Goal: Task Accomplishment & Management: Complete application form

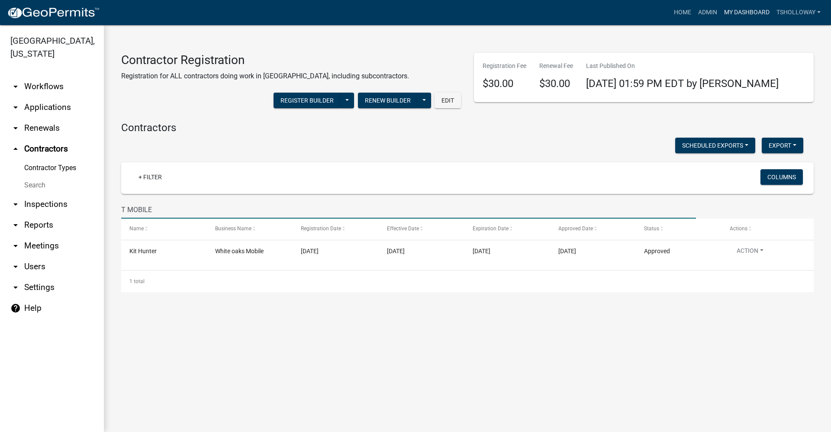
click at [727, 11] on link "My Dashboard" at bounding box center [747, 12] width 52 height 16
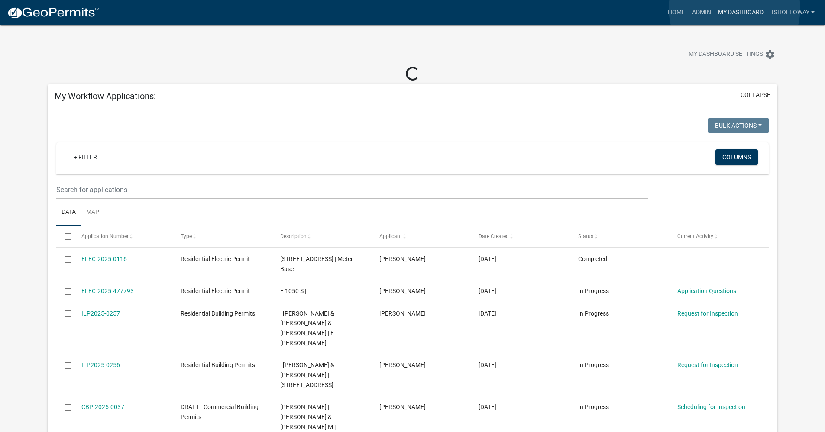
click at [734, 9] on link "My Dashboard" at bounding box center [740, 12] width 52 height 16
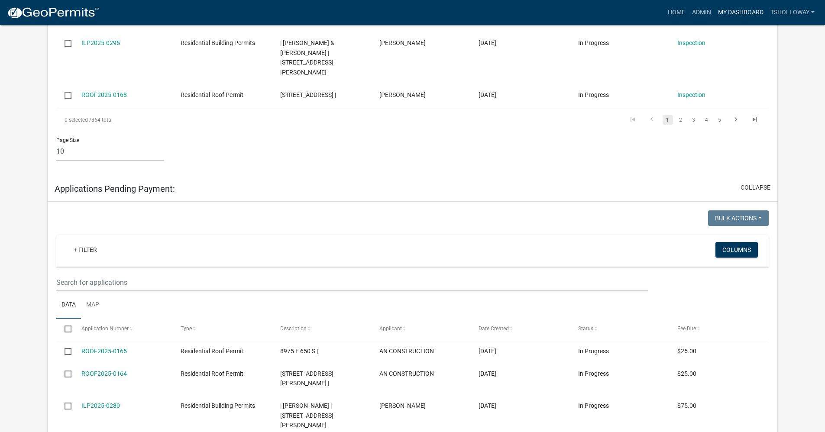
scroll to position [1255, 0]
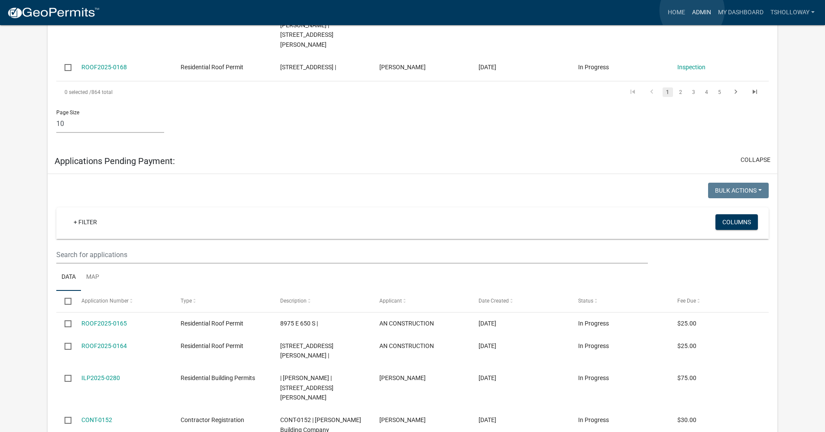
click at [692, 10] on link "Admin" at bounding box center [701, 12] width 26 height 16
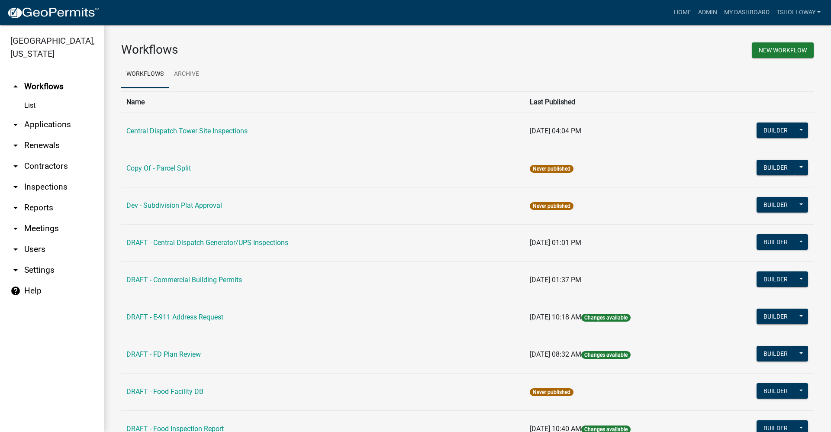
click at [52, 156] on link "arrow_drop_down Contractors" at bounding box center [52, 166] width 104 height 21
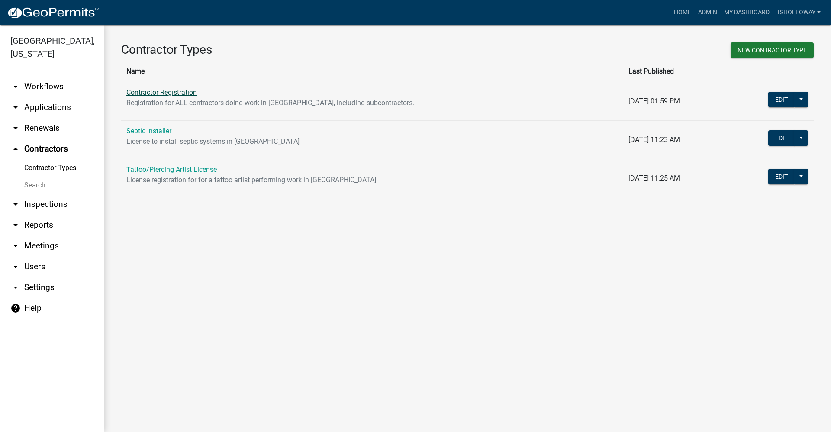
click at [150, 88] on link "Contractor Registration" at bounding box center [161, 92] width 71 height 8
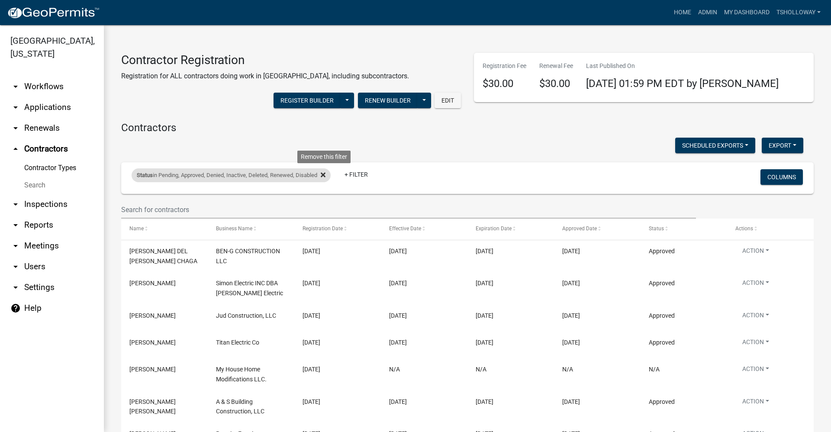
click at [325, 176] on icon at bounding box center [323, 175] width 5 height 5
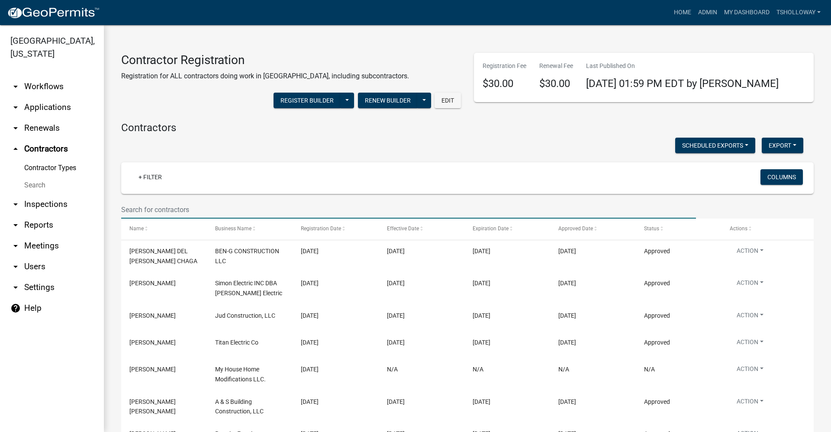
click at [132, 207] on input "text" at bounding box center [408, 210] width 575 height 18
type input "[PERSON_NAME]"
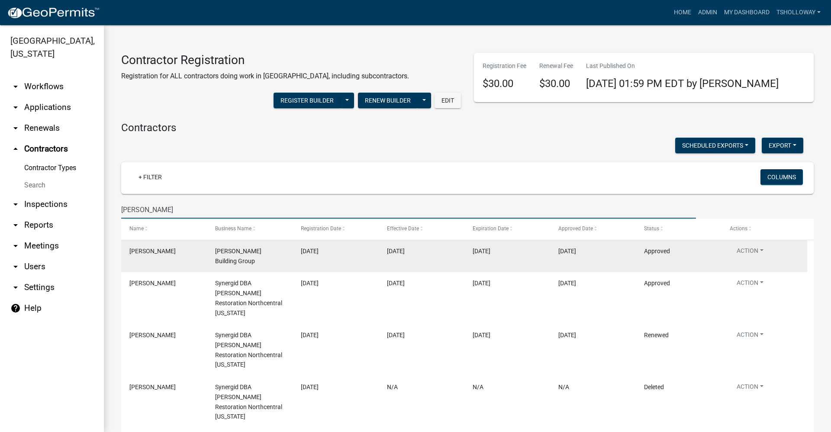
click at [291, 255] on datatable-body-cell "[PERSON_NAME] Building Group" at bounding box center [250, 256] width 86 height 32
click at [759, 252] on button "Action" at bounding box center [750, 252] width 41 height 13
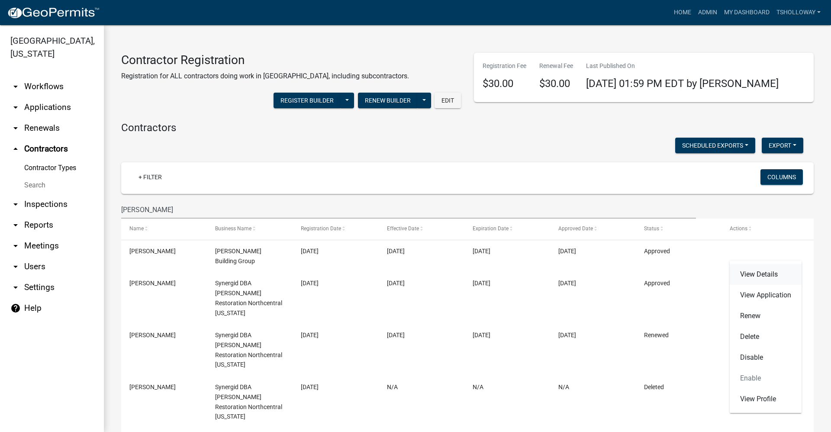
click at [762, 272] on link "View Details" at bounding box center [766, 274] width 72 height 21
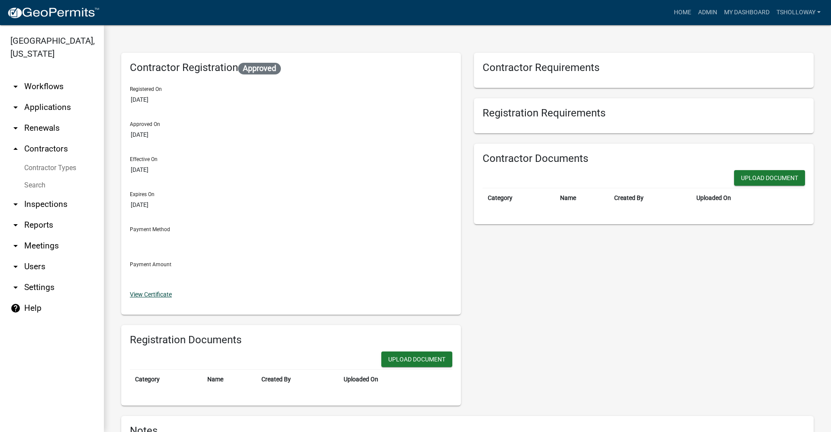
click at [147, 293] on link "View Certificate" at bounding box center [151, 294] width 42 height 7
click at [681, 12] on link "Home" at bounding box center [683, 12] width 24 height 16
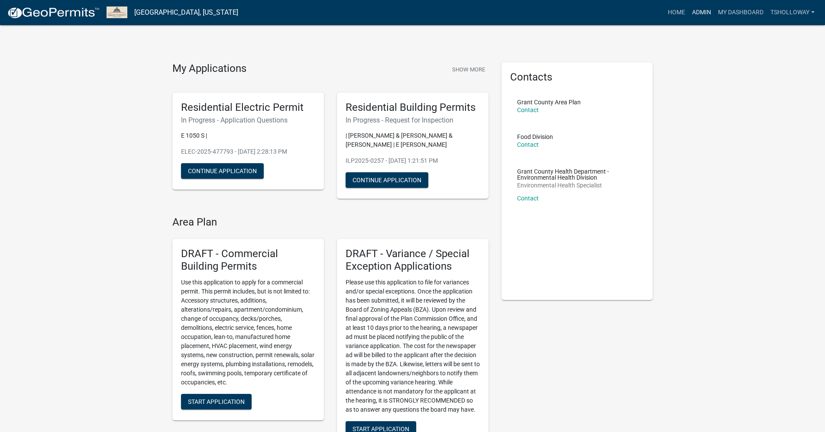
click at [702, 12] on link "Admin" at bounding box center [701, 12] width 26 height 16
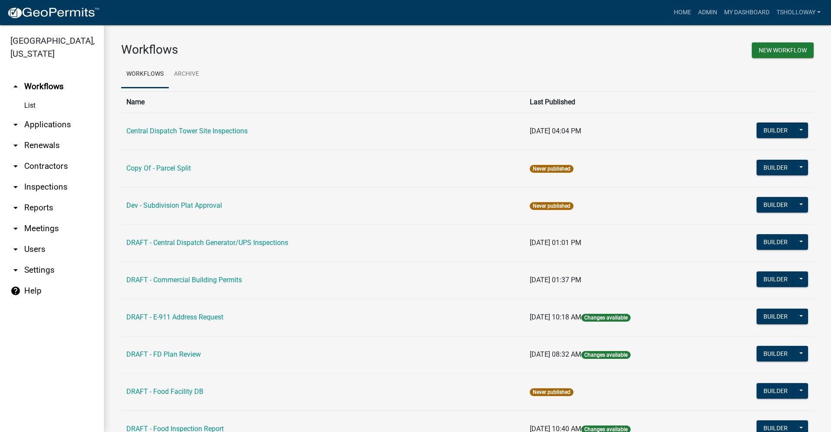
click at [52, 114] on link "arrow_drop_down Applications" at bounding box center [52, 124] width 104 height 21
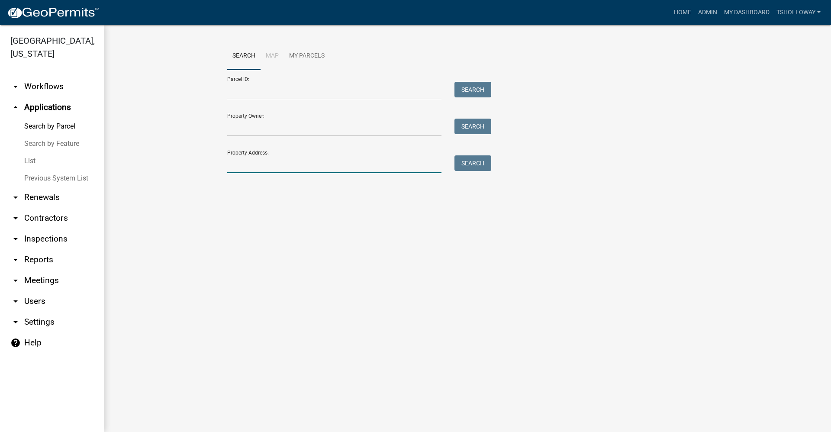
click at [274, 162] on input "Property Address:" at bounding box center [334, 164] width 214 height 18
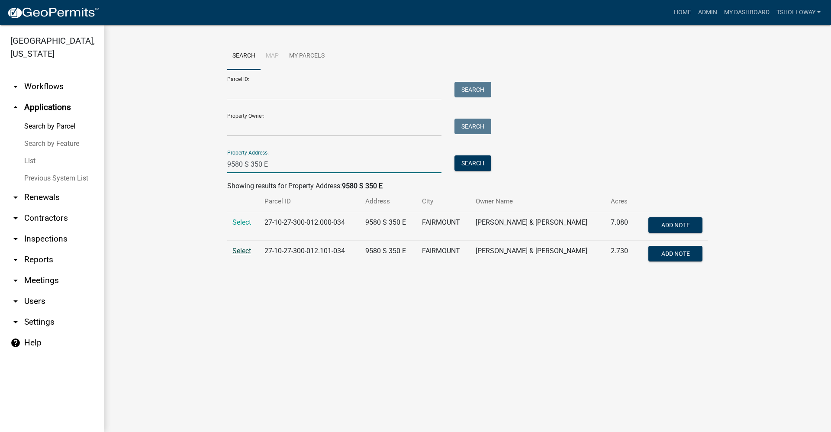
type input "9580 S 350 E"
click at [238, 250] on span "Select" at bounding box center [241, 251] width 19 height 8
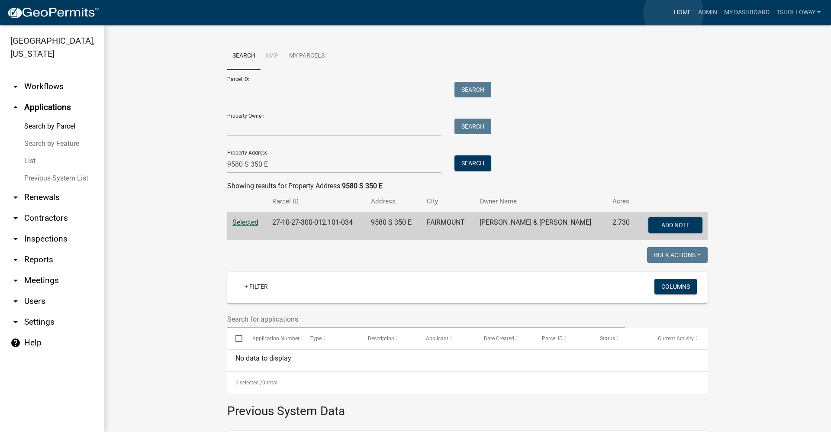
click at [674, 13] on link "Home" at bounding box center [683, 12] width 24 height 16
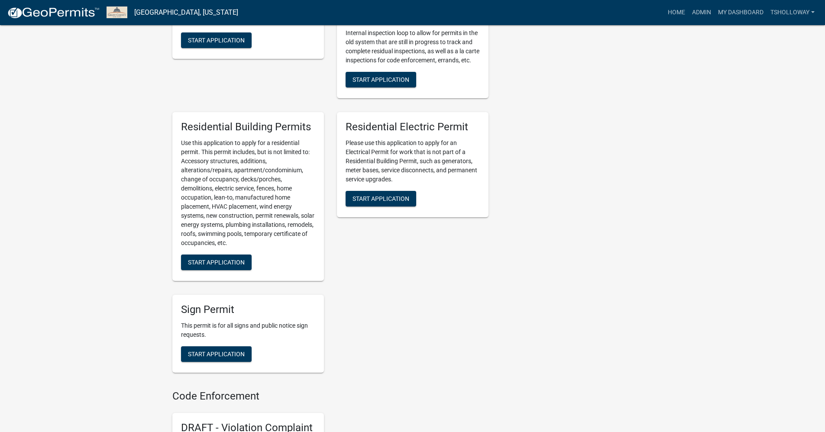
scroll to position [390, 0]
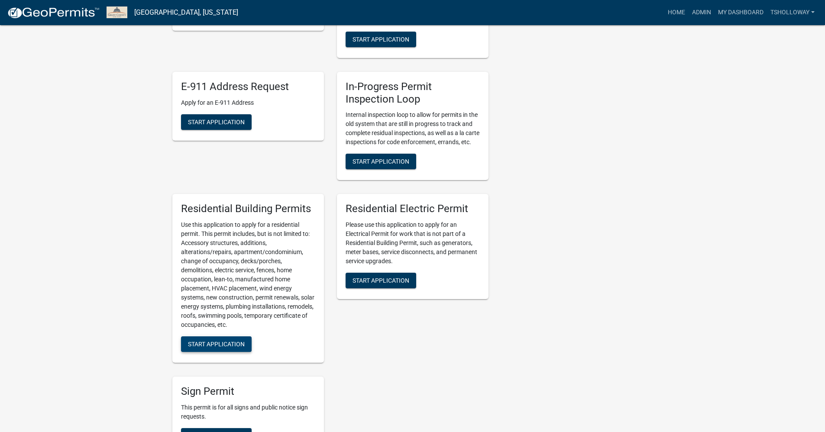
click at [215, 352] on button "Start Application" at bounding box center [216, 344] width 71 height 16
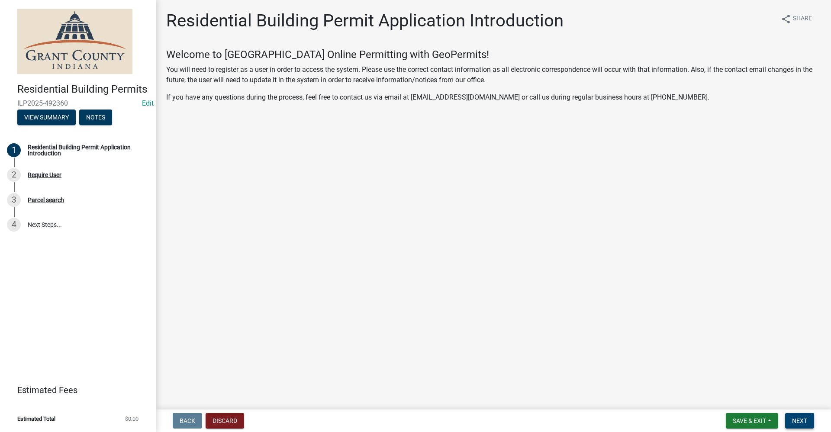
click at [801, 423] on span "Next" at bounding box center [799, 420] width 15 height 7
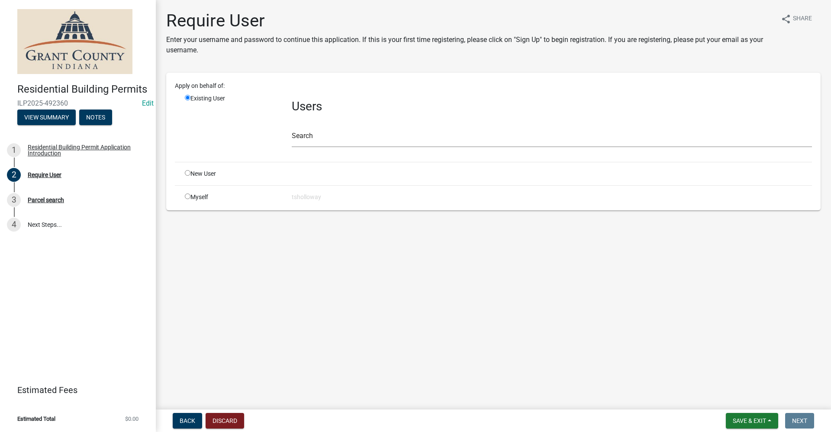
click at [186, 174] on input "radio" at bounding box center [188, 173] width 6 height 6
radio input "true"
radio input "false"
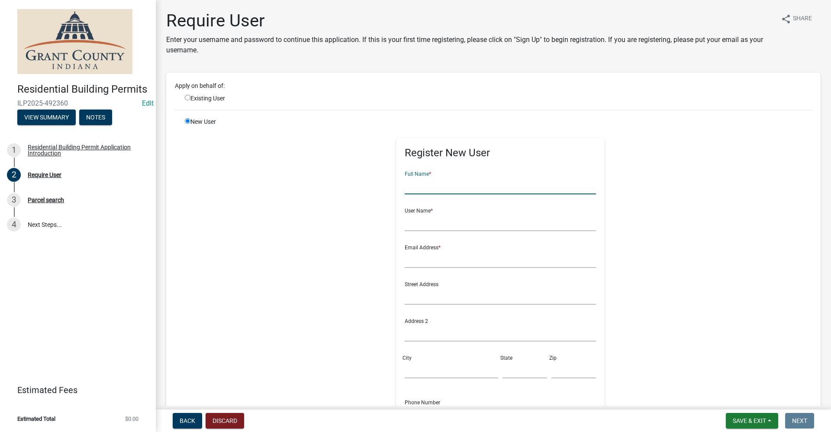
click at [434, 184] on input "text" at bounding box center [501, 186] width 192 height 18
type input "b"
type input "[PERSON_NAME]"
type input "brandonlane"
type input "no@email"
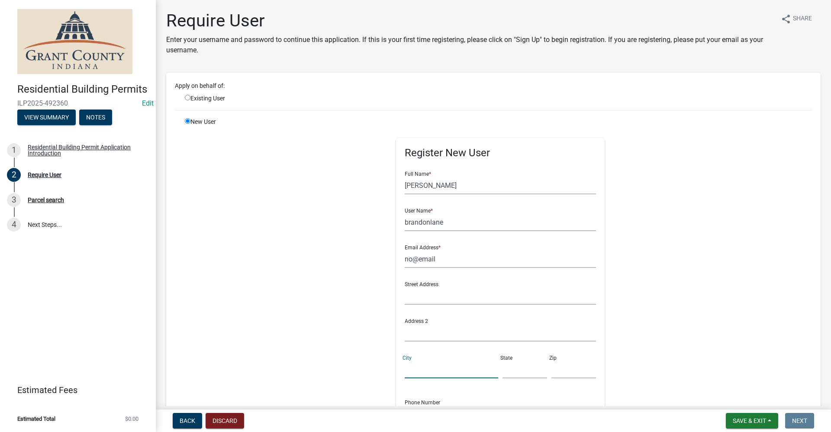
click at [407, 372] on input "City" at bounding box center [452, 370] width 94 height 18
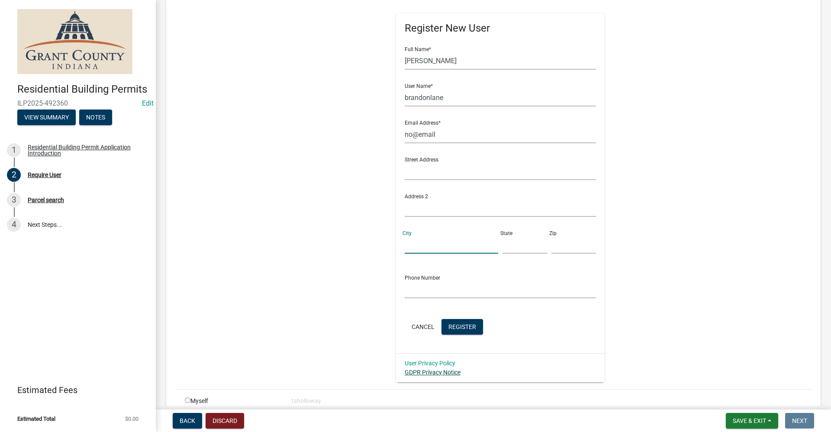
scroll to position [130, 0]
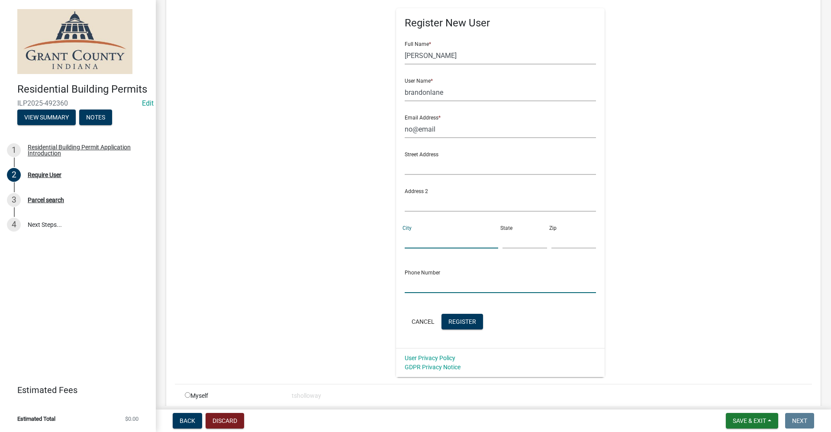
click at [407, 284] on input "text" at bounding box center [501, 284] width 192 height 18
click at [429, 286] on input "text" at bounding box center [501, 284] width 192 height 18
type input "[PHONE_NUMBER]"
click at [470, 325] on span "Register" at bounding box center [463, 321] width 28 height 7
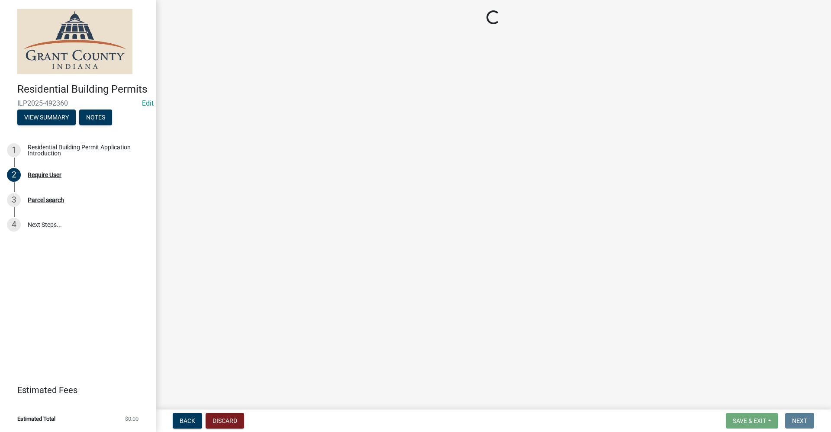
scroll to position [0, 0]
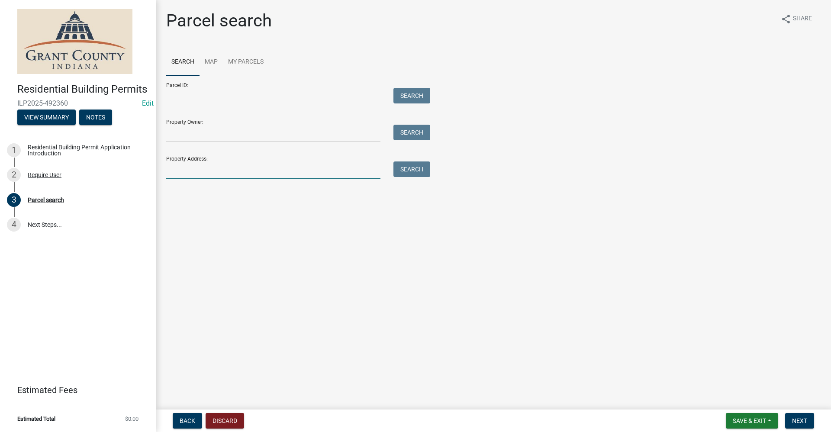
click at [197, 171] on input "Property Address:" at bounding box center [273, 170] width 214 height 18
type input "4"
type input "9580 s 350 e"
click at [409, 171] on button "Search" at bounding box center [412, 169] width 37 height 16
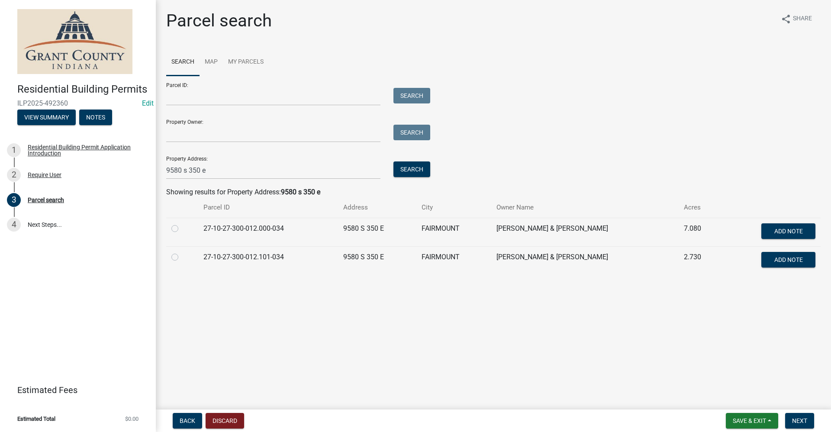
click at [182, 252] on label at bounding box center [182, 252] width 0 height 0
click at [182, 258] on input "radio" at bounding box center [185, 255] width 6 height 6
radio input "true"
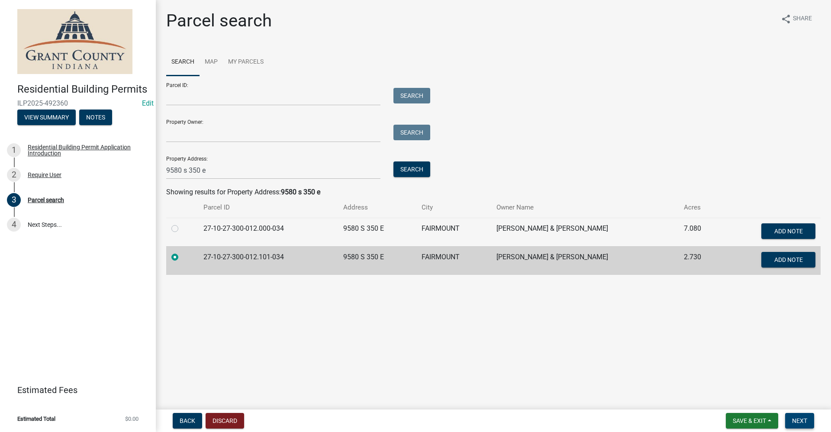
click at [804, 421] on span "Next" at bounding box center [799, 420] width 15 height 7
click at [802, 420] on span "Next" at bounding box center [799, 420] width 15 height 7
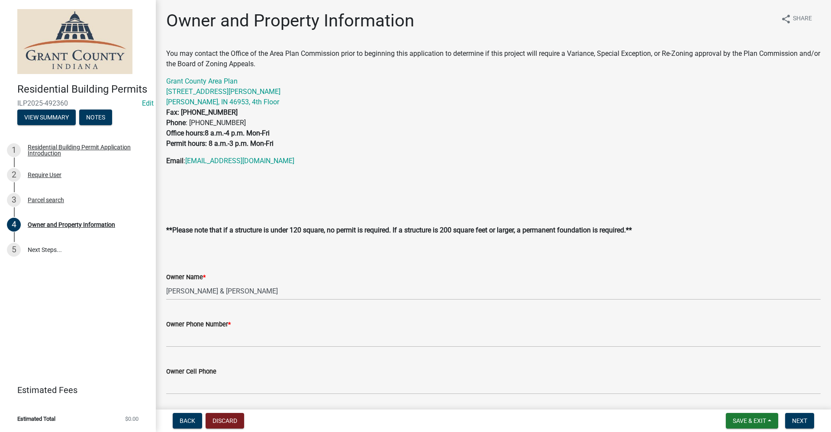
scroll to position [87, 0]
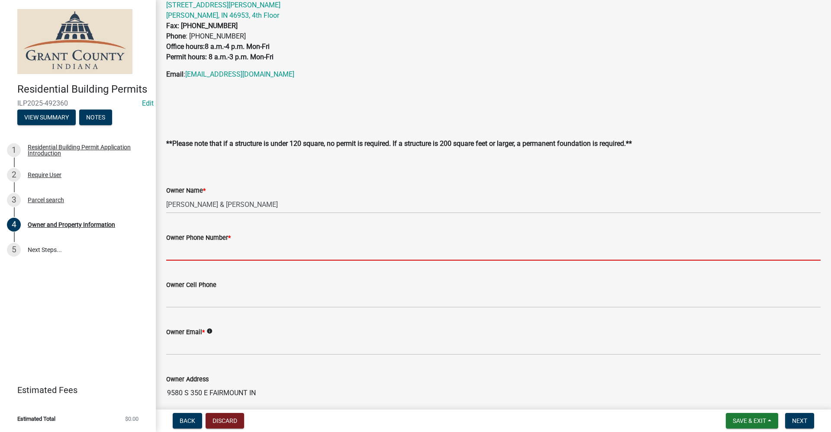
drag, startPoint x: 195, startPoint y: 257, endPoint x: 200, endPoint y: 255, distance: 5.1
click at [195, 257] on input "Owner Phone Number *" at bounding box center [493, 252] width 655 height 18
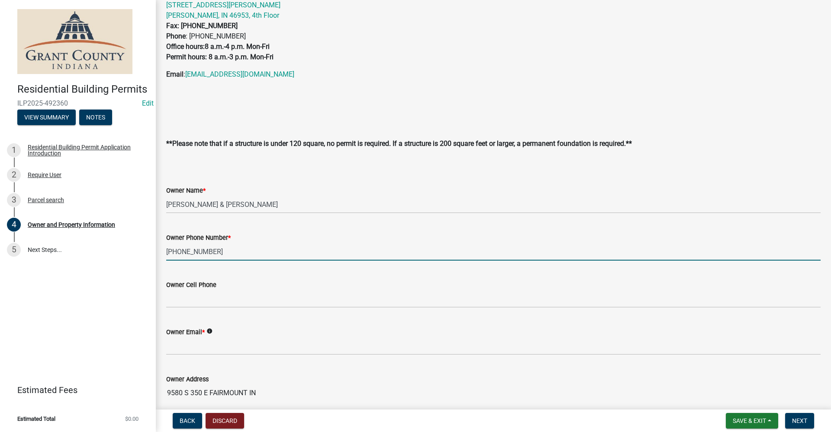
type input "[PHONE_NUMBER]"
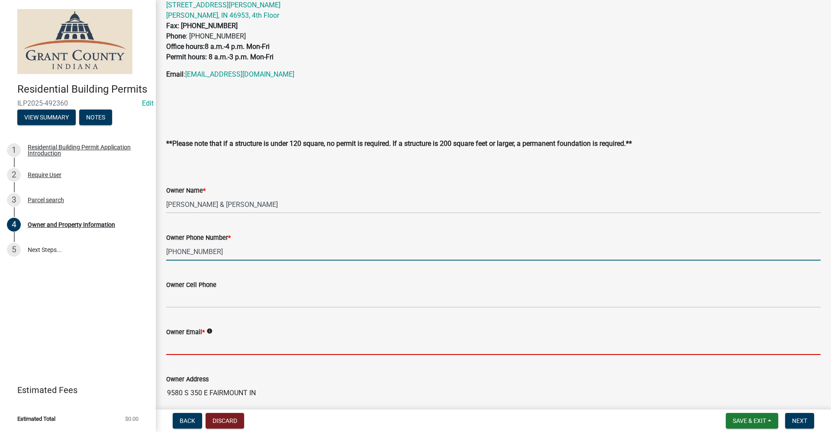
click at [178, 339] on input "Owner Email *" at bounding box center [493, 346] width 655 height 18
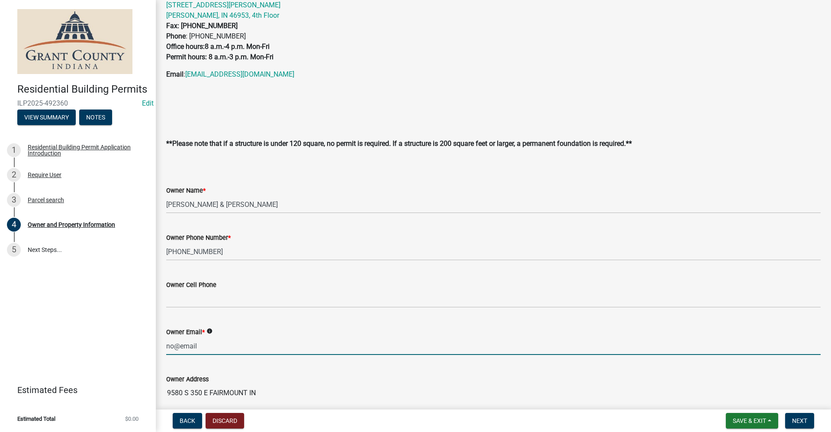
type input "no@email"
click at [558, 379] on div "Owner Address" at bounding box center [493, 379] width 655 height 10
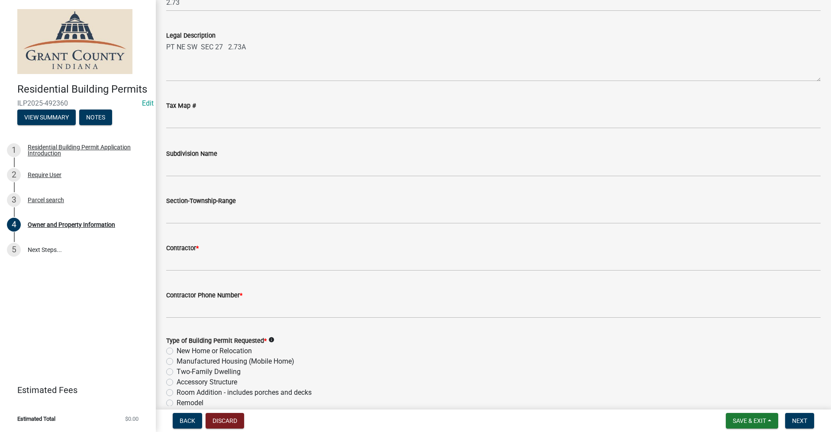
scroll to position [736, 0]
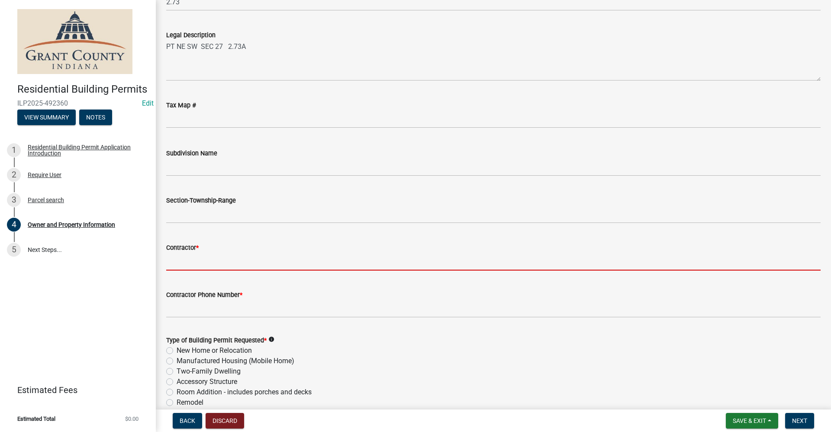
click at [187, 262] on input "Contractor *" at bounding box center [493, 262] width 655 height 18
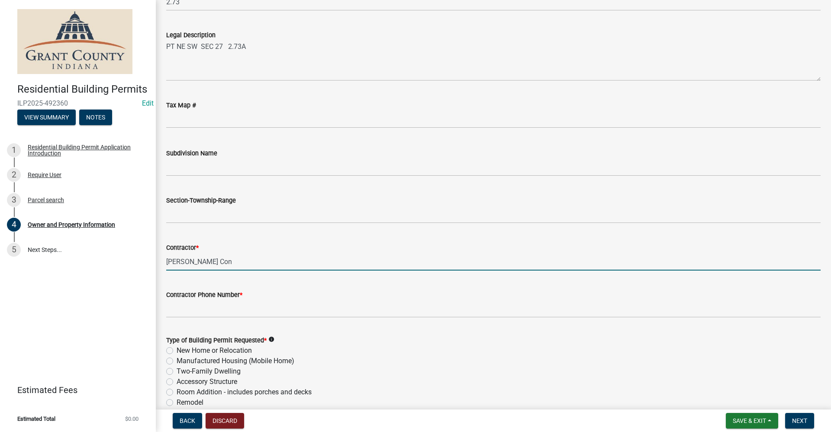
click at [203, 259] on input "[PERSON_NAME] Con" at bounding box center [493, 262] width 655 height 18
type input "[PERSON_NAME] Contracting"
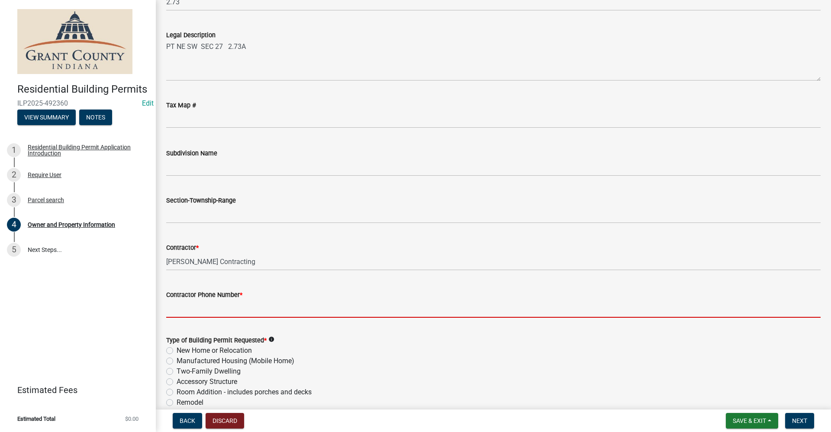
click at [200, 309] on input "Contractor Phone Number *" at bounding box center [493, 309] width 655 height 18
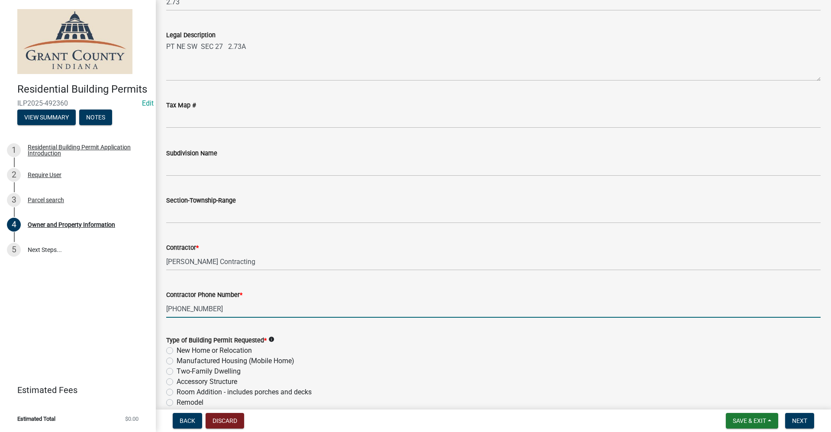
type input "[PHONE_NUMBER]"
click at [177, 351] on label "New Home or Relocation" at bounding box center [214, 350] width 75 height 10
click at [177, 351] on input "New Home or Relocation" at bounding box center [180, 348] width 6 height 6
radio input "true"
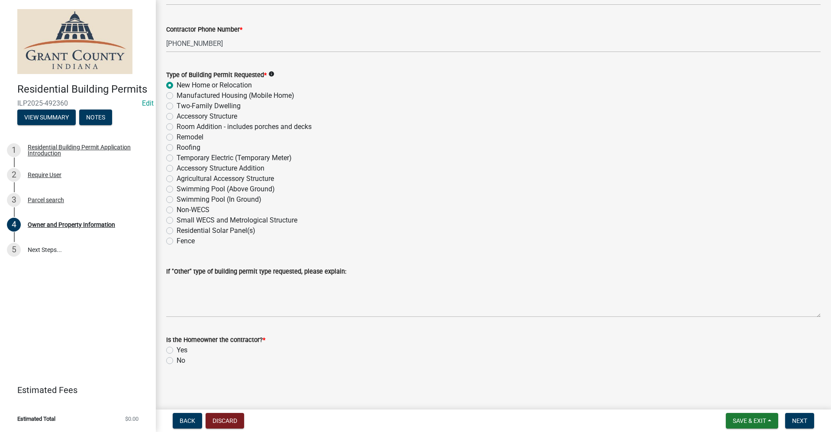
scroll to position [1003, 0]
click at [177, 360] on label "No" at bounding box center [181, 359] width 9 height 10
click at [177, 360] on input "No" at bounding box center [180, 357] width 6 height 6
radio input "true"
click at [804, 417] on button "Next" at bounding box center [799, 421] width 29 height 16
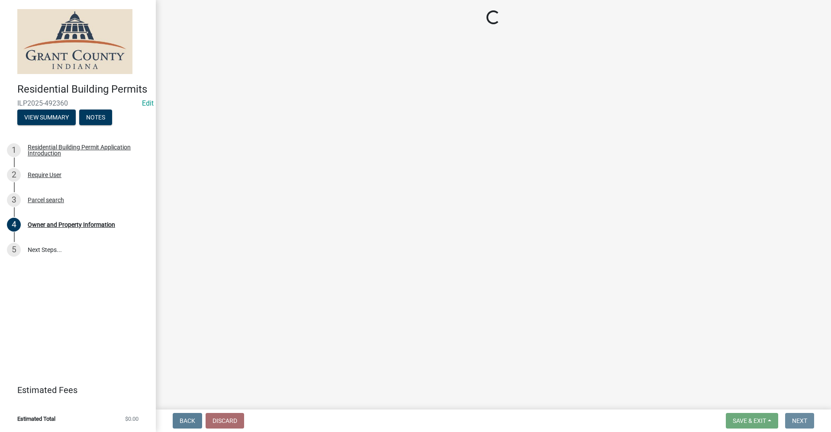
scroll to position [0, 0]
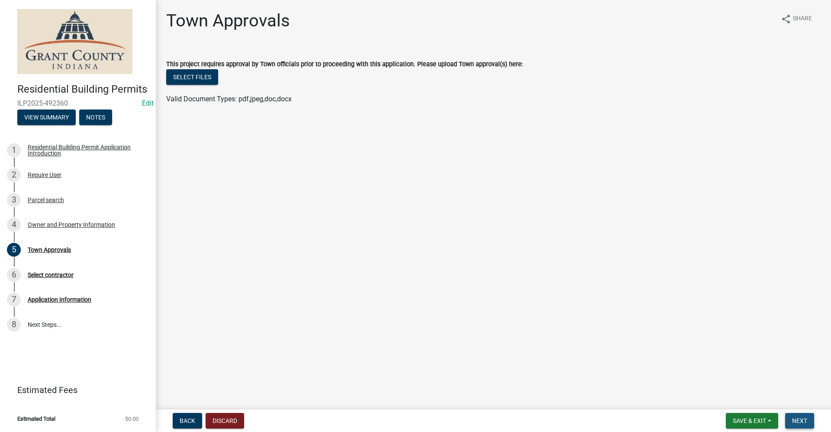
drag, startPoint x: 804, startPoint y: 419, endPoint x: 800, endPoint y: 416, distance: 5.0
click at [801, 416] on button "Next" at bounding box center [799, 421] width 29 height 16
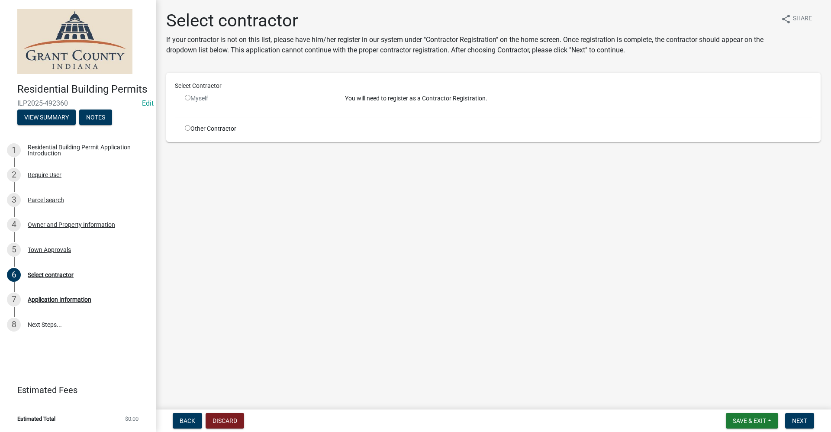
click at [187, 129] on input "radio" at bounding box center [188, 128] width 6 height 6
radio input "true"
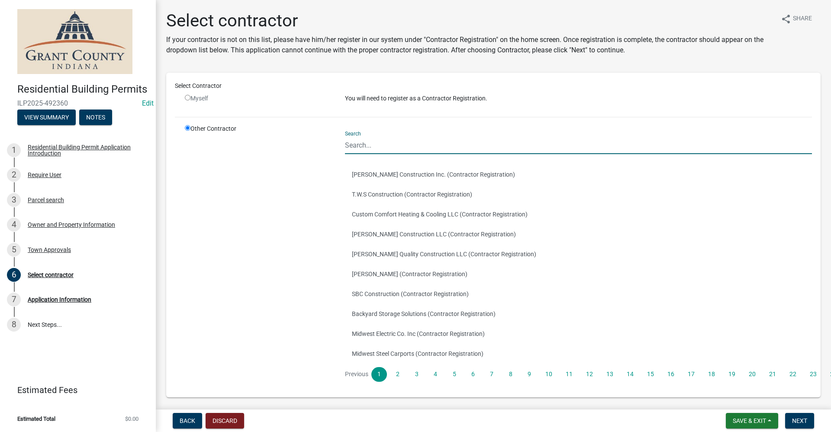
click at [365, 144] on input "Search" at bounding box center [578, 145] width 467 height 18
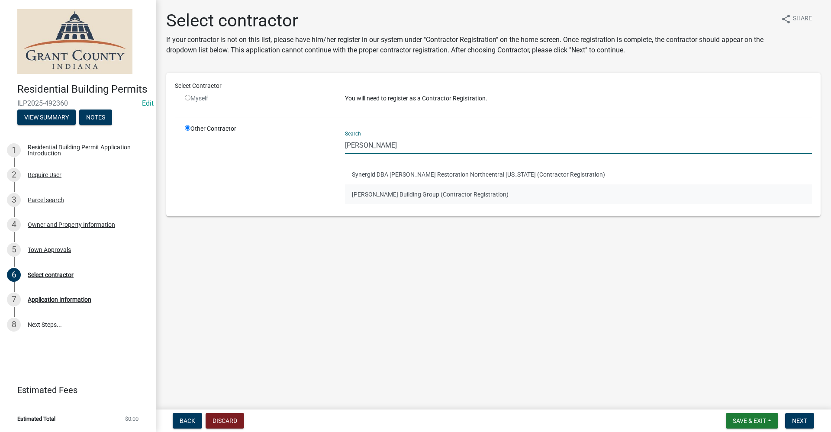
type input "[PERSON_NAME]"
click at [387, 193] on button "[PERSON_NAME] Building Group (Contractor Registration)" at bounding box center [578, 194] width 467 height 20
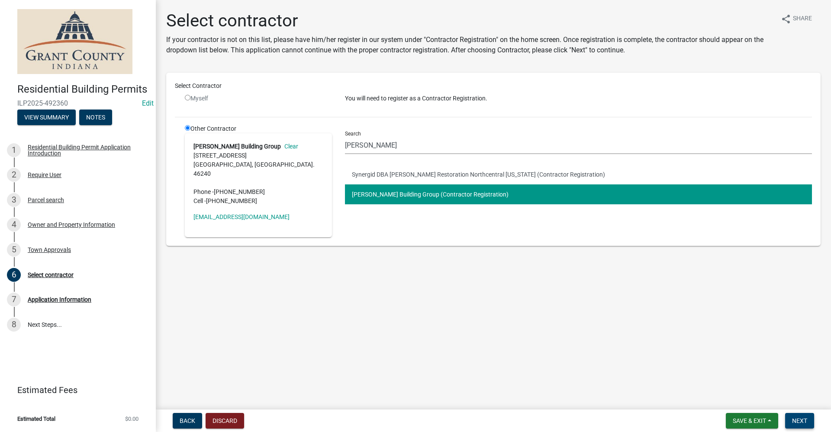
click at [803, 421] on span "Next" at bounding box center [799, 420] width 15 height 7
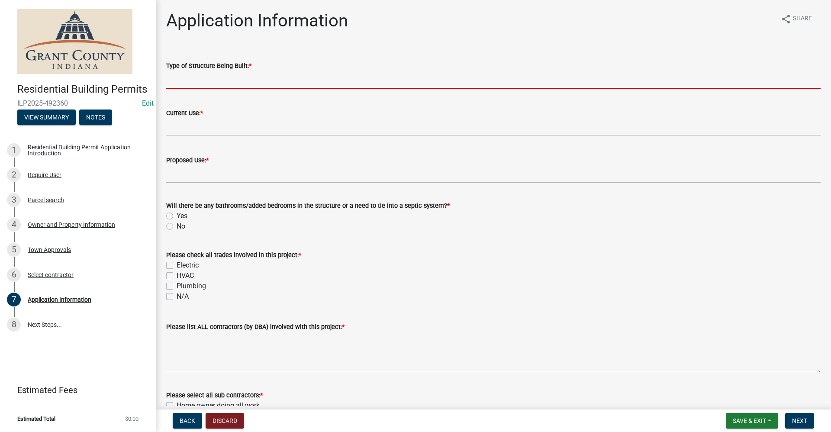
click at [198, 81] on input "Type of Structure Being Built: *" at bounding box center [493, 80] width 655 height 18
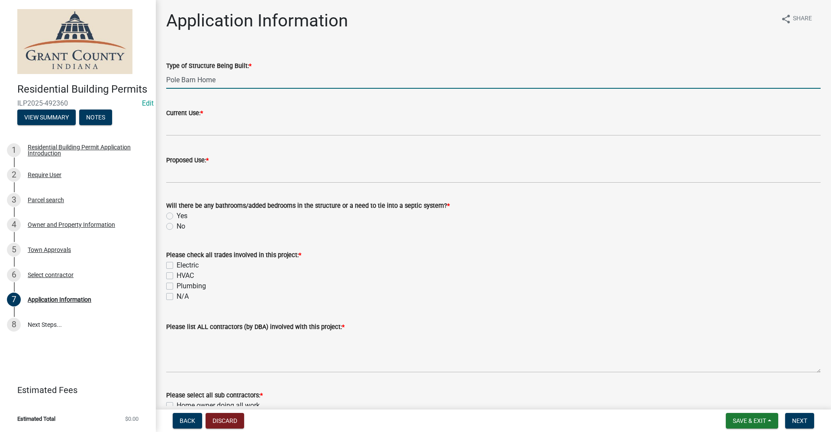
type input "Pole Barn Home"
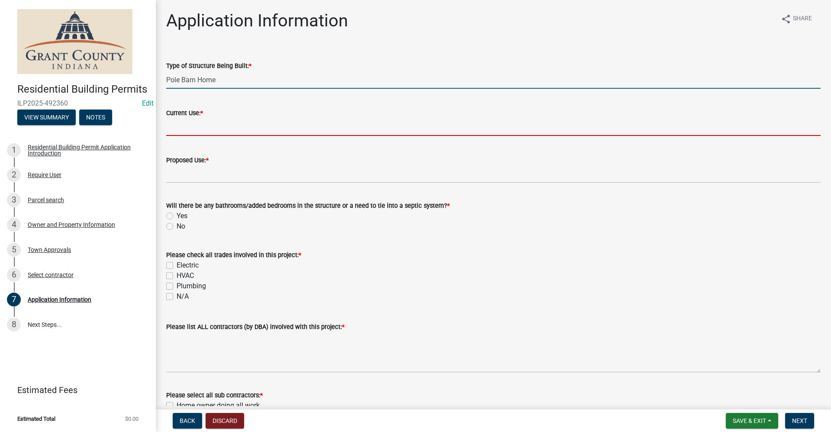
click at [171, 131] on input "Current Use: *" at bounding box center [493, 127] width 655 height 18
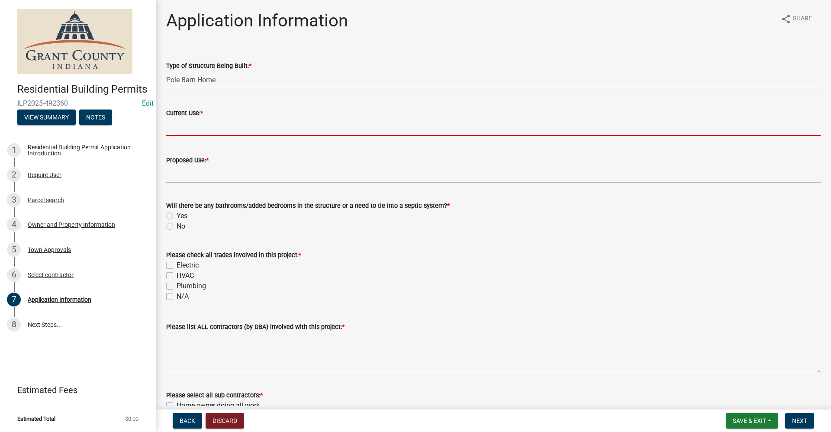
type input "N/A"
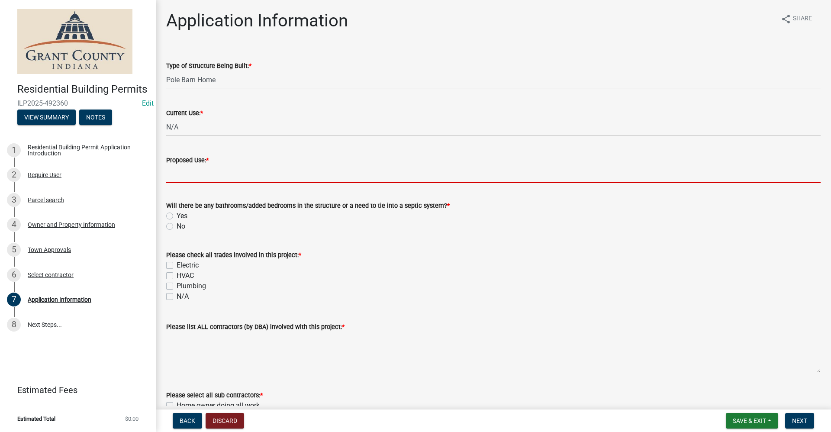
click at [185, 176] on input "Proposed Use: *" at bounding box center [493, 174] width 655 height 18
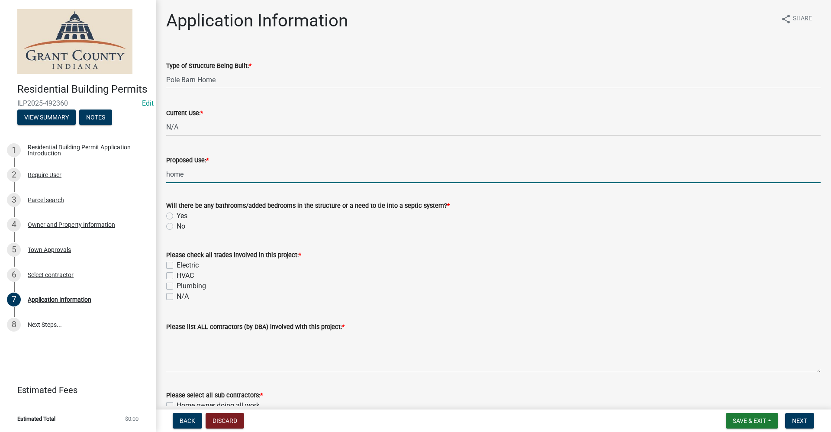
type input "home"
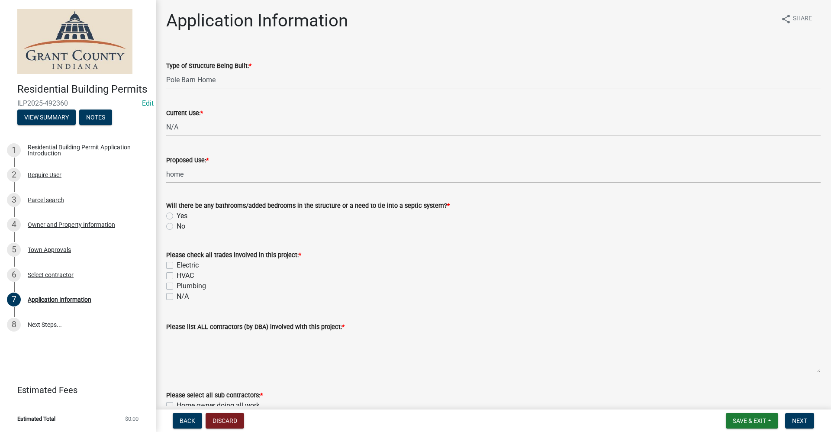
click at [641, 309] on wm-data-entity-input-list "Type of Structure Being Built: * Pole Barn Home Current Use: * N/A Proposed Use…" at bounding box center [493, 324] width 655 height 553
click at [177, 215] on label "Yes" at bounding box center [182, 216] width 11 height 10
click at [177, 215] on input "Yes" at bounding box center [180, 214] width 6 height 6
radio input "true"
click at [177, 263] on label "Electric" at bounding box center [188, 265] width 22 height 10
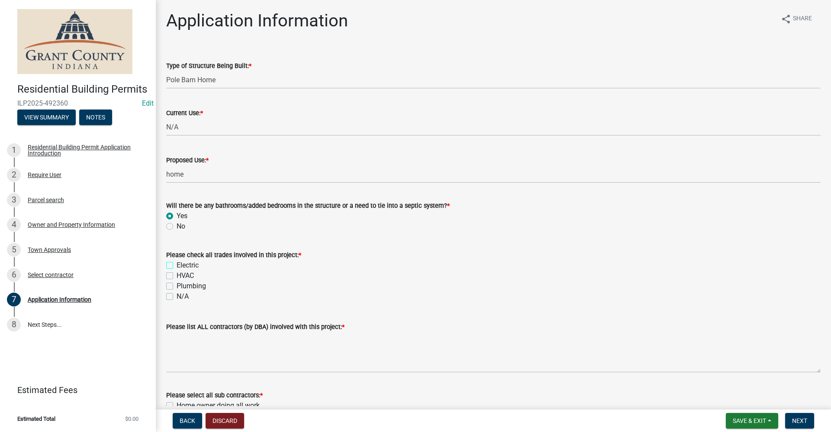
click at [177, 263] on input "Electric" at bounding box center [180, 263] width 6 height 6
checkbox input "true"
checkbox input "false"
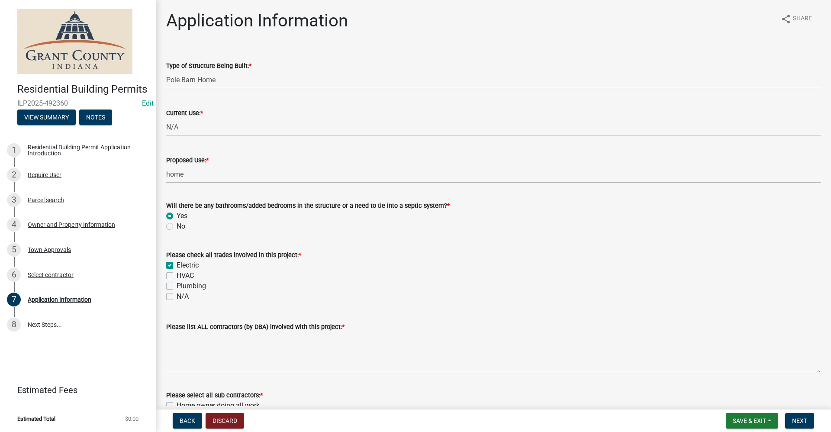
click at [177, 278] on label "HVAC" at bounding box center [185, 276] width 17 height 10
click at [177, 276] on input "HVAC" at bounding box center [180, 274] width 6 height 6
checkbox input "true"
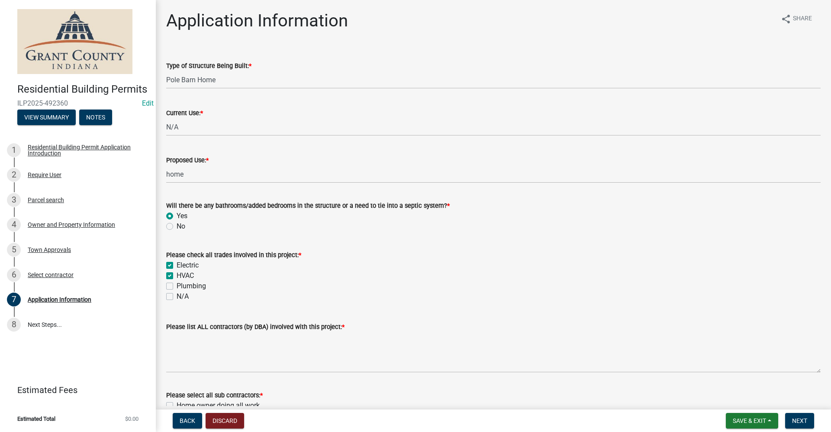
checkbox input "false"
click at [177, 287] on label "Plumbing" at bounding box center [191, 286] width 29 height 10
click at [177, 287] on input "Plumbing" at bounding box center [180, 284] width 6 height 6
checkbox input "true"
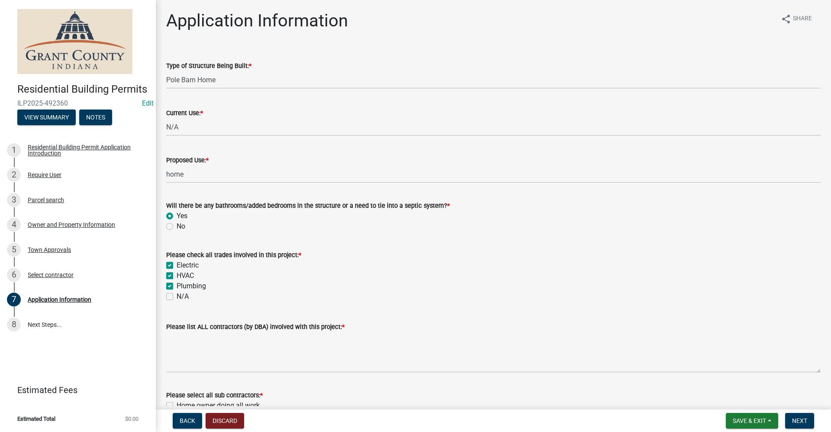
checkbox input "true"
checkbox input "false"
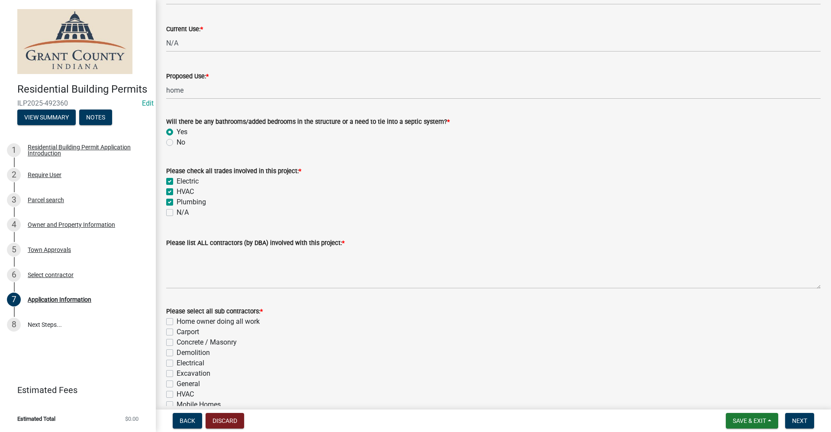
scroll to position [87, 0]
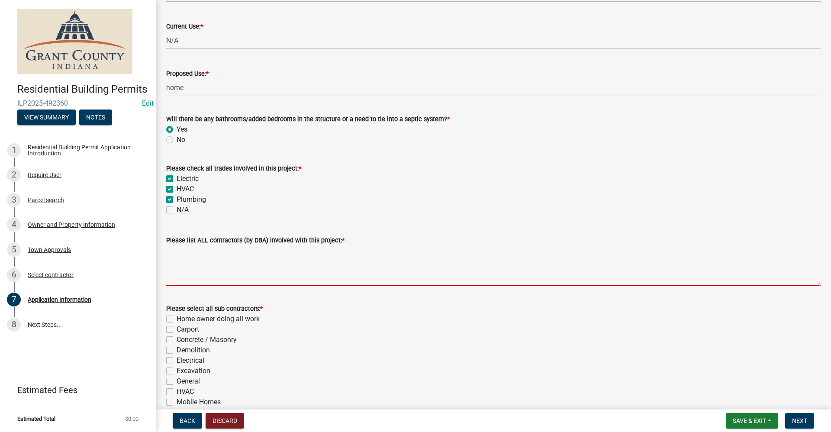
click at [199, 278] on textarea "Please list ALL contractors (by DBA) involved with this project: *" at bounding box center [493, 265] width 655 height 41
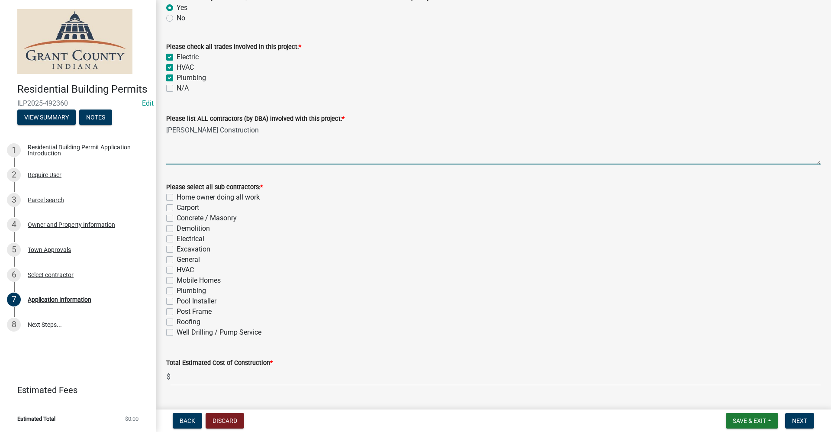
scroll to position [216, 0]
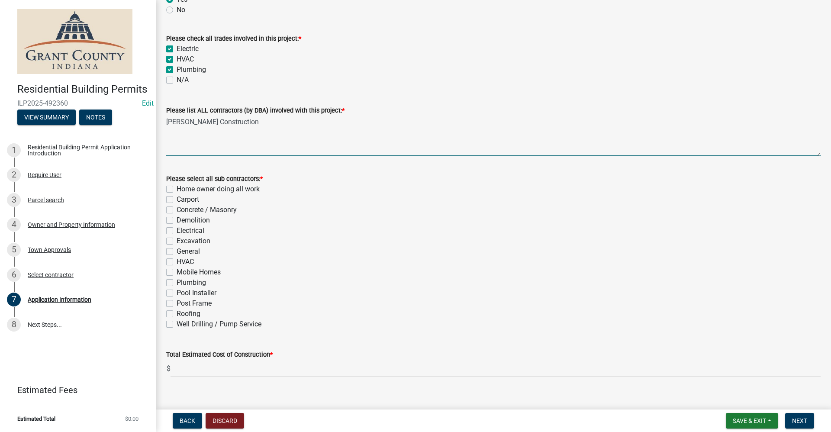
type textarea "[PERSON_NAME] Construction"
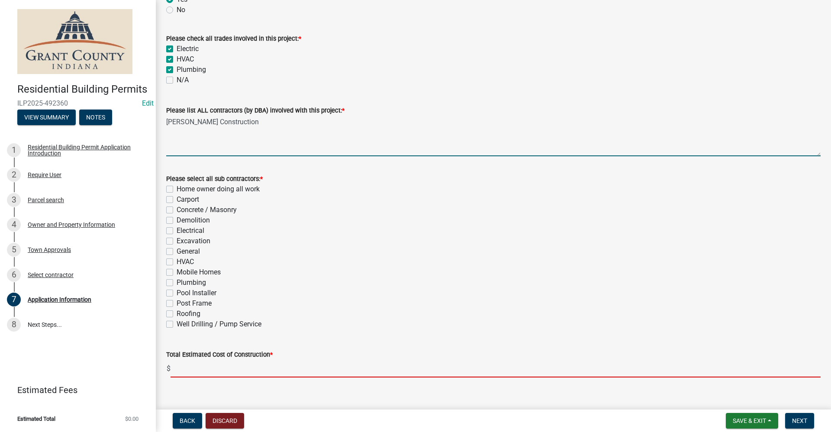
click at [189, 364] on input "text" at bounding box center [496, 369] width 650 height 18
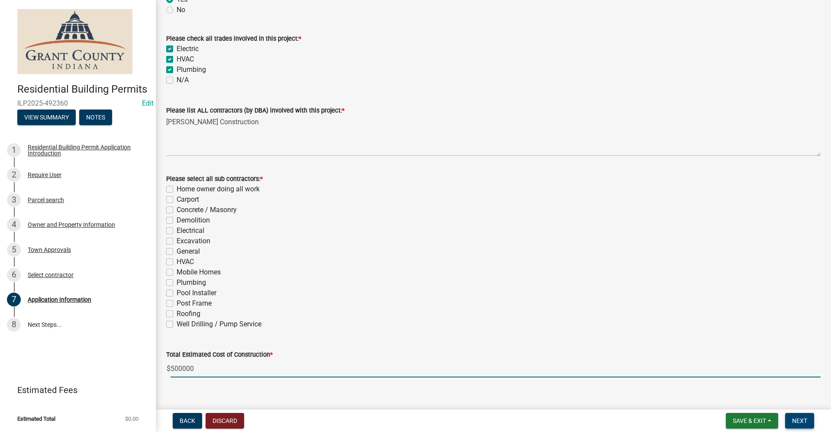
type input "500000"
click at [804, 421] on span "Next" at bounding box center [799, 420] width 15 height 7
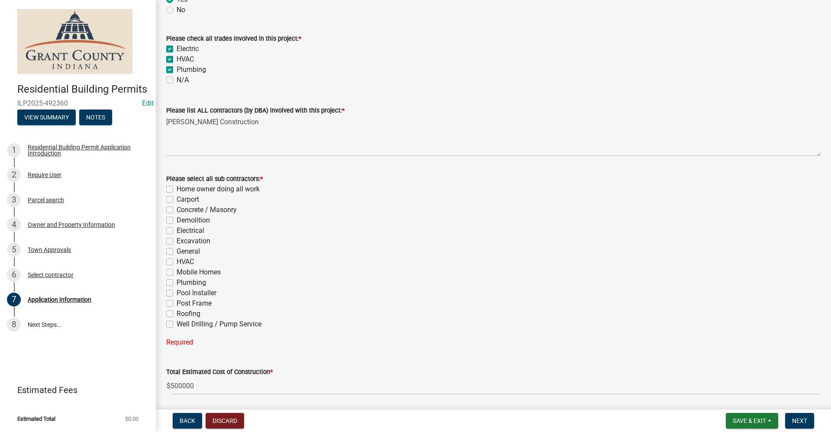
click at [177, 252] on label "General" at bounding box center [188, 251] width 23 height 10
click at [177, 252] on input "General" at bounding box center [180, 249] width 6 height 6
checkbox input "true"
checkbox input "false"
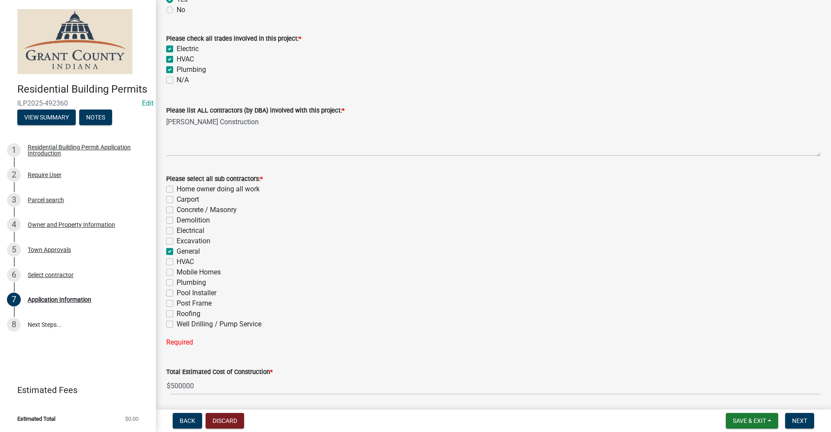
checkbox input "false"
checkbox input "true"
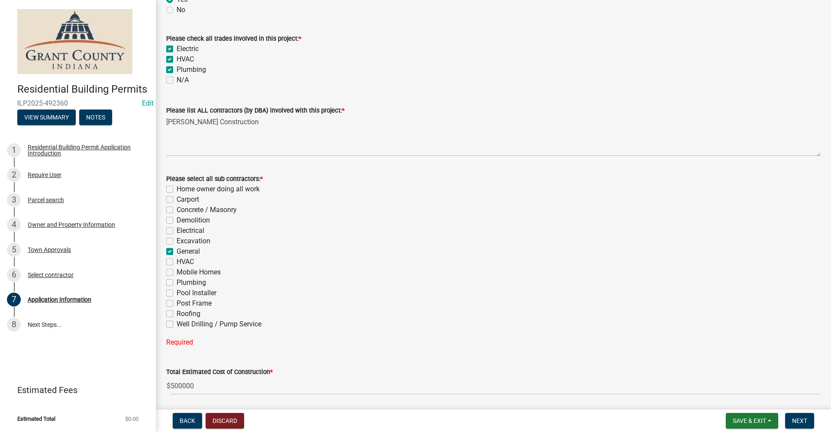
checkbox input "false"
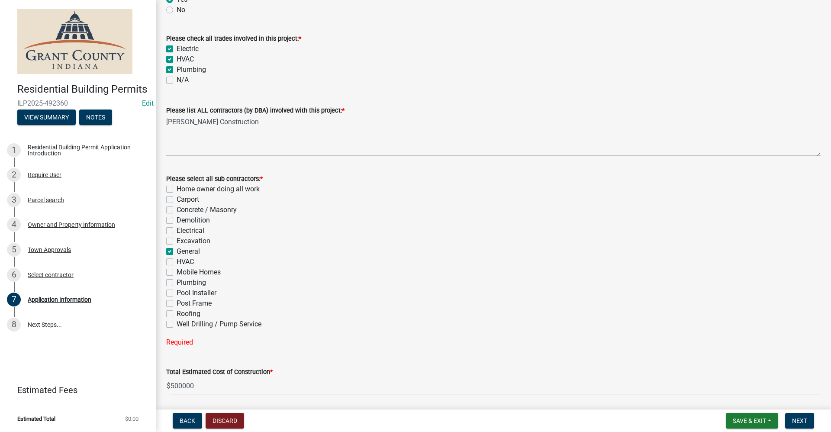
checkbox input "false"
click at [797, 423] on span "Next" at bounding box center [799, 420] width 15 height 7
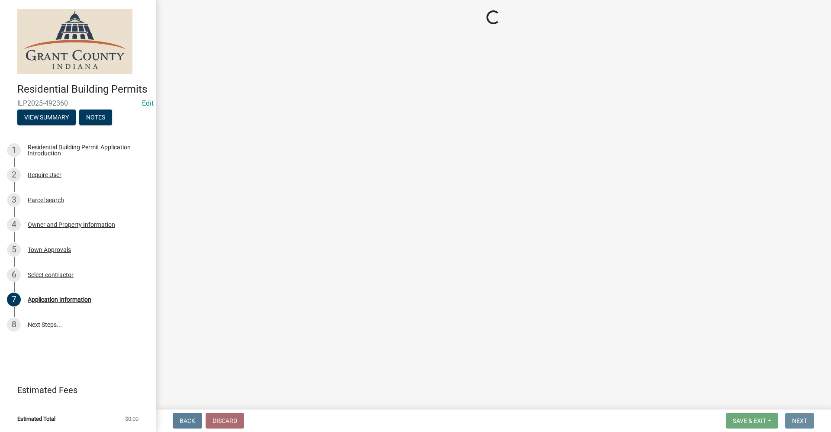
scroll to position [0, 0]
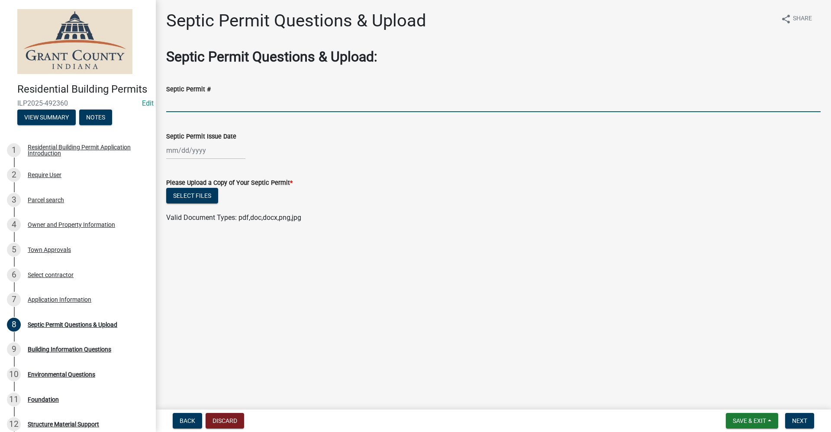
click at [196, 105] on input "Septic Permit #" at bounding box center [493, 103] width 655 height 18
type input "2025-30"
click at [203, 153] on div at bounding box center [205, 151] width 79 height 18
select select "10"
select select "2025"
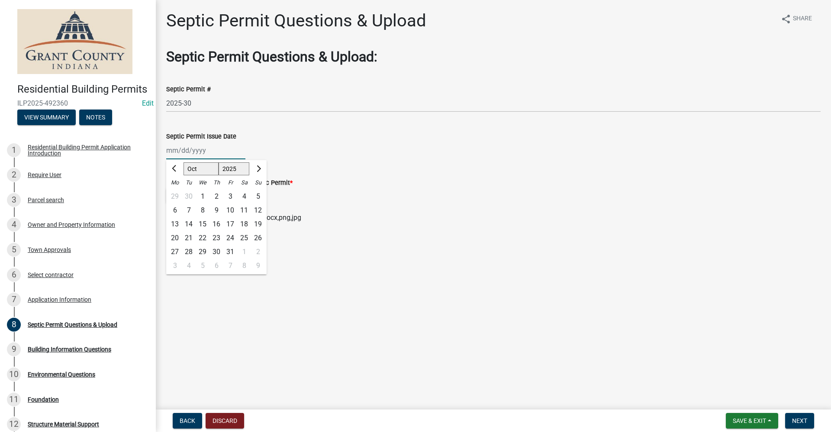
click at [198, 171] on select "Jan Feb Mar Apr May Jun [DATE] Aug Sep Oct Nov Dec" at bounding box center [201, 169] width 35 height 13
select select "8"
click at [184, 163] on select "Jan Feb Mar Apr May Jun [DATE] Aug Sep Oct Nov Dec" at bounding box center [201, 169] width 35 height 13
click at [176, 238] on div "18" at bounding box center [175, 238] width 14 height 14
type input "[DATE]"
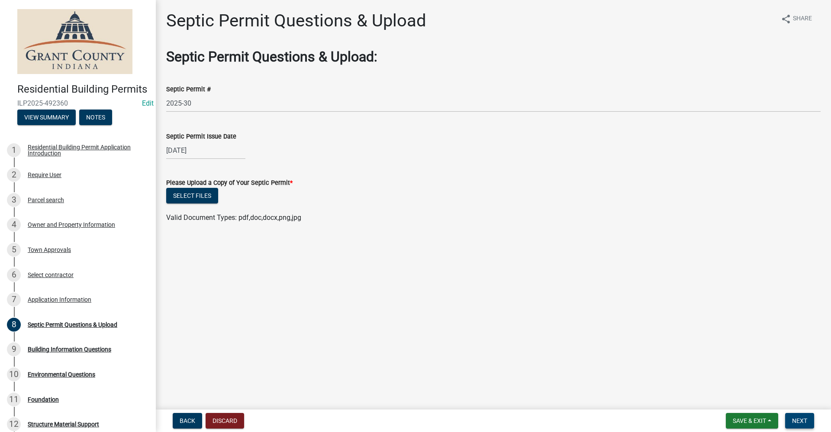
click at [798, 421] on span "Next" at bounding box center [799, 420] width 15 height 7
click at [199, 197] on button "Select files" at bounding box center [192, 196] width 52 height 16
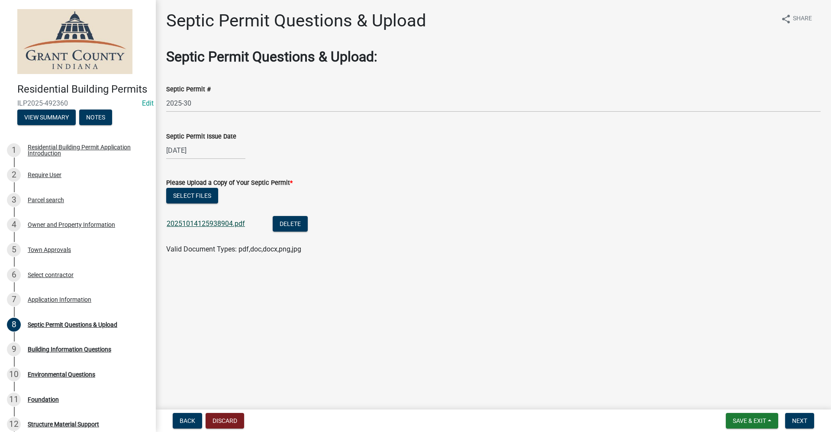
click at [187, 224] on link "20251014125938904.pdf" at bounding box center [206, 223] width 78 height 8
click at [803, 420] on span "Next" at bounding box center [799, 420] width 15 height 7
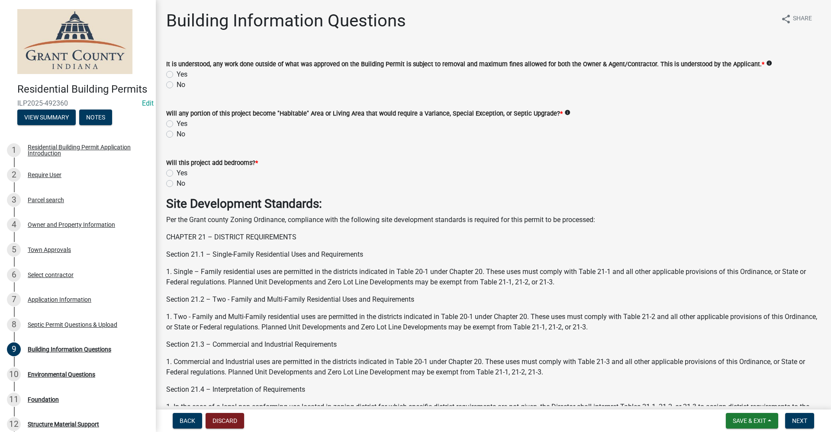
click at [177, 72] on label "Yes" at bounding box center [182, 74] width 11 height 10
click at [177, 72] on input "Yes" at bounding box center [180, 72] width 6 height 6
radio input "true"
click at [177, 132] on label "No" at bounding box center [181, 134] width 9 height 10
click at [177, 132] on input "No" at bounding box center [180, 132] width 6 height 6
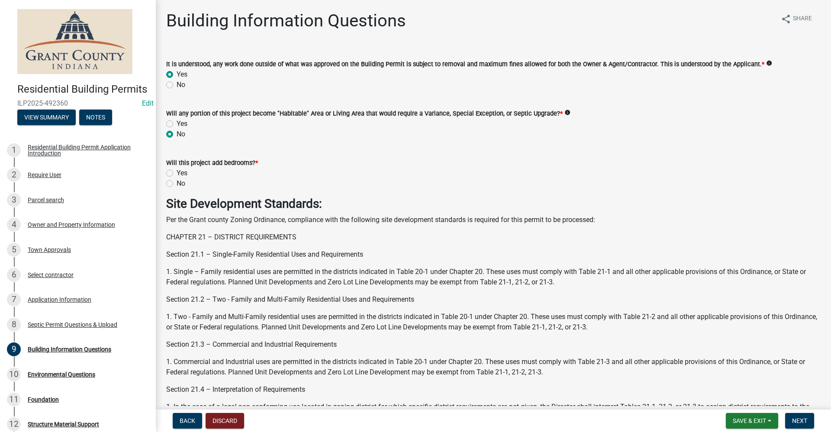
radio input "true"
click at [177, 172] on label "Yes" at bounding box center [182, 173] width 11 height 10
click at [177, 172] on input "Yes" at bounding box center [180, 171] width 6 height 6
radio input "true"
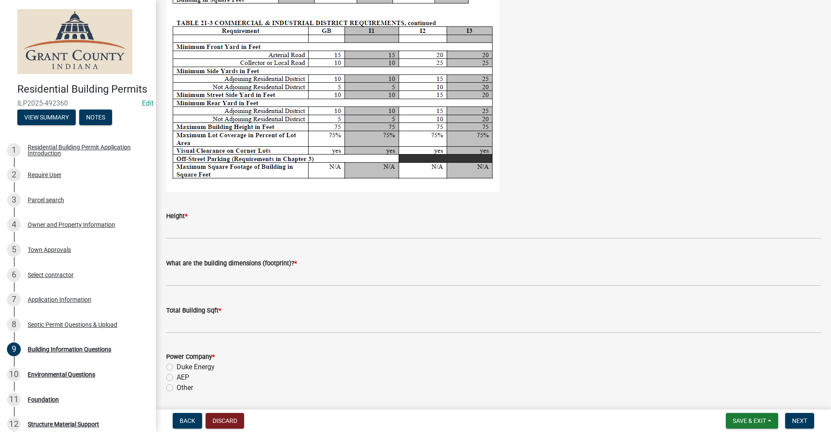
scroll to position [1559, 0]
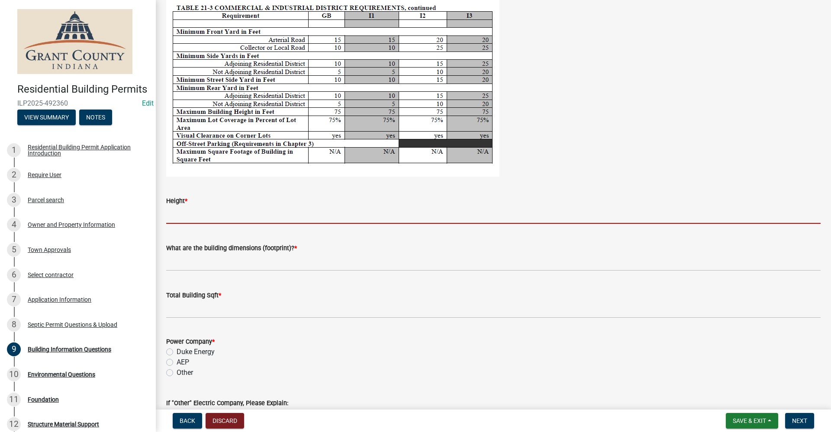
click at [193, 216] on input "Height *" at bounding box center [493, 215] width 655 height 18
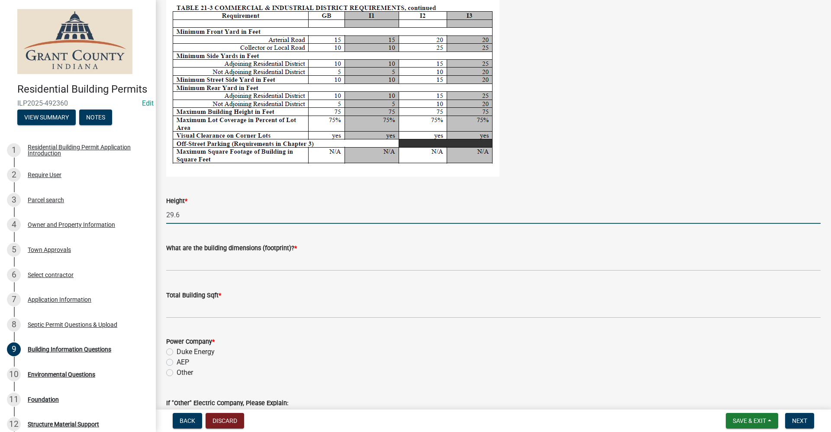
type input "29.6"
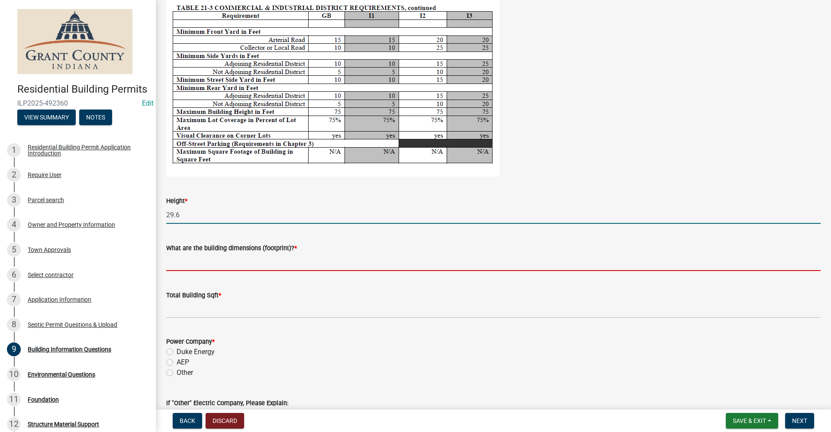
click at [185, 264] on input "What are the building dimensions (footprint)? *" at bounding box center [493, 262] width 655 height 18
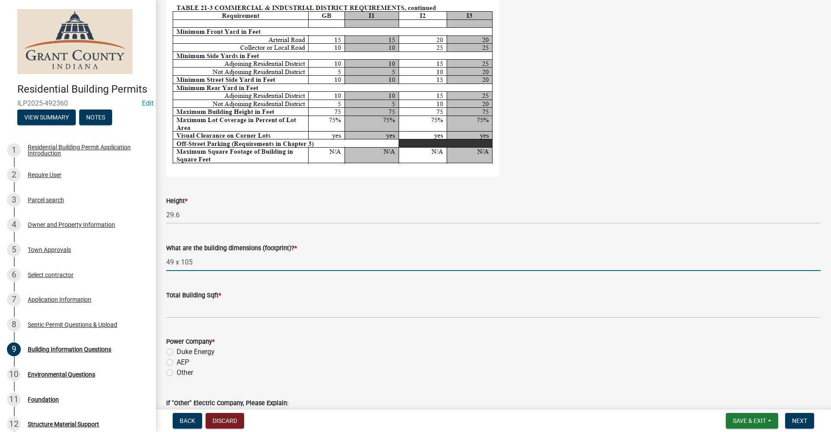
type input "49 x 105"
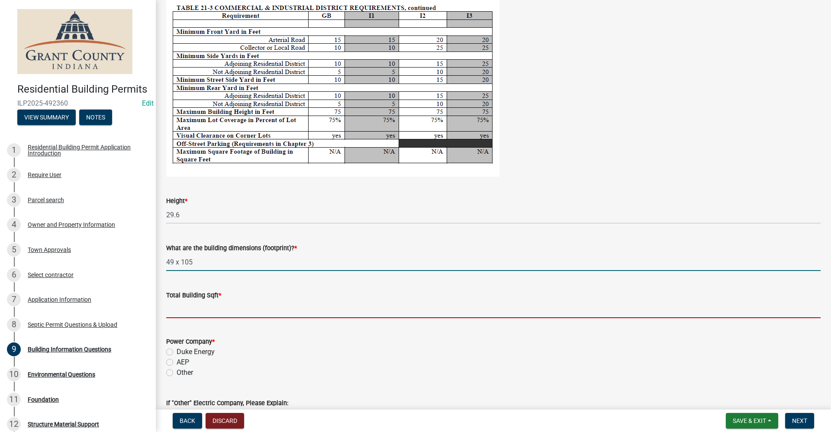
click at [190, 309] on input "text" at bounding box center [493, 309] width 655 height 18
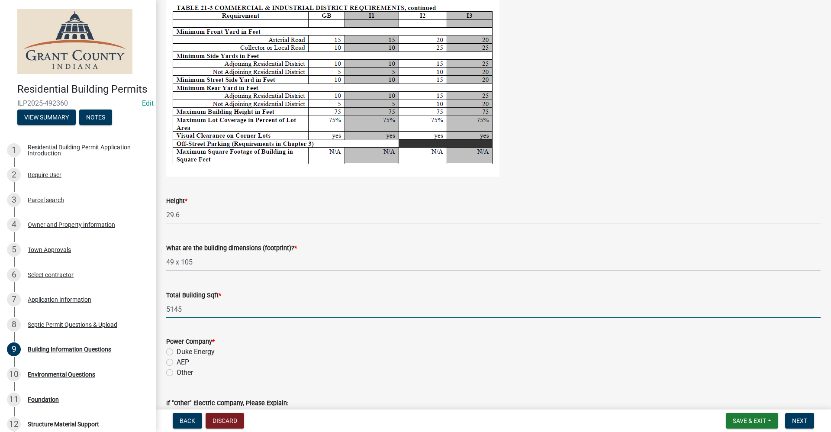
type input "5145"
click at [177, 362] on label "AEP" at bounding box center [183, 362] width 13 height 10
click at [177, 362] on input "AEP" at bounding box center [180, 360] width 6 height 6
radio input "true"
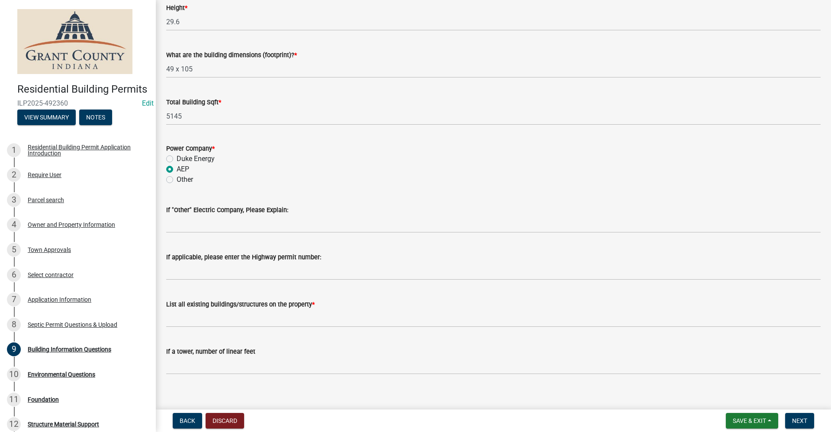
scroll to position [1762, 0]
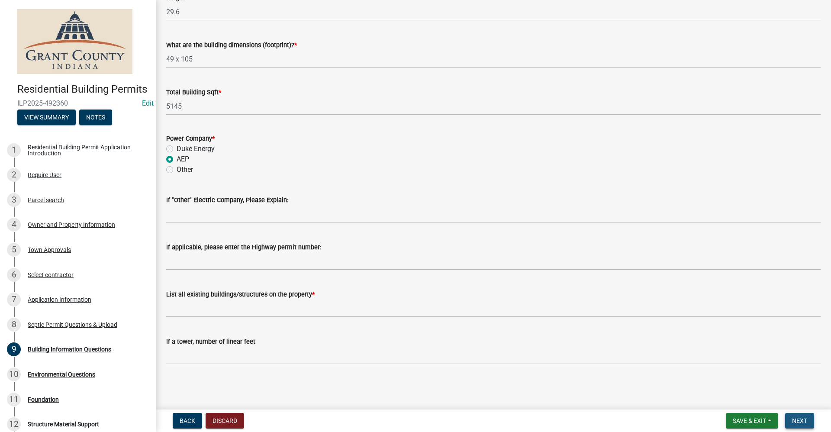
click at [808, 422] on button "Next" at bounding box center [799, 421] width 29 height 16
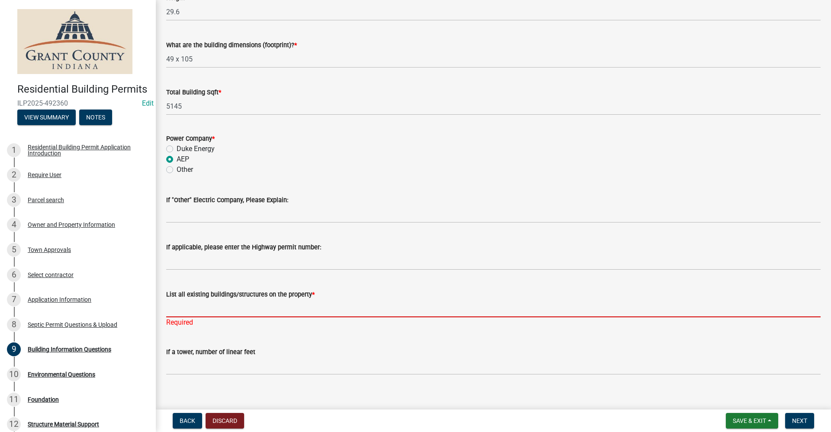
click at [187, 307] on input "List all existing buildings/structures on the property *" at bounding box center [493, 309] width 655 height 18
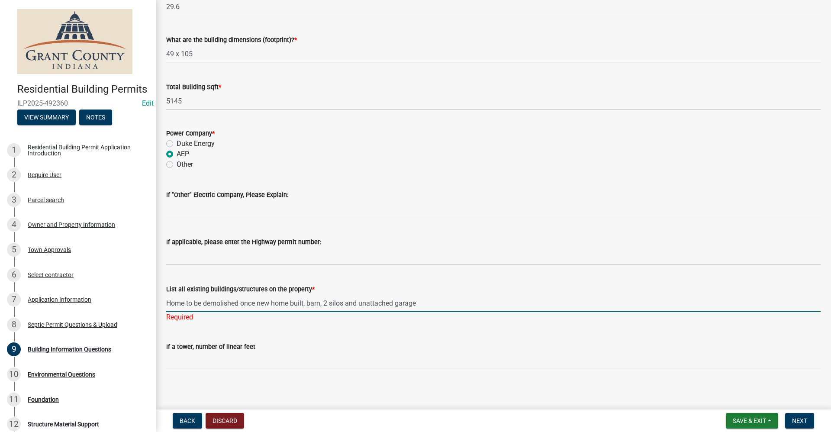
scroll to position [1772, 0]
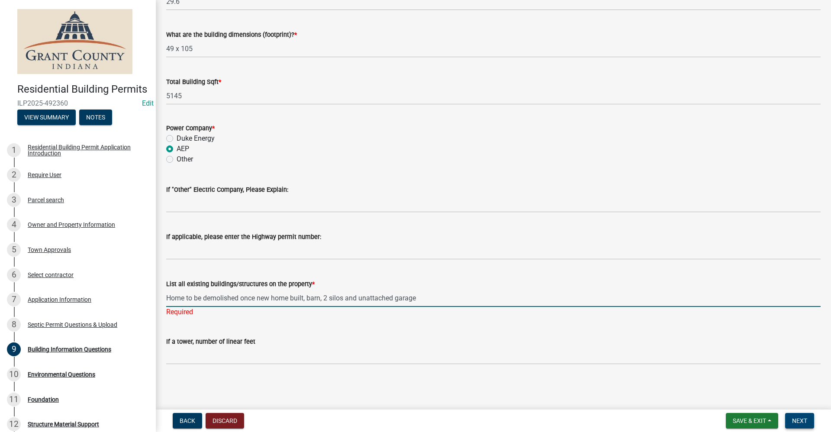
type input "Home to be demolished once new home built, barn, 2 silos and unattached garage"
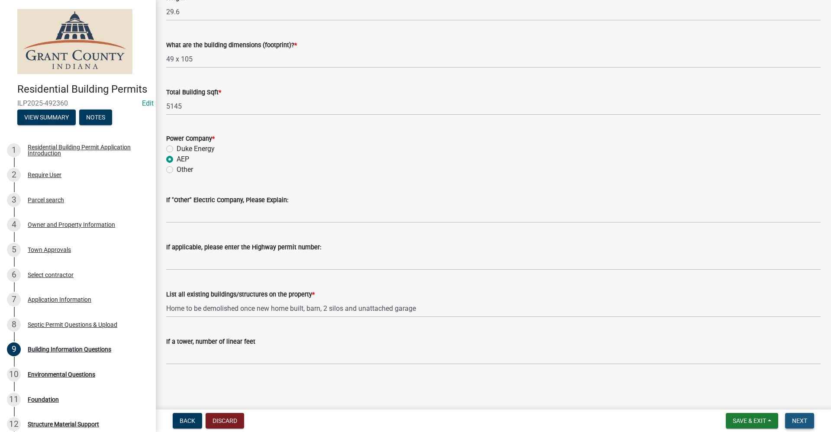
click at [796, 425] on button "Next" at bounding box center [799, 421] width 29 height 16
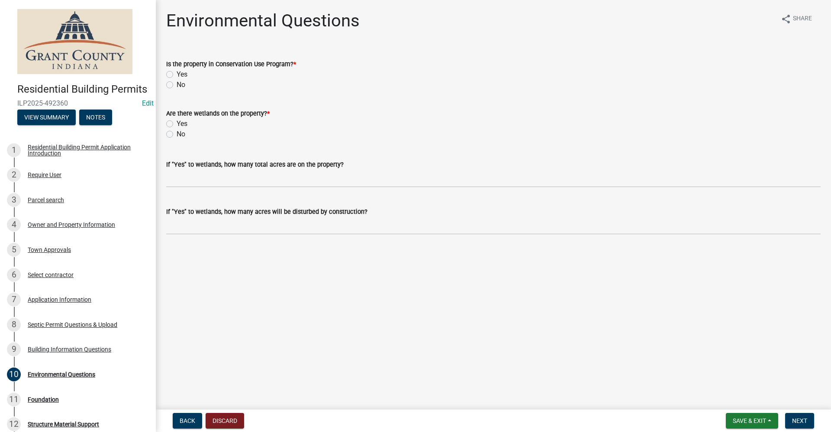
click at [177, 86] on label "No" at bounding box center [181, 85] width 9 height 10
click at [177, 85] on input "No" at bounding box center [180, 83] width 6 height 6
radio input "true"
click at [177, 136] on label "No" at bounding box center [181, 134] width 9 height 10
click at [177, 135] on input "No" at bounding box center [180, 132] width 6 height 6
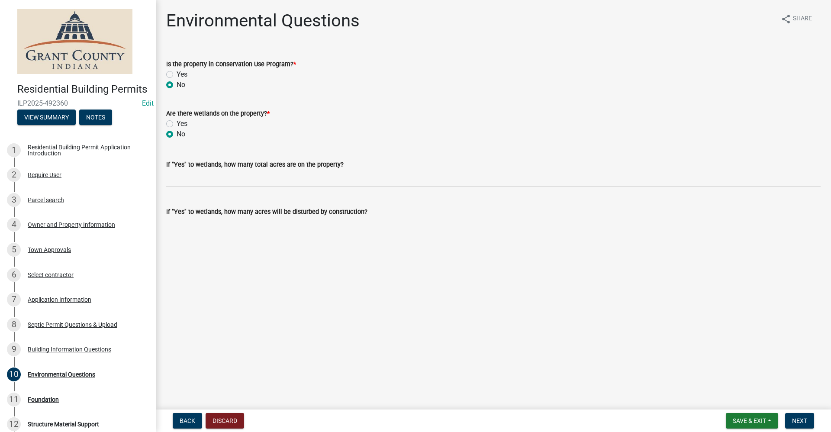
radio input "true"
click at [799, 422] on span "Next" at bounding box center [799, 420] width 15 height 7
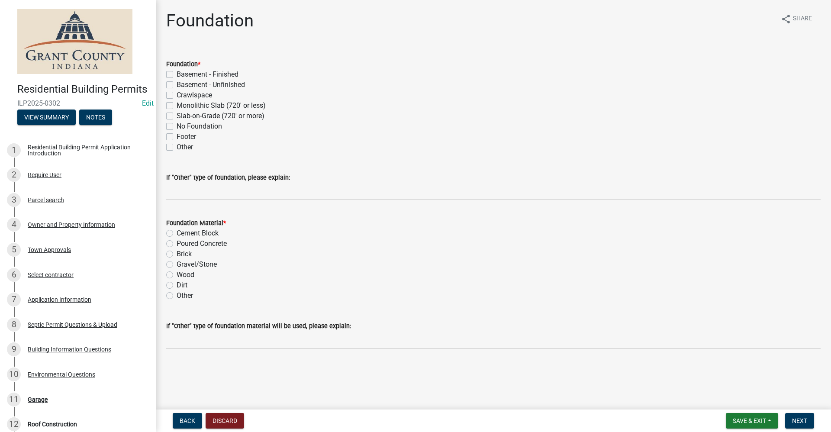
click at [177, 115] on label "Slab-on-Grade (720' or more)" at bounding box center [221, 116] width 88 height 10
click at [177, 115] on input "Slab-on-Grade (720' or more)" at bounding box center [180, 114] width 6 height 6
checkbox input "true"
checkbox input "false"
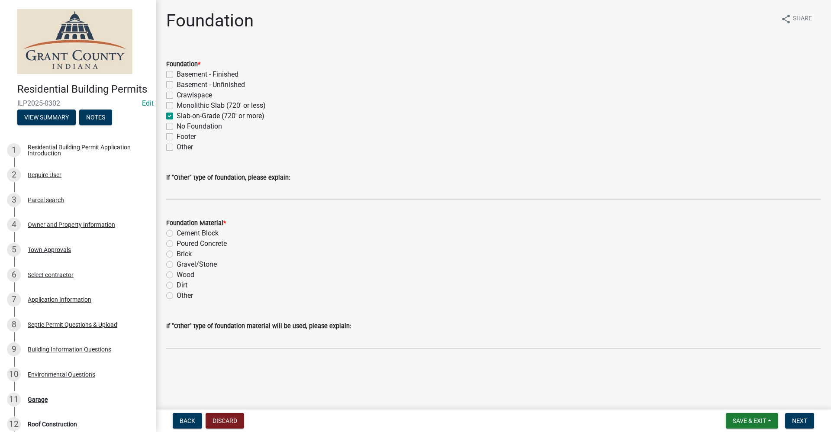
checkbox input "false"
checkbox input "true"
checkbox input "false"
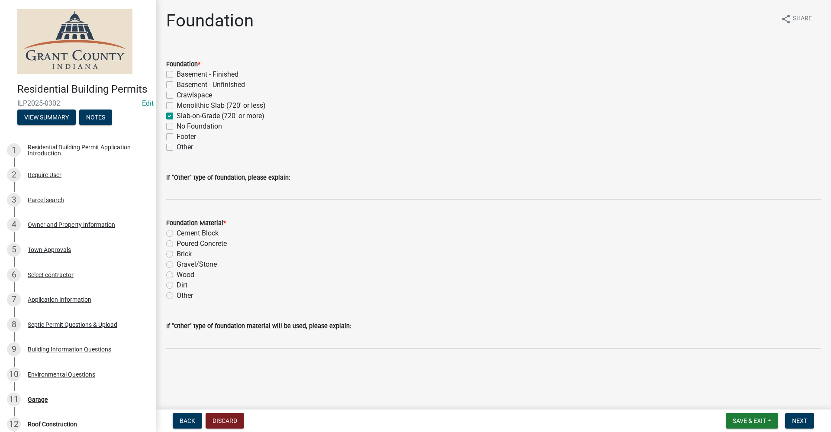
checkbox input "false"
click at [177, 243] on label "Poured Concrete" at bounding box center [202, 244] width 50 height 10
click at [177, 243] on input "Poured Concrete" at bounding box center [180, 242] width 6 height 6
radio input "true"
click at [805, 417] on span "Next" at bounding box center [799, 420] width 15 height 7
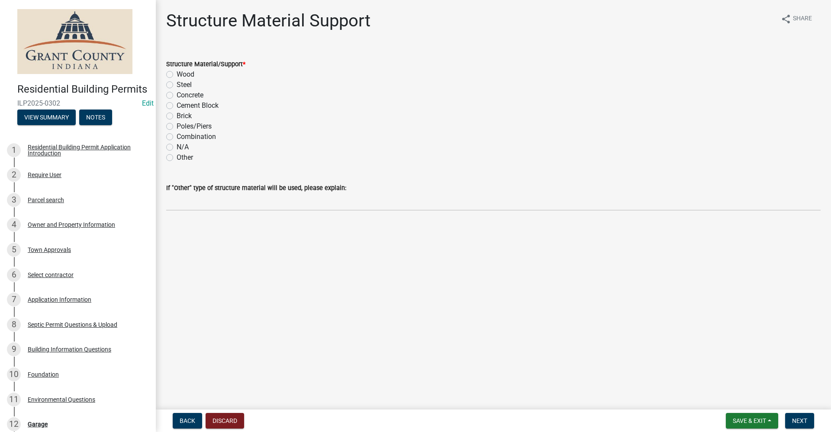
click at [177, 76] on label "Wood" at bounding box center [186, 74] width 18 height 10
click at [177, 75] on input "Wood" at bounding box center [180, 72] width 6 height 6
radio input "true"
click at [801, 423] on span "Next" at bounding box center [799, 420] width 15 height 7
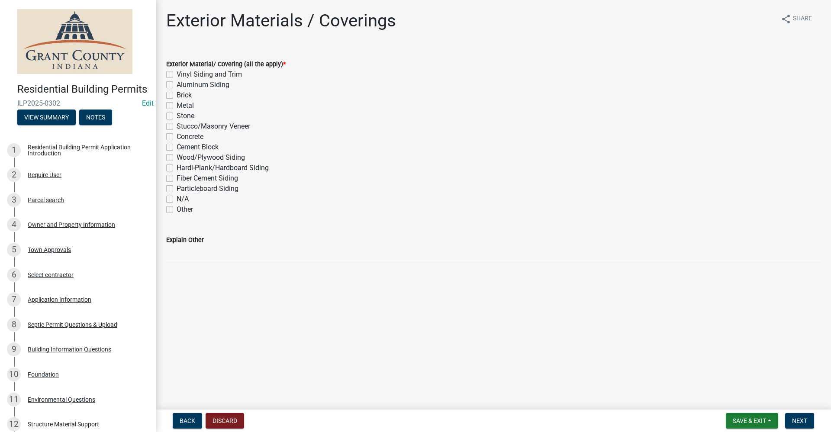
click at [177, 84] on label "Aluminum Siding" at bounding box center [203, 85] width 53 height 10
click at [177, 84] on input "Aluminum Siding" at bounding box center [180, 83] width 6 height 6
checkbox input "true"
checkbox input "false"
checkbox input "true"
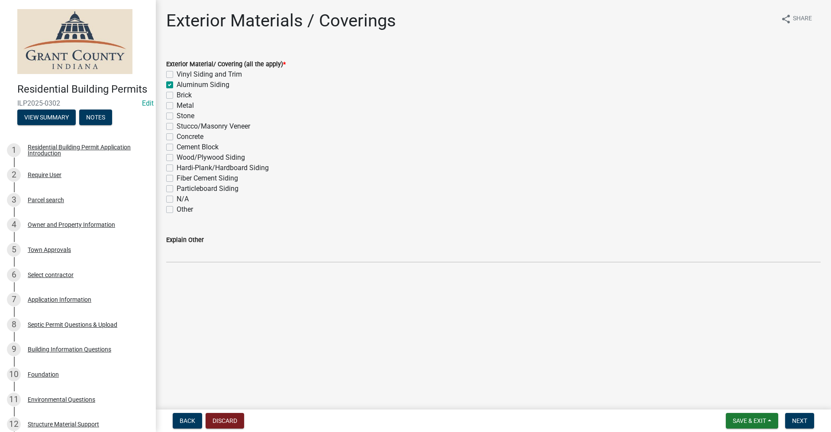
checkbox input "false"
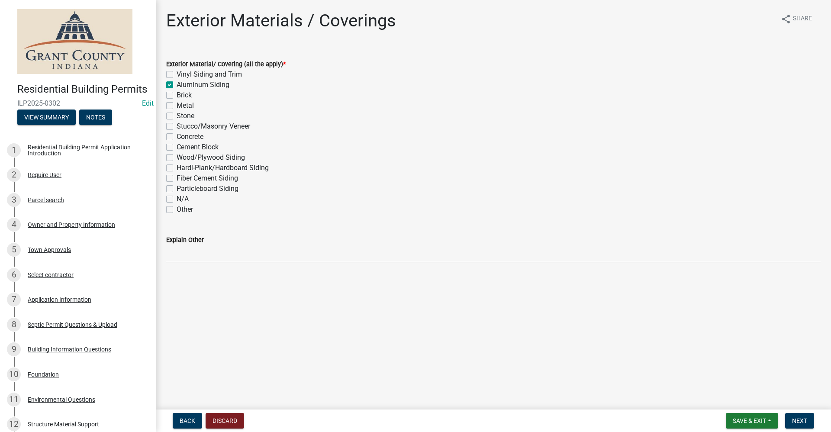
checkbox input "false"
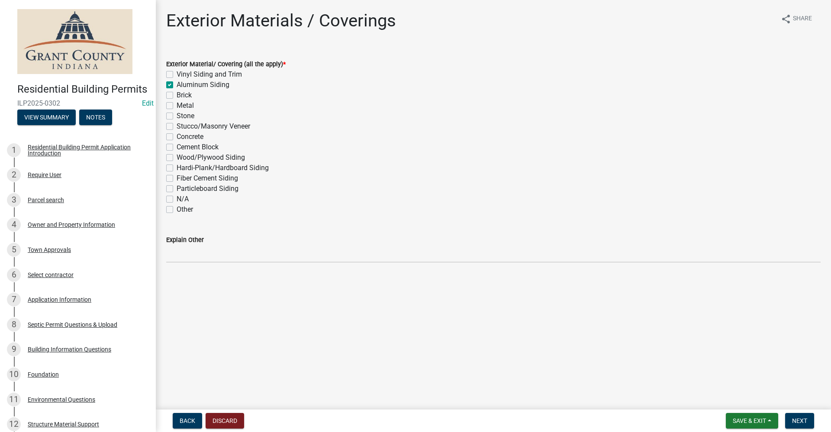
checkbox input "false"
click at [177, 85] on label "Aluminum Siding" at bounding box center [203, 85] width 53 height 10
click at [177, 85] on input "Aluminum Siding" at bounding box center [180, 83] width 6 height 6
checkbox input "false"
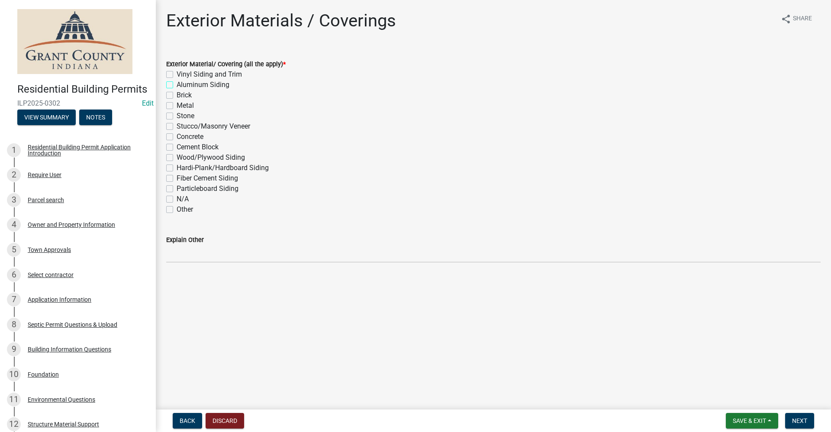
checkbox input "false"
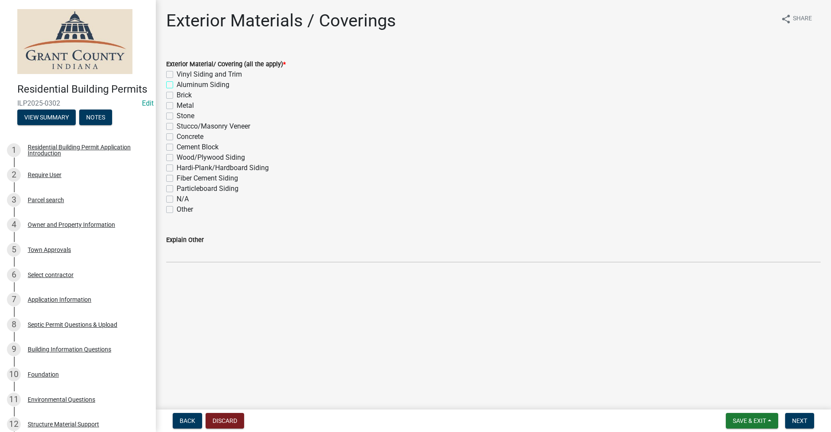
checkbox input "false"
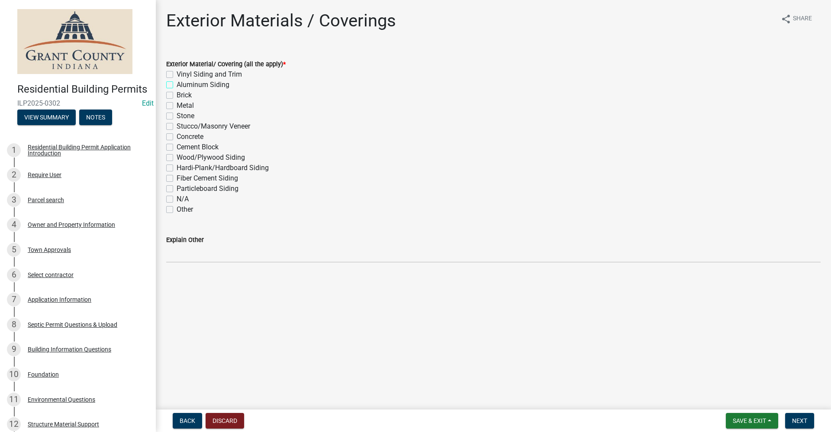
checkbox input "false"
click at [177, 106] on label "Metal" at bounding box center [185, 105] width 17 height 10
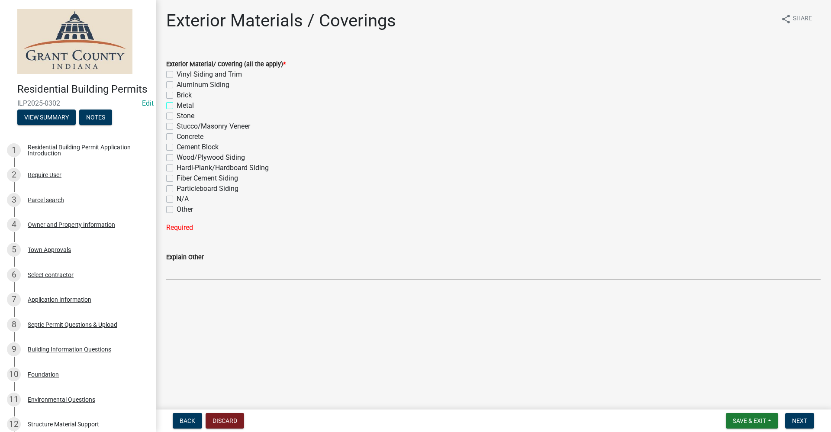
click at [177, 106] on input "Metal" at bounding box center [180, 103] width 6 height 6
checkbox input "true"
checkbox input "false"
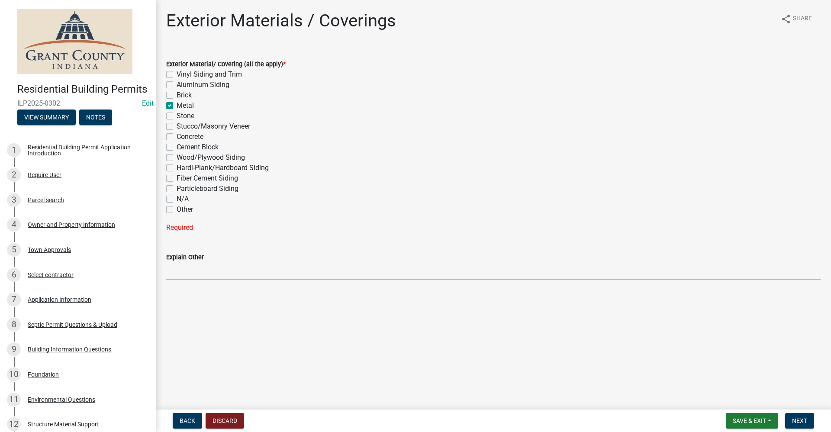
checkbox input "true"
checkbox input "false"
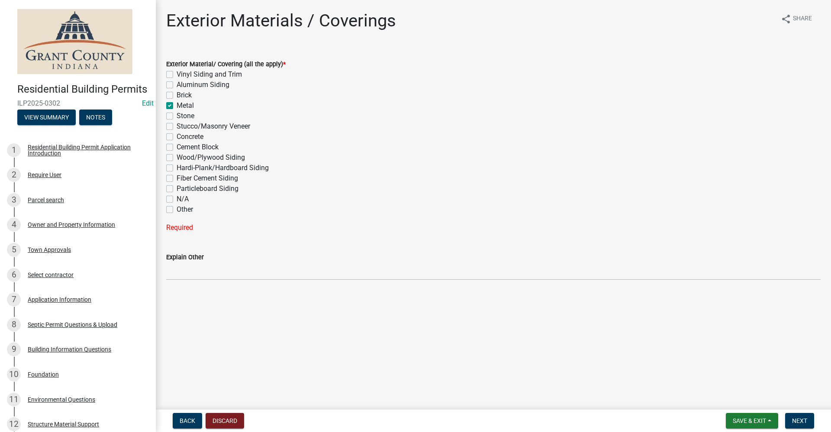
checkbox input "false"
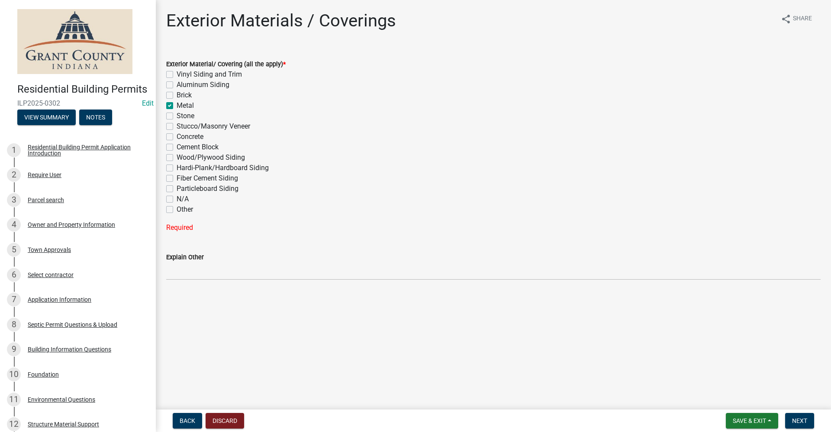
checkbox input "false"
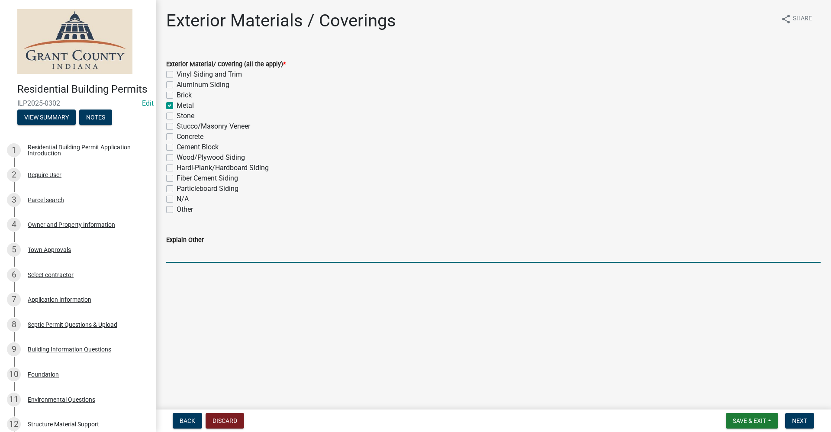
click at [181, 256] on input "Explain Other" at bounding box center [493, 254] width 655 height 18
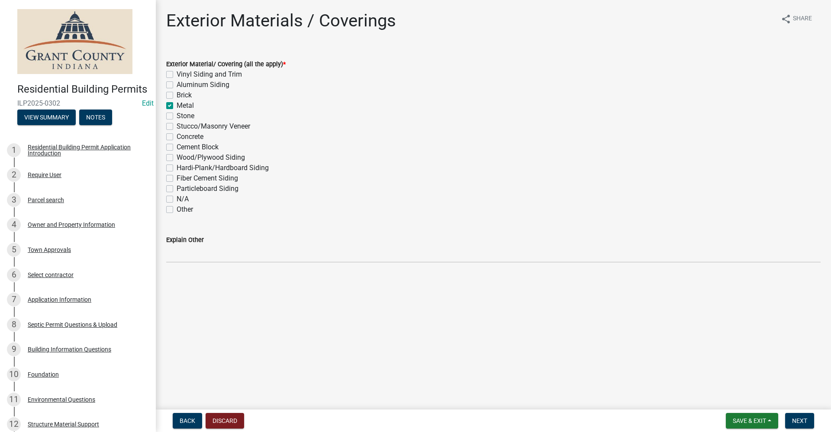
click at [177, 116] on label "Stone" at bounding box center [186, 116] width 18 height 10
click at [177, 116] on input "Stone" at bounding box center [180, 114] width 6 height 6
checkbox input "true"
checkbox input "false"
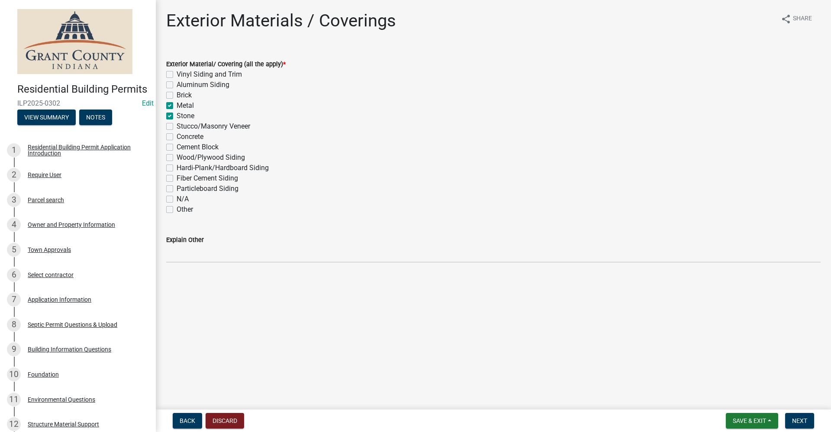
checkbox input "false"
checkbox input "true"
checkbox input "false"
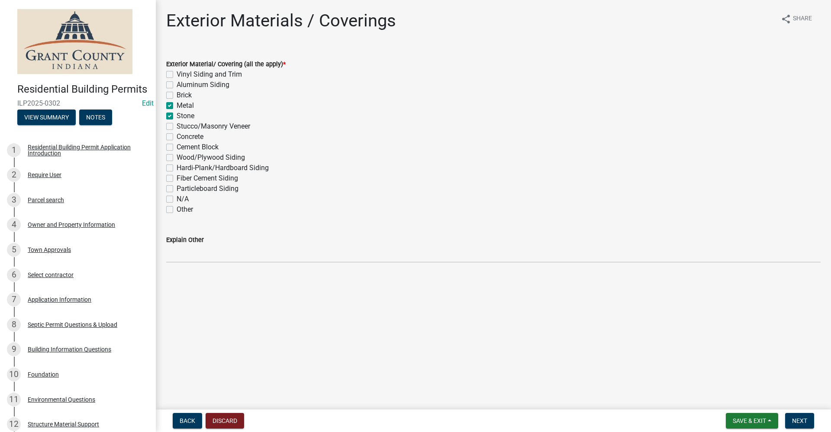
checkbox input "false"
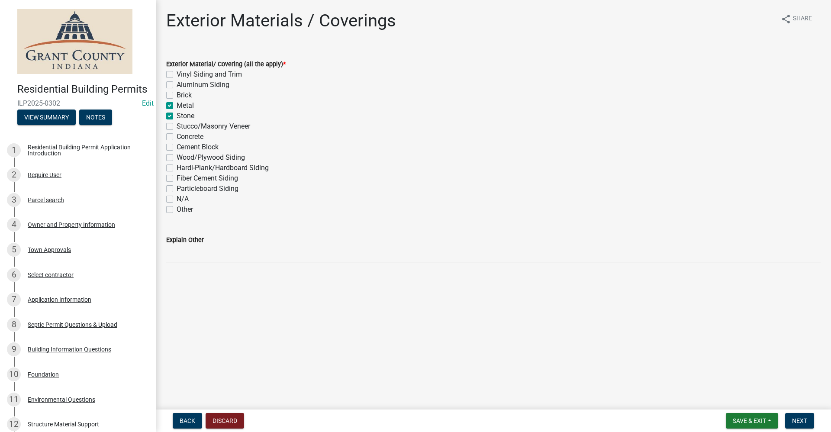
checkbox input "false"
click at [177, 115] on label "Stone" at bounding box center [186, 116] width 18 height 10
click at [177, 115] on input "Stone" at bounding box center [180, 114] width 6 height 6
checkbox input "false"
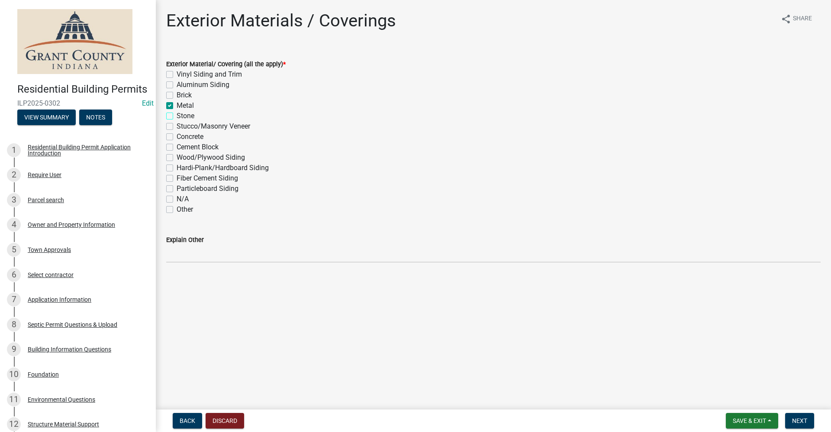
checkbox input "false"
checkbox input "true"
checkbox input "false"
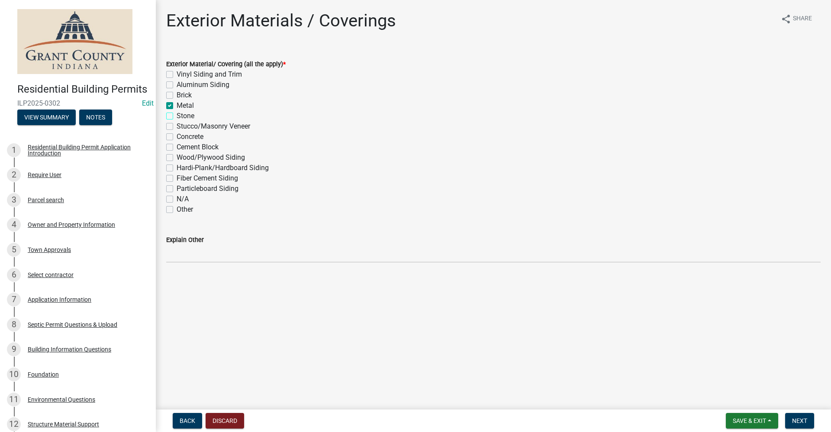
checkbox input "false"
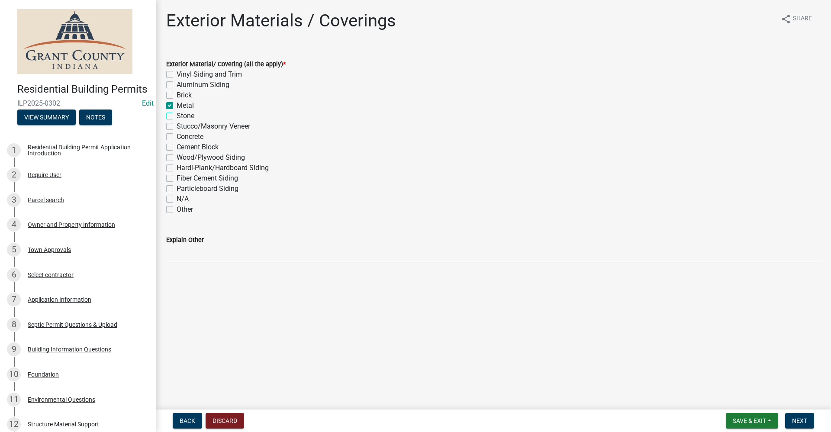
checkbox input "false"
click at [805, 424] on span "Next" at bounding box center [799, 420] width 15 height 7
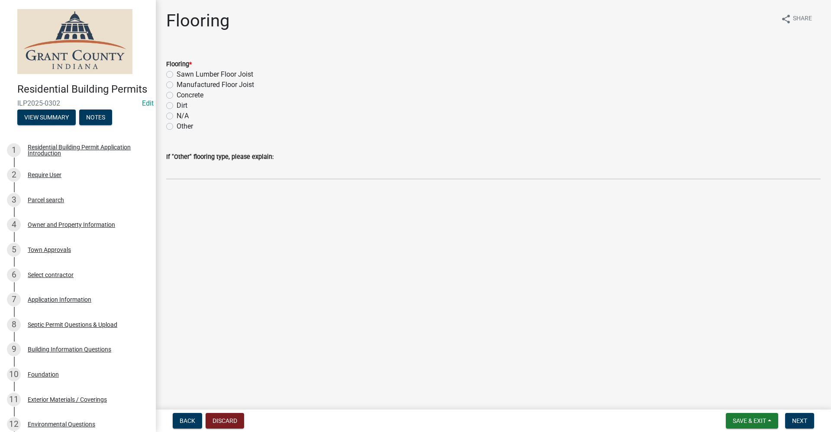
click at [177, 96] on label "Concrete" at bounding box center [190, 95] width 27 height 10
click at [177, 96] on input "Concrete" at bounding box center [180, 93] width 6 height 6
radio input "true"
click at [177, 73] on label "Sawn Lumber Floor Joist" at bounding box center [215, 74] width 77 height 10
click at [177, 73] on input "Sawn Lumber Floor Joist" at bounding box center [180, 72] width 6 height 6
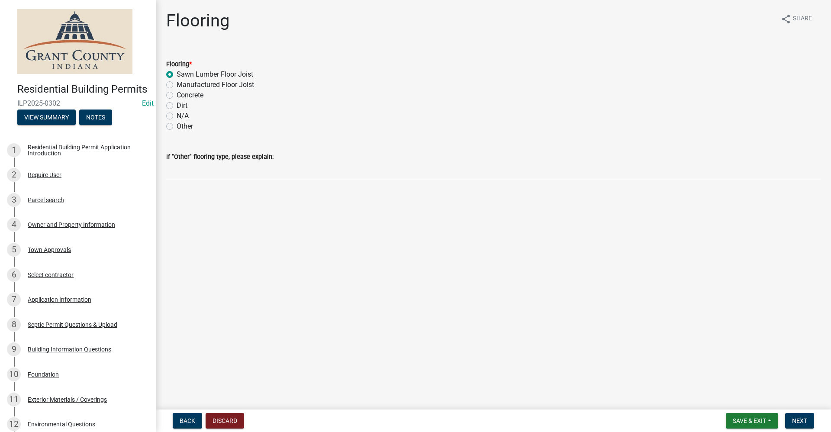
radio input "true"
click at [177, 95] on label "Concrete" at bounding box center [190, 95] width 27 height 10
click at [177, 95] on input "Concrete" at bounding box center [180, 93] width 6 height 6
radio input "true"
click at [804, 418] on span "Next" at bounding box center [799, 420] width 15 height 7
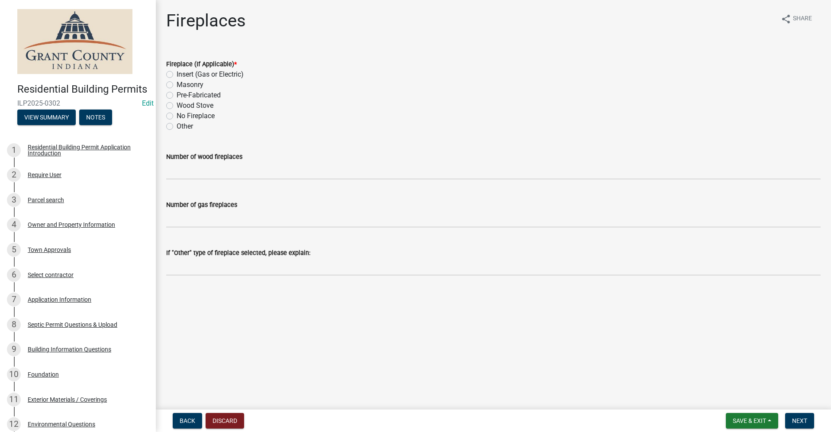
click at [177, 115] on label "No Fireplace" at bounding box center [196, 116] width 38 height 10
click at [177, 115] on input "No Fireplace" at bounding box center [180, 114] width 6 height 6
radio input "true"
click at [795, 421] on span "Next" at bounding box center [799, 420] width 15 height 7
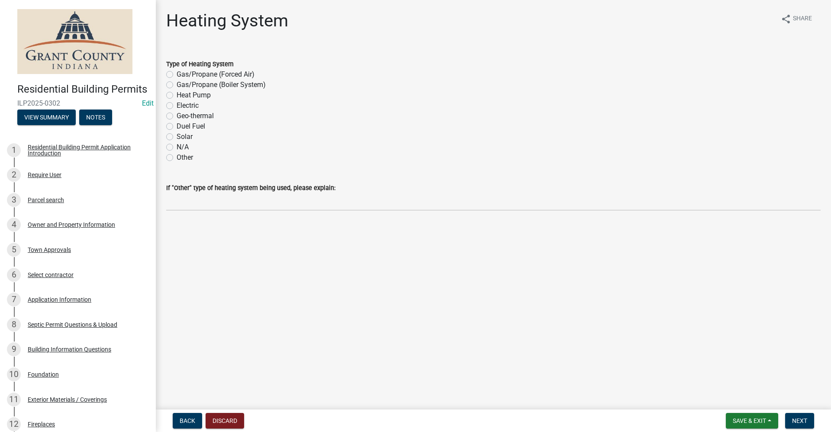
click at [177, 94] on label "Heat Pump" at bounding box center [194, 95] width 34 height 10
click at [177, 94] on input "Heat Pump" at bounding box center [180, 93] width 6 height 6
radio input "true"
click at [807, 420] on span "Next" at bounding box center [799, 420] width 15 height 7
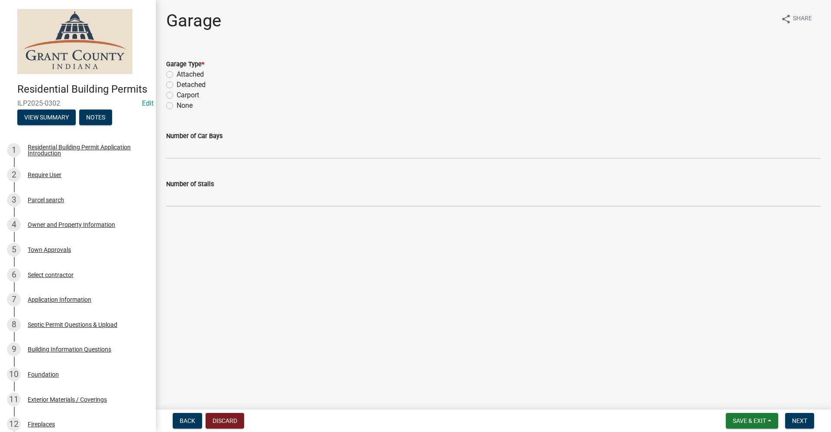
click at [177, 74] on label "Attached" at bounding box center [190, 74] width 27 height 10
click at [177, 74] on input "Attached" at bounding box center [180, 72] width 6 height 6
radio input "true"
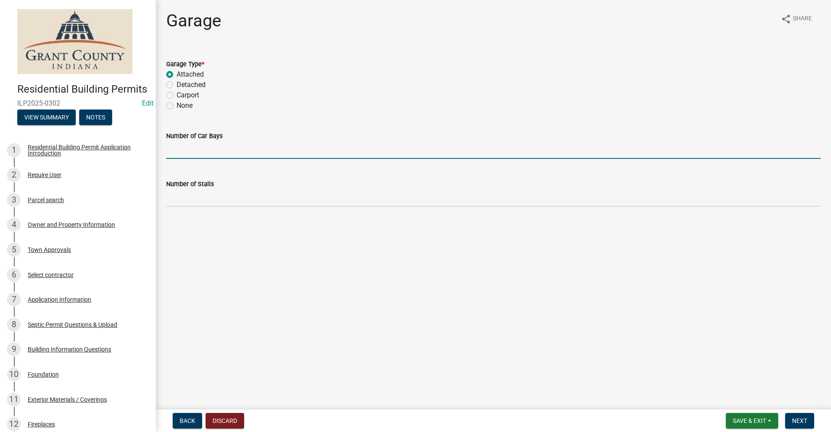
click at [182, 154] on input "text" at bounding box center [493, 150] width 655 height 18
type input "3"
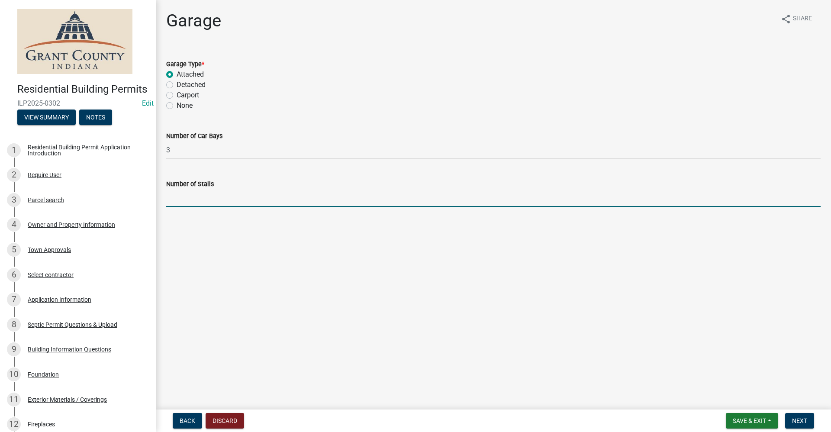
click at [193, 198] on input "text" at bounding box center [493, 198] width 655 height 18
type input "0"
click at [792, 420] on button "Next" at bounding box center [799, 421] width 29 height 16
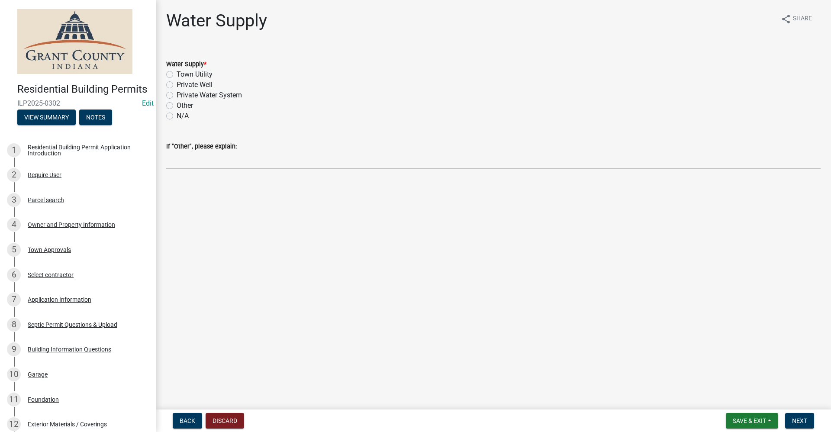
click at [177, 87] on label "Private Well" at bounding box center [195, 85] width 36 height 10
click at [177, 85] on input "Private Well" at bounding box center [180, 83] width 6 height 6
radio input "true"
click at [796, 422] on span "Next" at bounding box center [799, 420] width 15 height 7
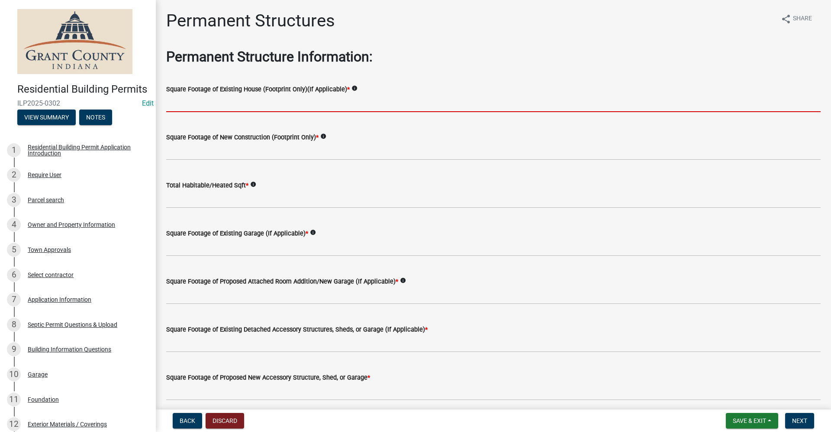
click at [205, 107] on input "text" at bounding box center [493, 103] width 655 height 18
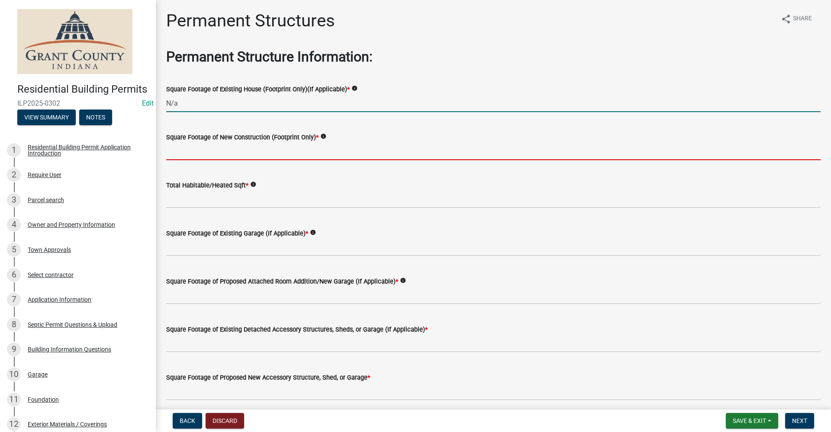
type input "0"
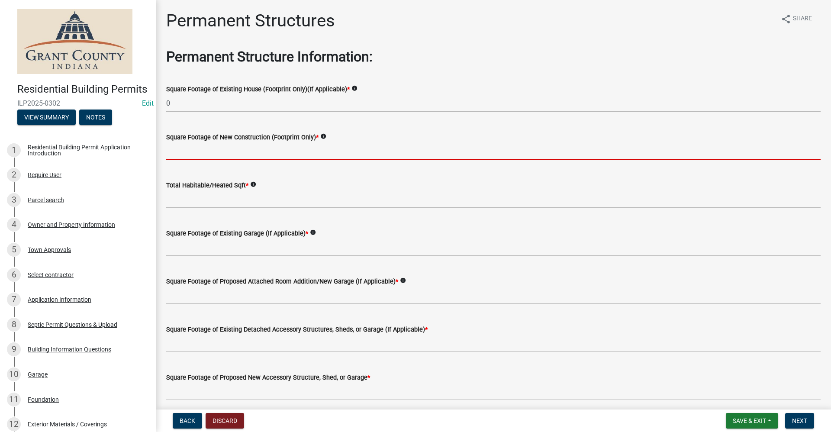
click at [196, 151] on input "text" at bounding box center [493, 151] width 655 height 18
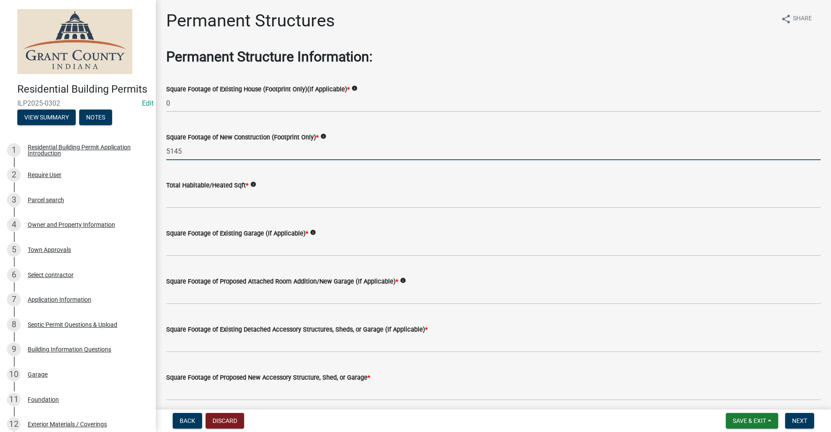
type input "5145"
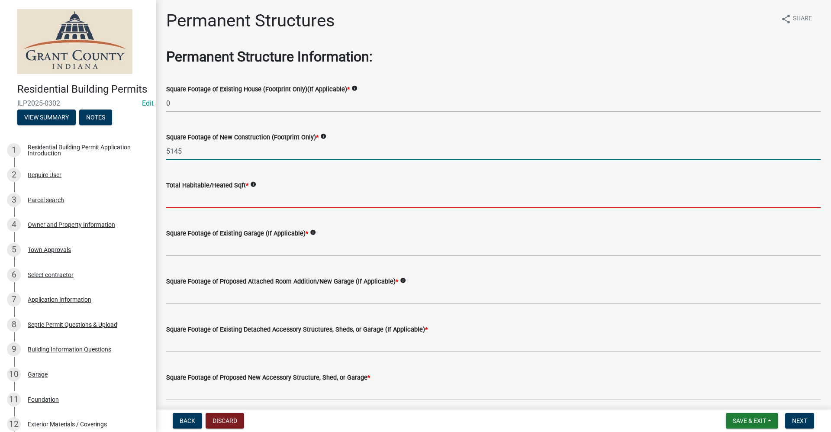
click at [200, 200] on input "text" at bounding box center [493, 199] width 655 height 18
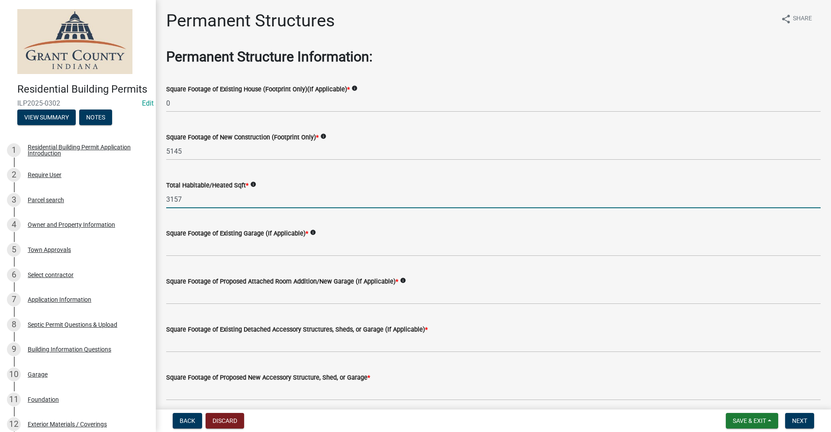
type input "3157"
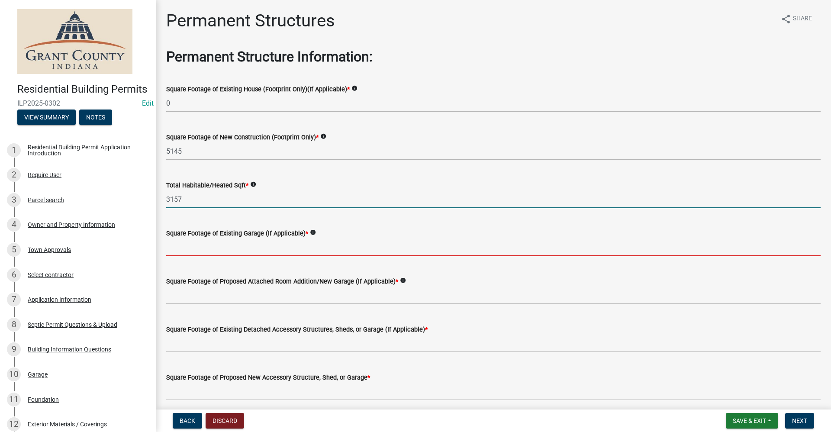
click at [198, 253] on input "text" at bounding box center [493, 248] width 655 height 18
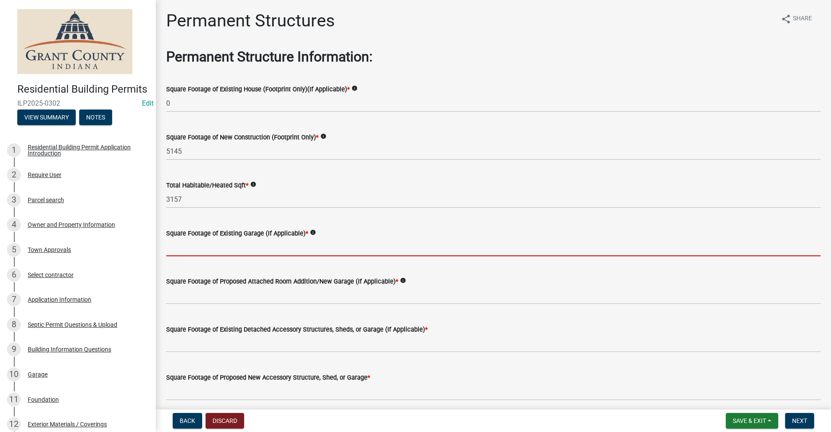
type input "0"
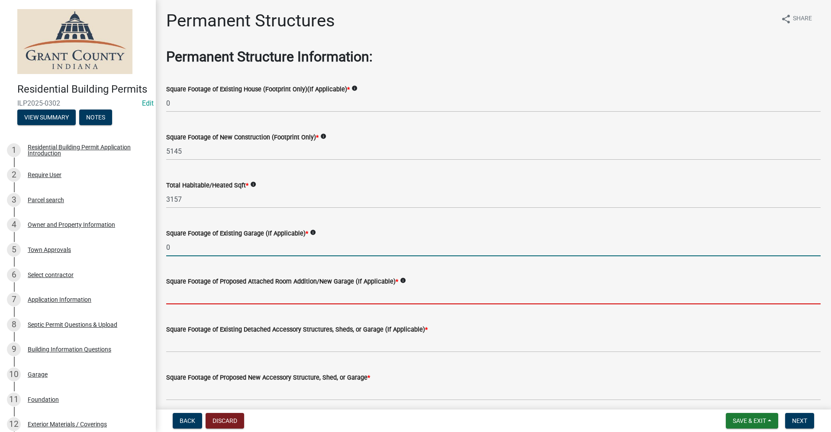
click at [203, 297] on input "text" at bounding box center [493, 296] width 655 height 18
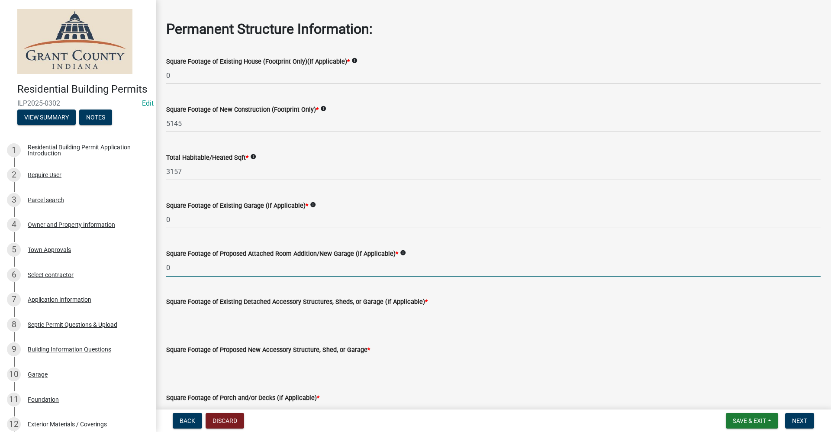
scroll to position [43, 0]
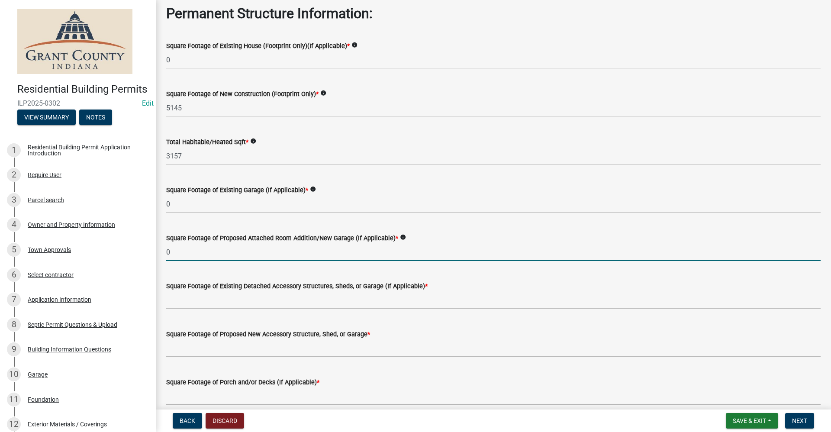
type input "0"
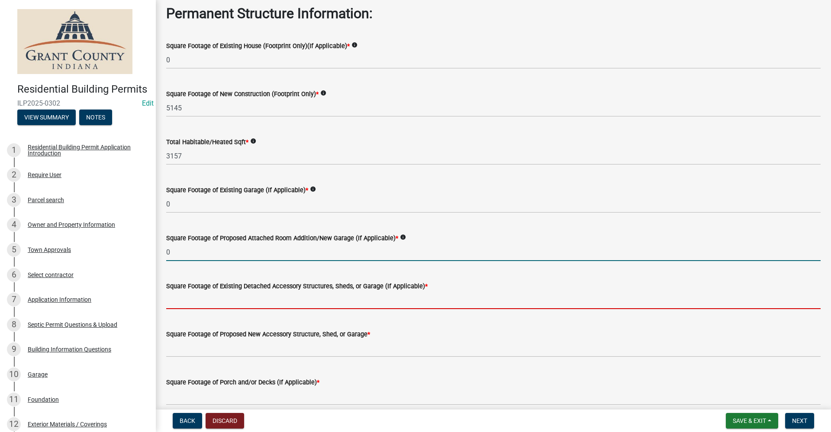
click at [210, 297] on input "text" at bounding box center [493, 300] width 655 height 18
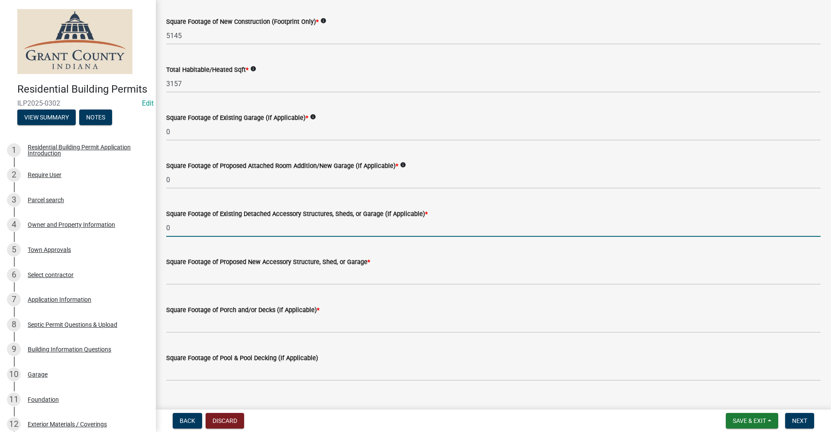
scroll to position [130, 0]
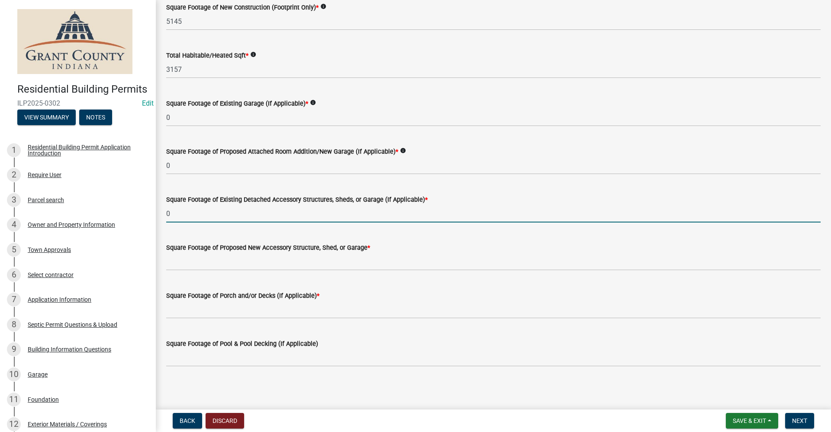
type input "0"
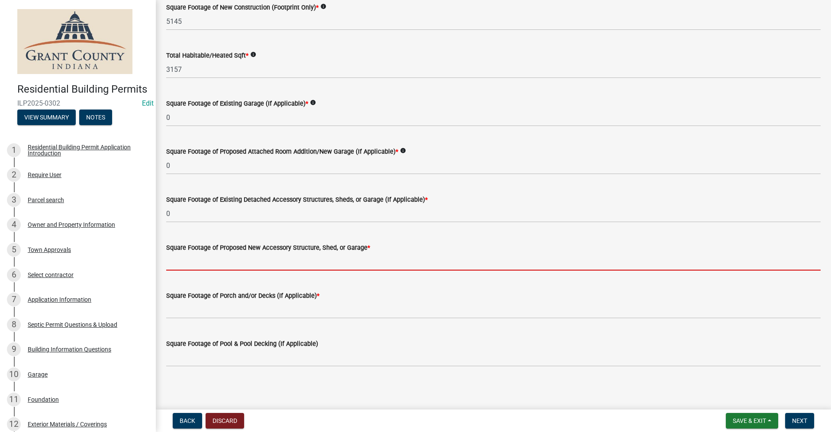
click at [197, 263] on input "text" at bounding box center [493, 262] width 655 height 18
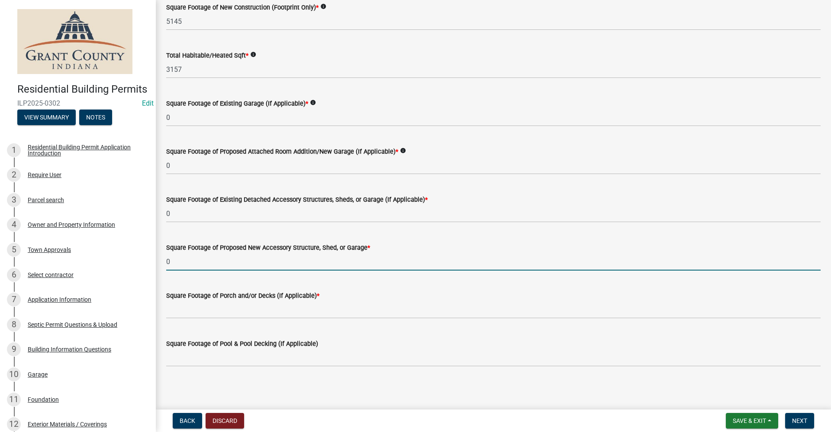
scroll to position [132, 0]
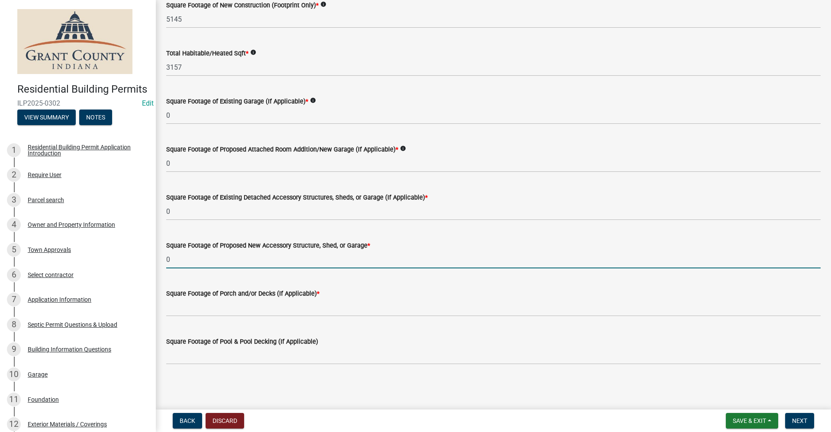
type input "0"
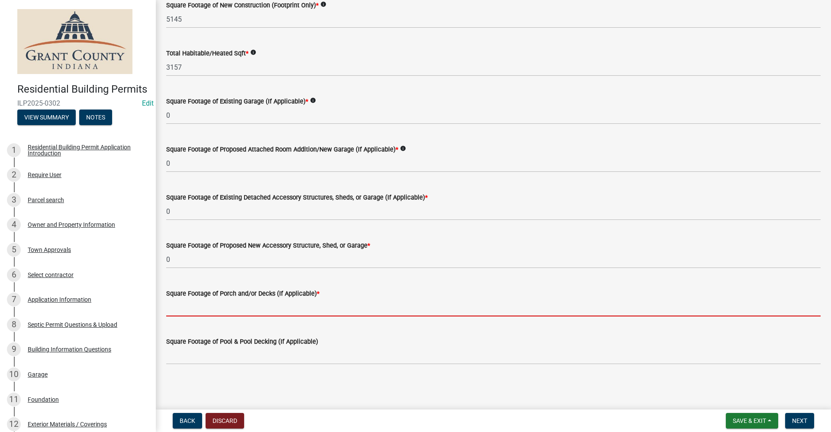
click at [239, 305] on input "text" at bounding box center [493, 308] width 655 height 18
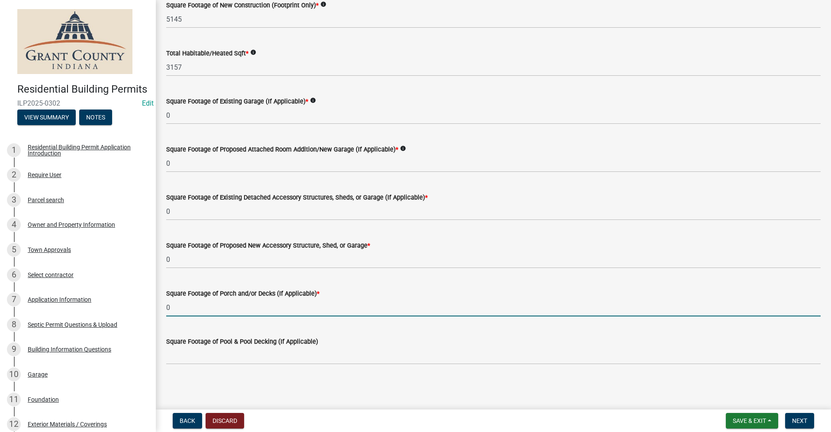
type input "0"
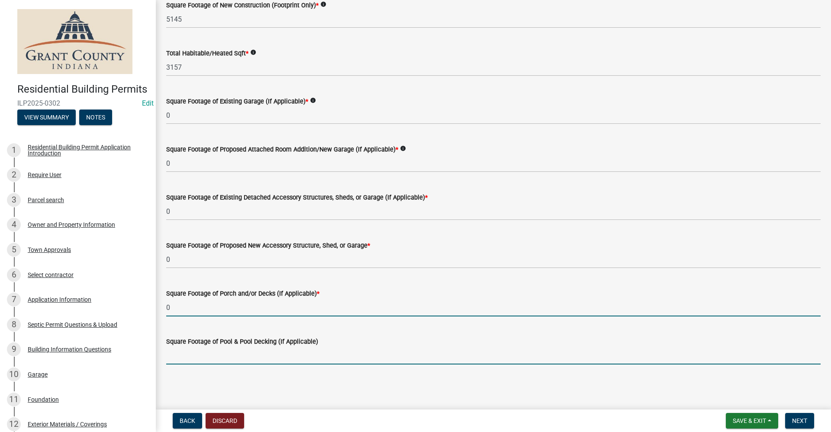
drag, startPoint x: 255, startPoint y: 358, endPoint x: 259, endPoint y: 357, distance: 4.5
click at [255, 358] on input "text" at bounding box center [493, 356] width 655 height 18
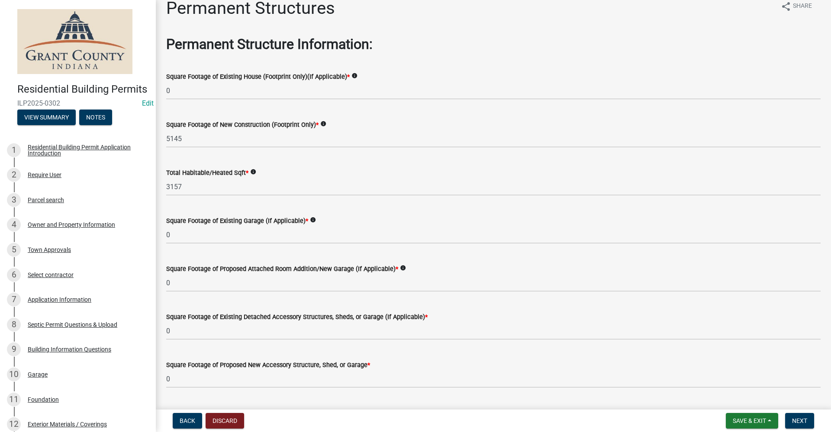
scroll to position [0, 0]
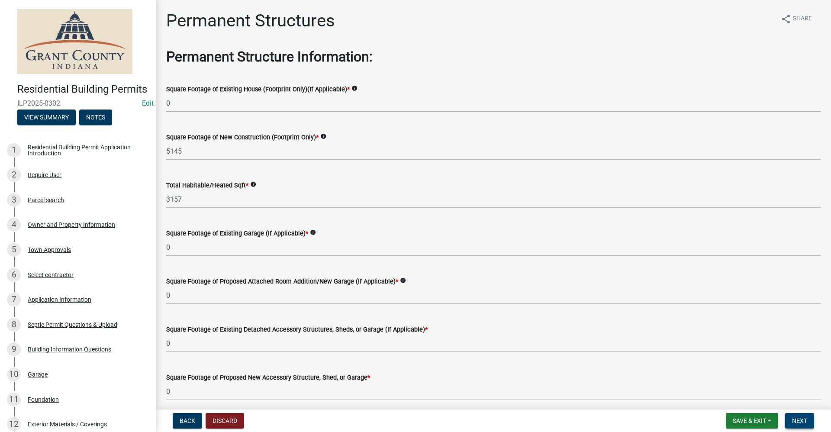
type input "0"
click at [802, 422] on span "Next" at bounding box center [799, 420] width 15 height 7
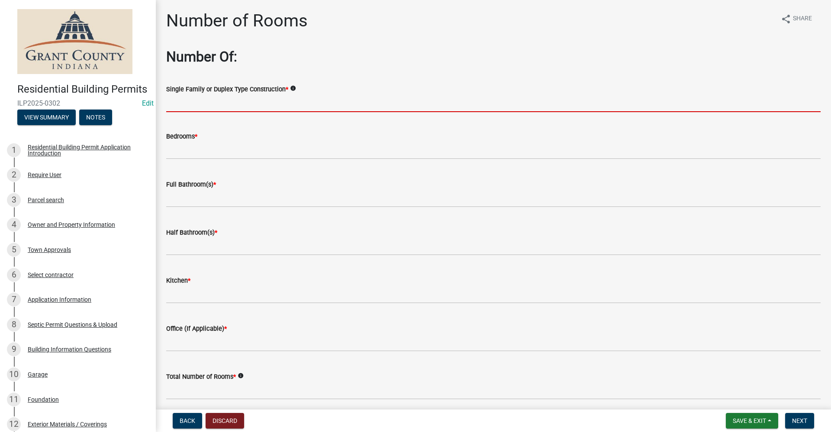
click at [192, 103] on input "Single Family or Duplex Type Construction *" at bounding box center [493, 103] width 655 height 18
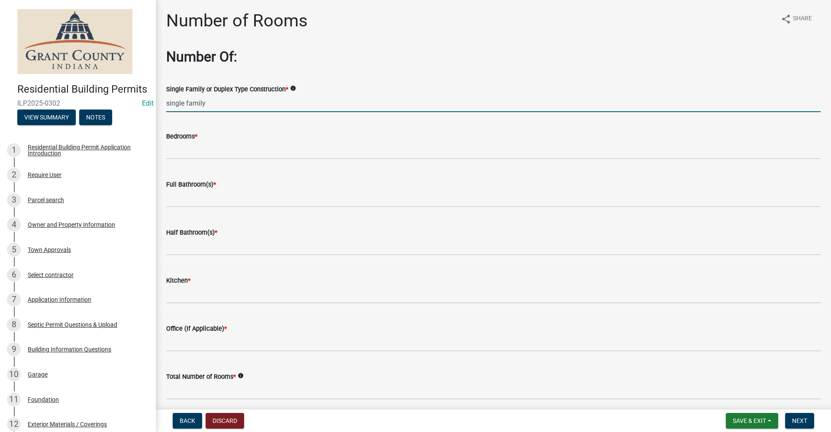
type input "single family"
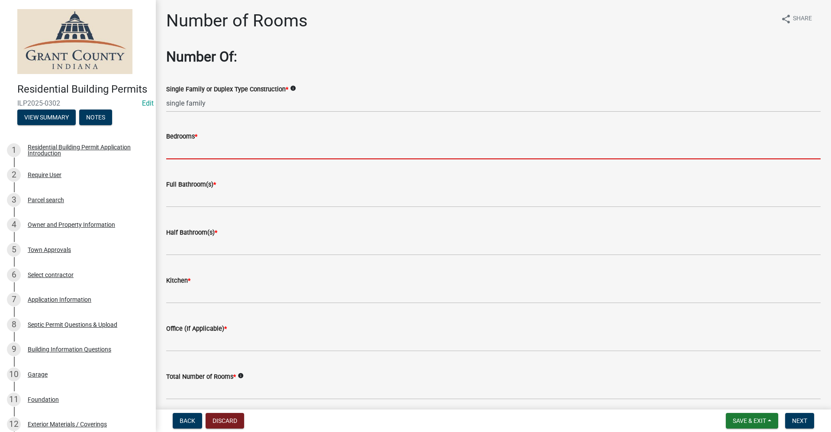
click at [171, 153] on input "text" at bounding box center [493, 151] width 655 height 18
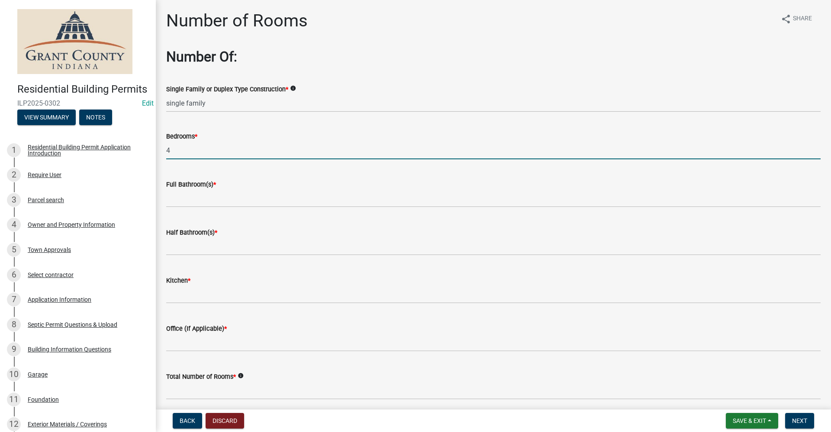
type input "4"
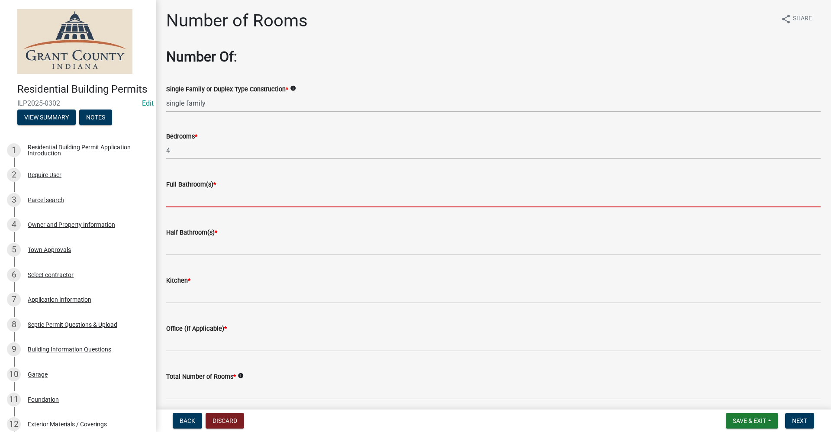
click at [184, 200] on input "text" at bounding box center [493, 199] width 655 height 18
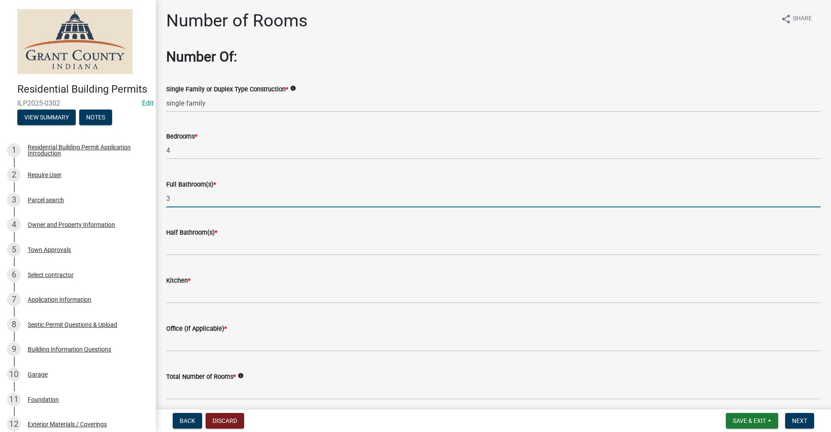
type input "3"
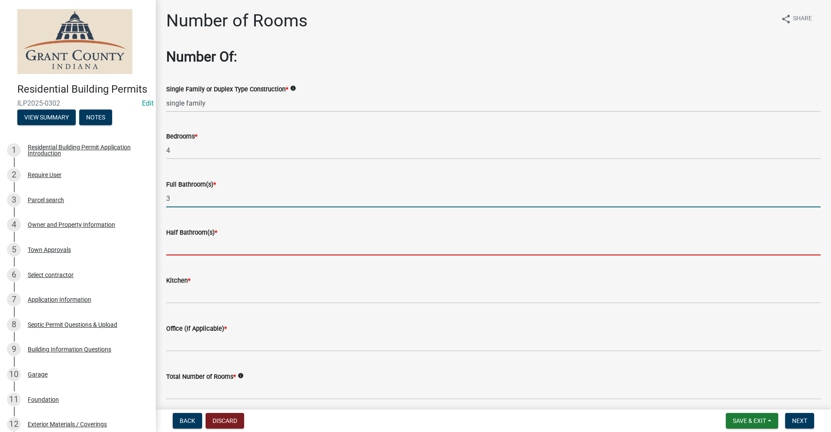
click at [186, 250] on input "text" at bounding box center [493, 247] width 655 height 18
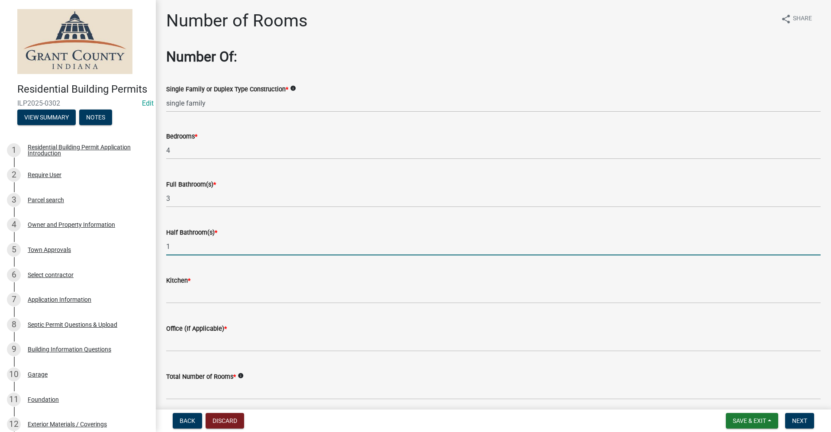
type input "1"
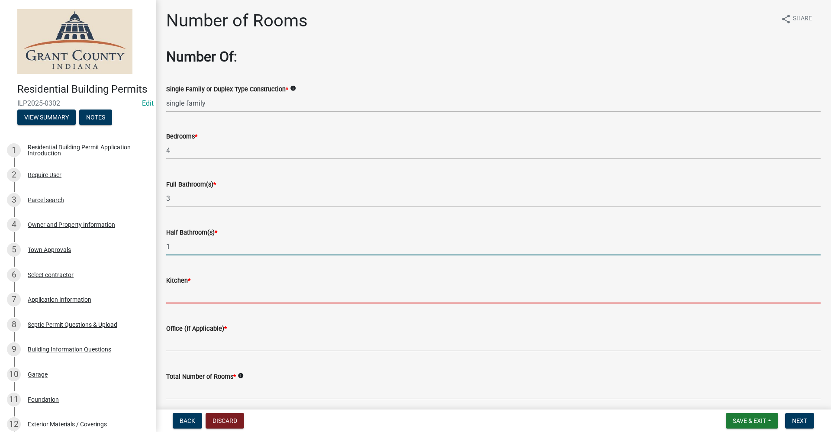
click at [184, 295] on input "text" at bounding box center [493, 295] width 655 height 18
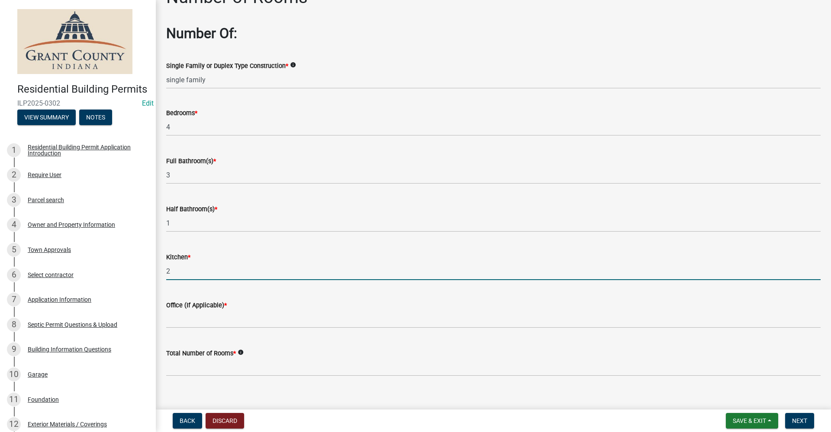
scroll to position [35, 0]
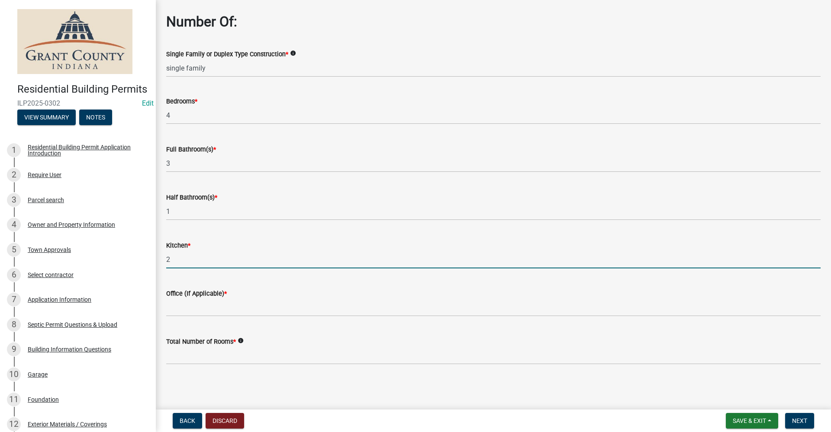
type input "2"
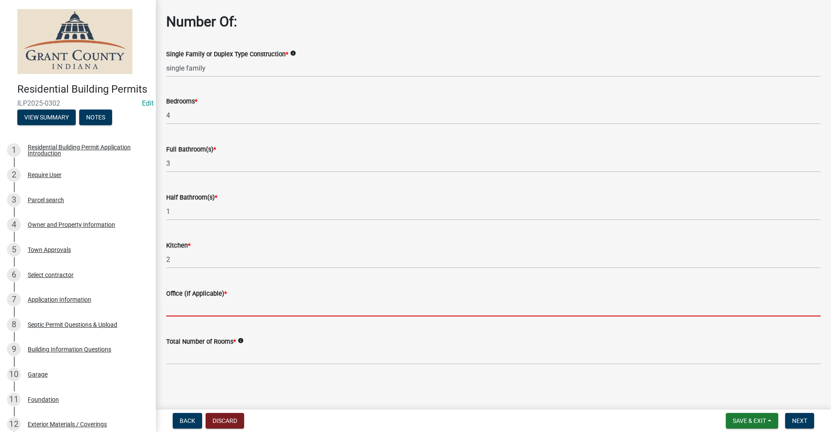
click at [183, 309] on input "text" at bounding box center [493, 308] width 655 height 18
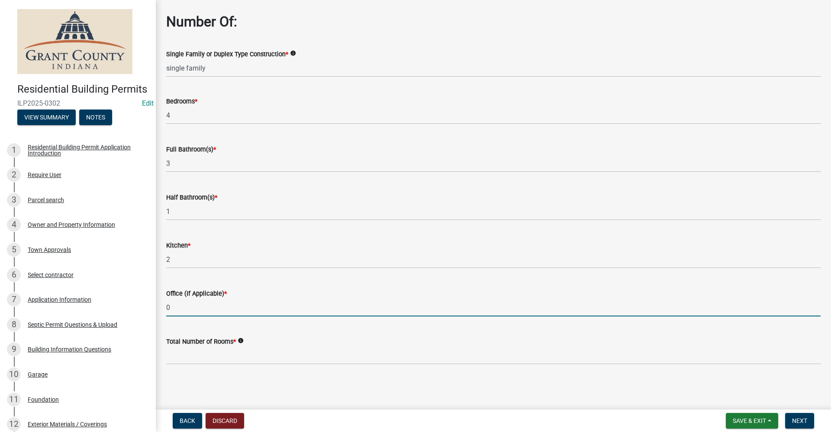
type input "0"
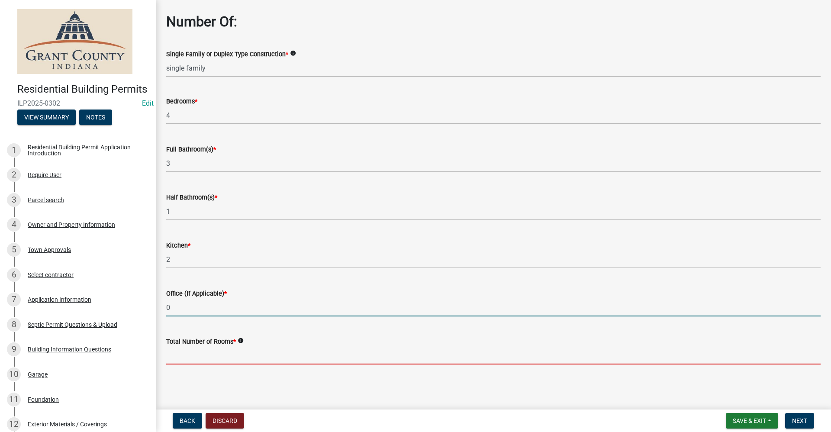
click at [191, 356] on input "text" at bounding box center [493, 356] width 655 height 18
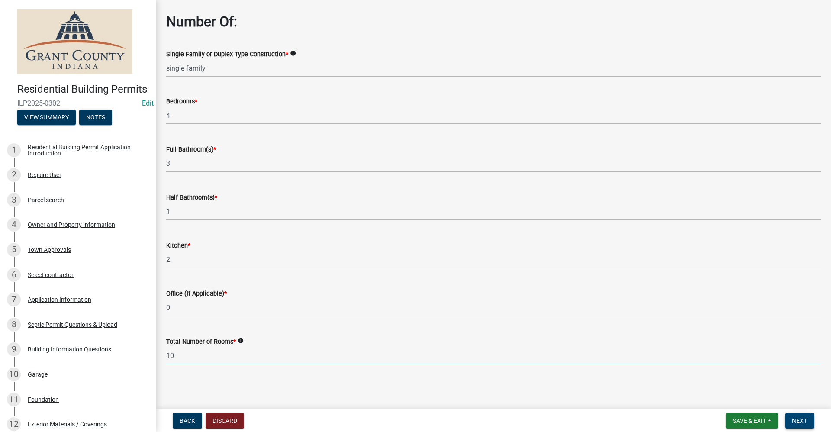
type input "10"
click at [799, 421] on span "Next" at bounding box center [799, 420] width 15 height 7
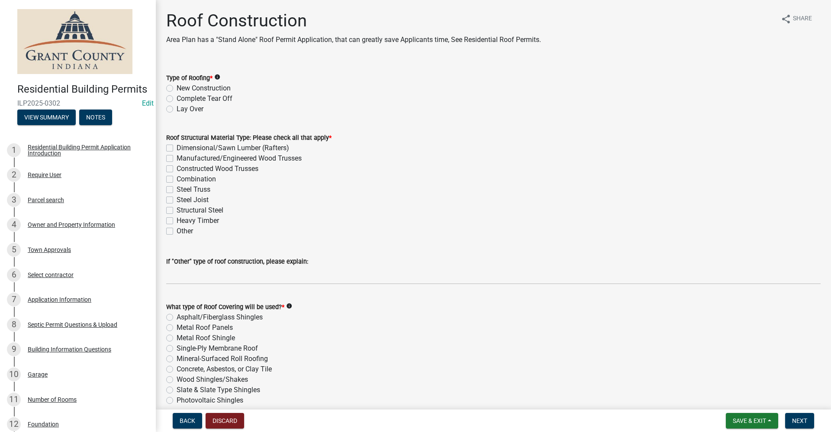
click at [177, 88] on label "New Construction" at bounding box center [204, 88] width 54 height 10
click at [177, 88] on input "New Construction" at bounding box center [180, 86] width 6 height 6
radio input "true"
click at [177, 147] on label "Dimensional/Sawn Lumber (Rafters)" at bounding box center [233, 148] width 113 height 10
click at [177, 147] on input "Dimensional/Sawn Lumber (Rafters)" at bounding box center [180, 146] width 6 height 6
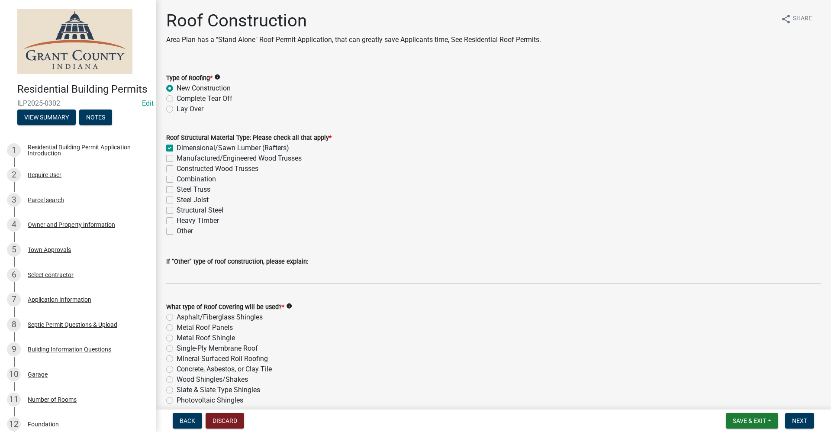
checkbox input "true"
checkbox input "false"
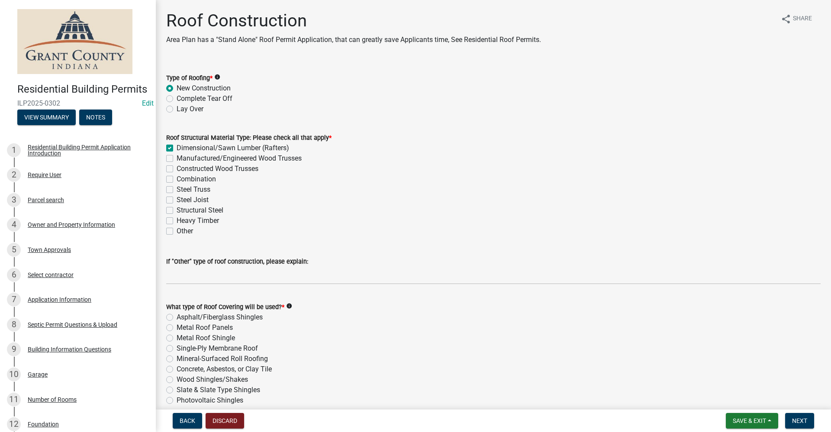
checkbox input "false"
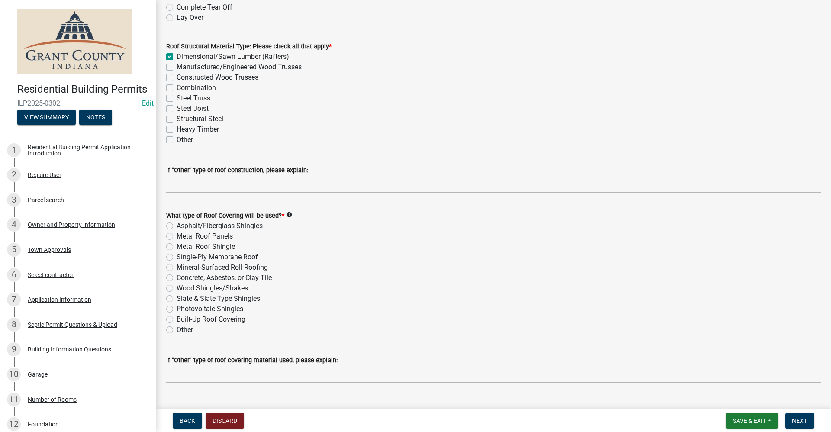
scroll to position [109, 0]
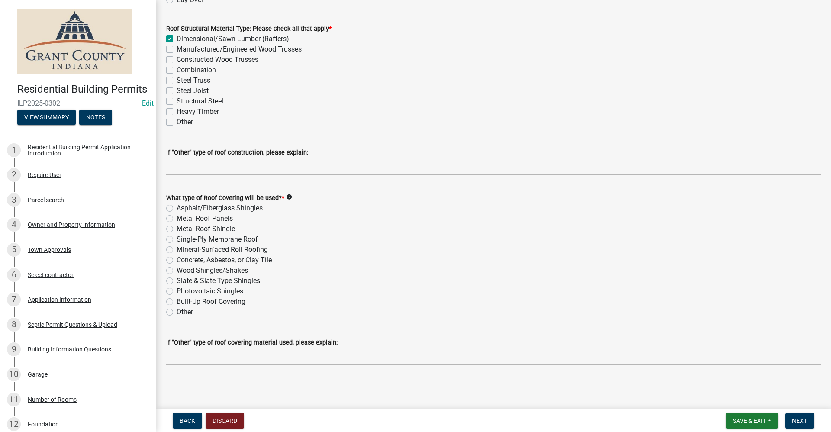
click at [177, 218] on label "Metal Roof Panels" at bounding box center [205, 218] width 56 height 10
click at [177, 218] on input "Metal Roof Panels" at bounding box center [180, 216] width 6 height 6
radio input "true"
click at [177, 207] on label "Asphalt/Fiberglass Shingles" at bounding box center [220, 208] width 86 height 10
click at [177, 207] on input "Asphalt/Fiberglass Shingles" at bounding box center [180, 206] width 6 height 6
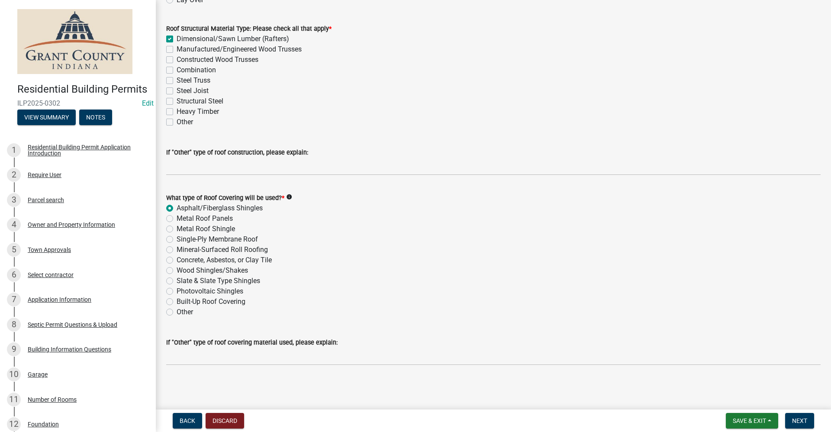
radio input "true"
click at [803, 421] on span "Next" at bounding box center [799, 420] width 15 height 7
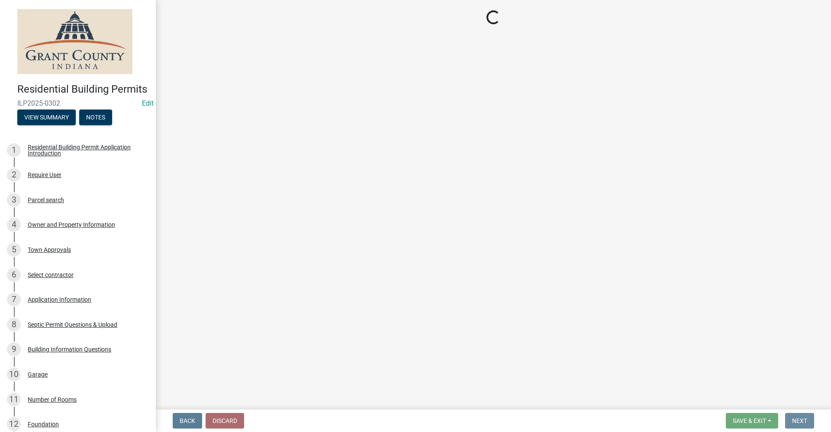
scroll to position [0, 0]
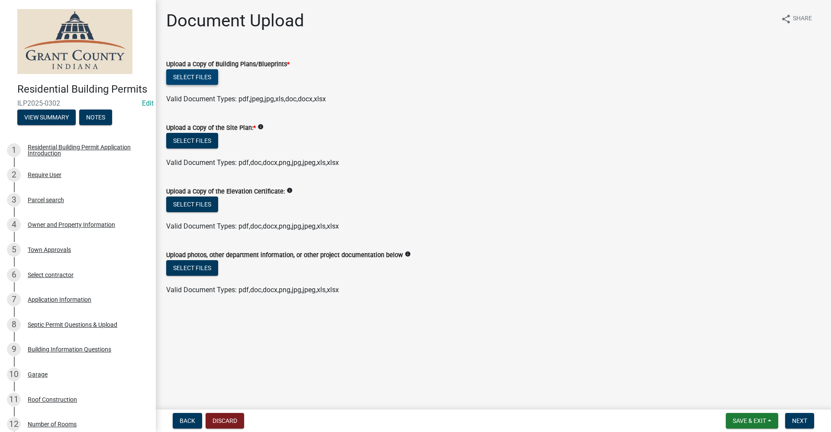
click at [191, 74] on button "Select files" at bounding box center [192, 77] width 52 height 16
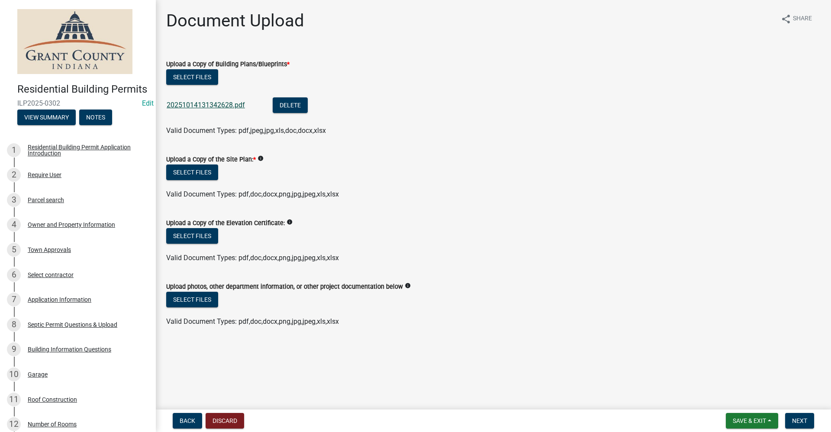
click at [193, 104] on link "20251014131342628.pdf" at bounding box center [206, 105] width 78 height 8
click at [189, 173] on button "Select files" at bounding box center [192, 173] width 52 height 16
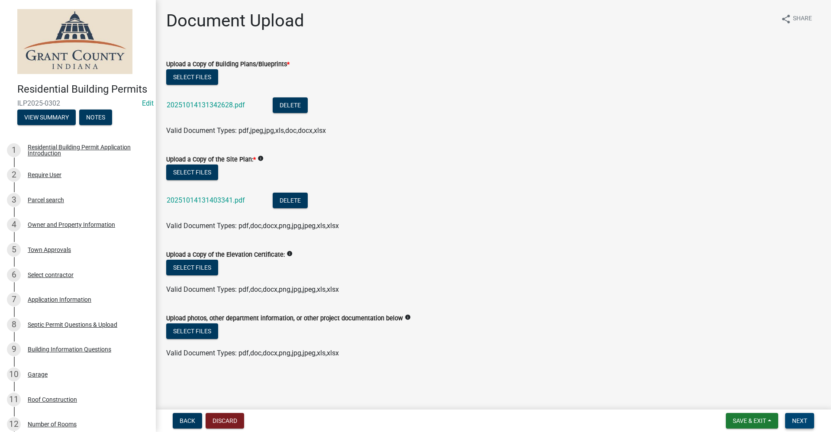
click at [801, 420] on span "Next" at bounding box center [799, 420] width 15 height 7
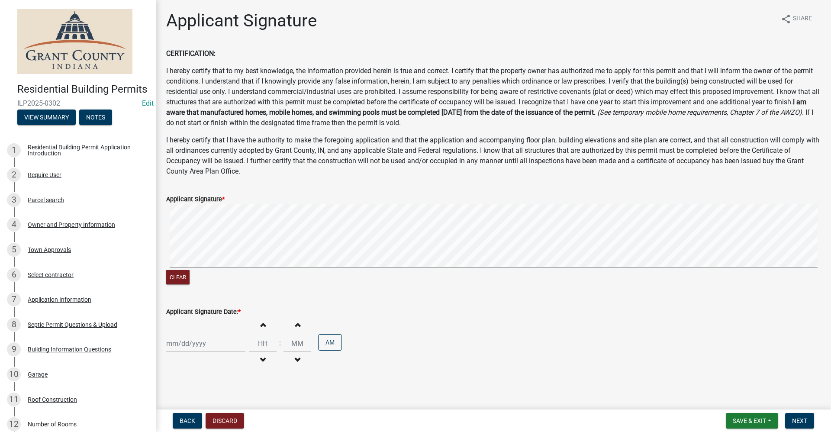
click at [184, 349] on div at bounding box center [205, 344] width 79 height 18
select select "10"
select select "2025"
click at [189, 287] on div "14" at bounding box center [189, 284] width 14 height 14
type input "[DATE]"
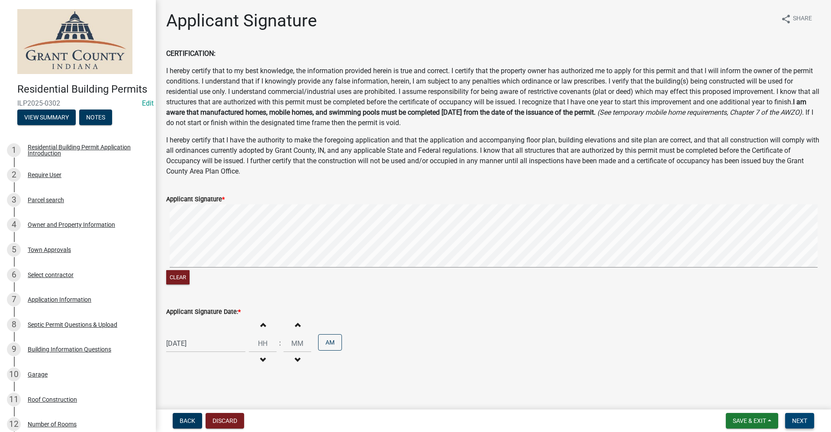
click at [801, 424] on span "Next" at bounding box center [799, 420] width 15 height 7
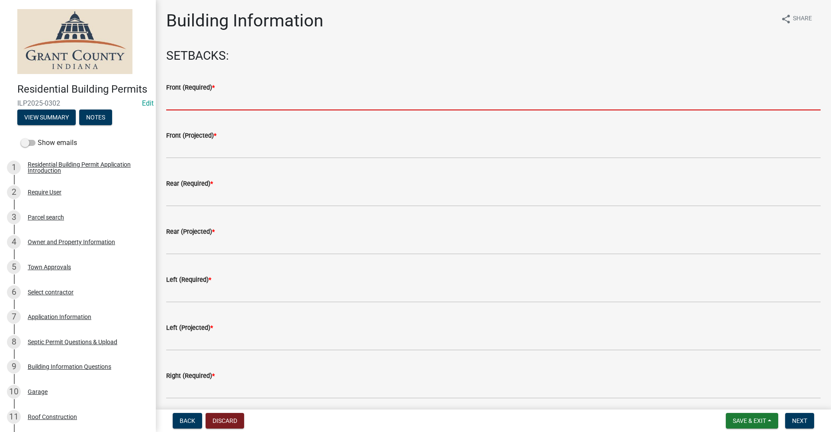
click at [195, 98] on input "text" at bounding box center [493, 102] width 655 height 18
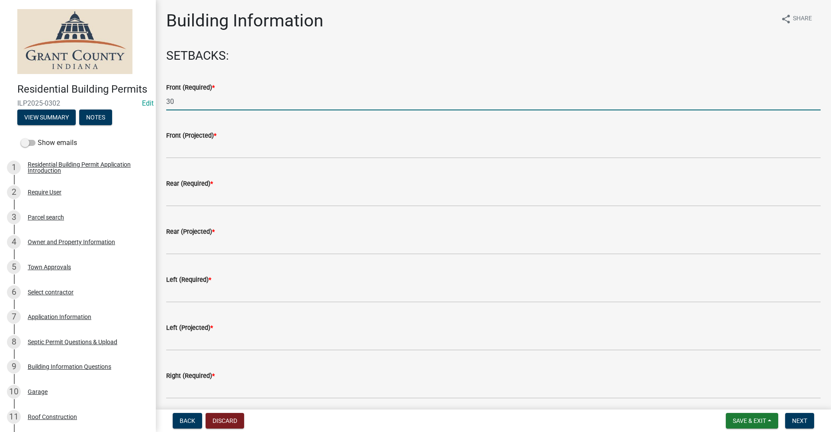
type input "30"
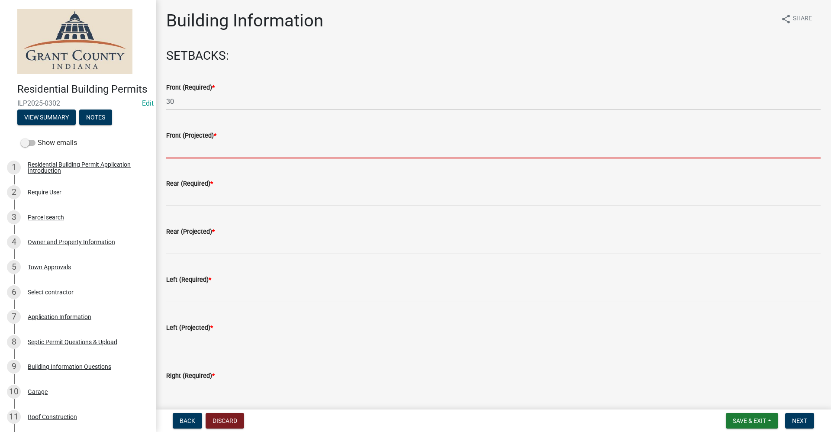
click at [182, 148] on input "text" at bounding box center [493, 150] width 655 height 18
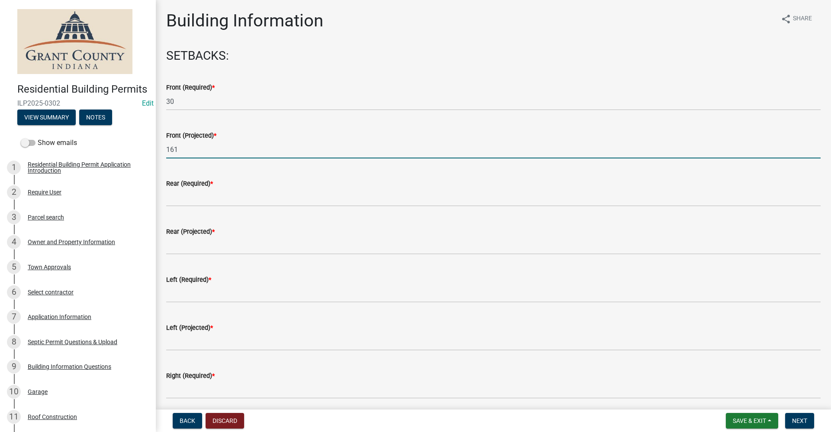
type input "161"
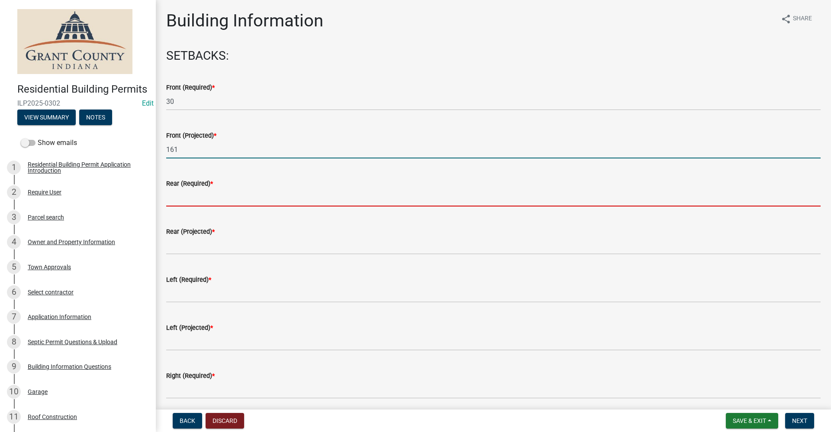
click at [187, 203] on input "text" at bounding box center [493, 198] width 655 height 18
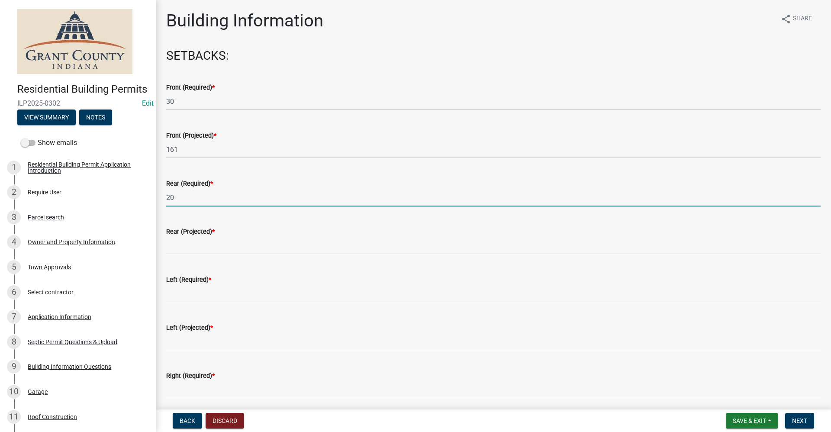
type input "20"
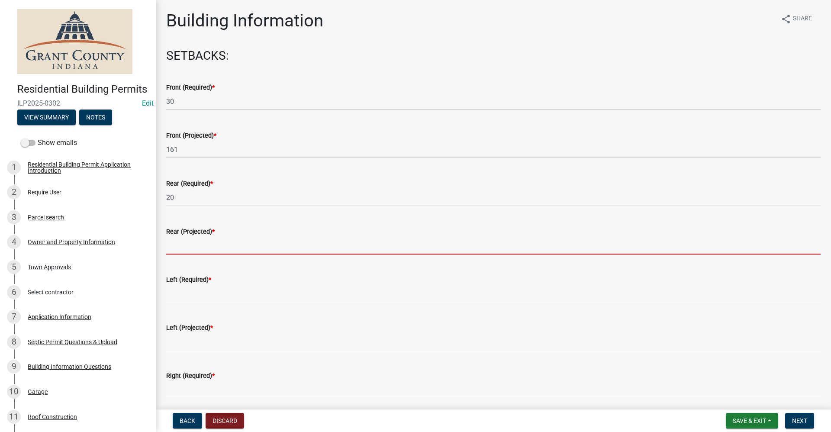
click at [174, 247] on input "text" at bounding box center [493, 246] width 655 height 18
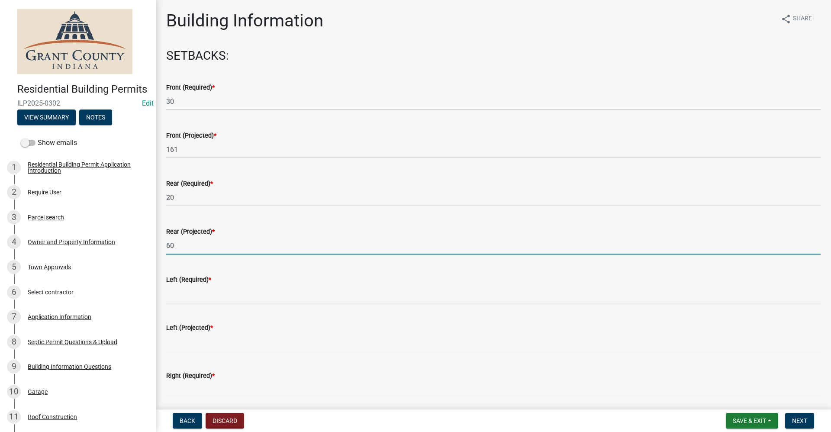
type input "60"
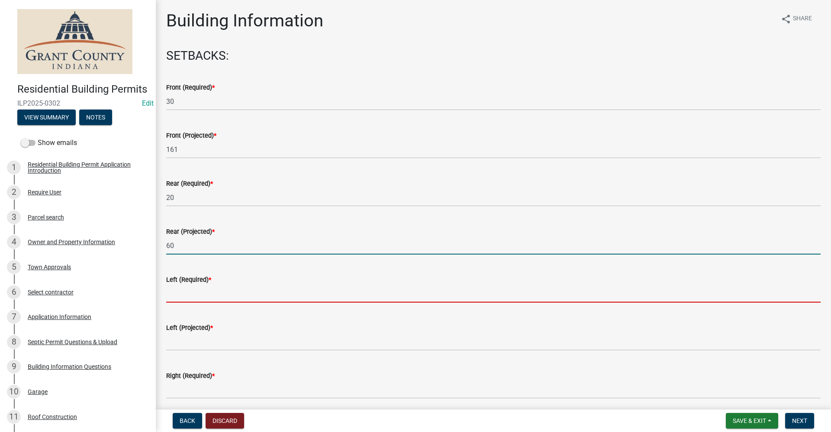
click at [200, 298] on input "text" at bounding box center [493, 294] width 655 height 18
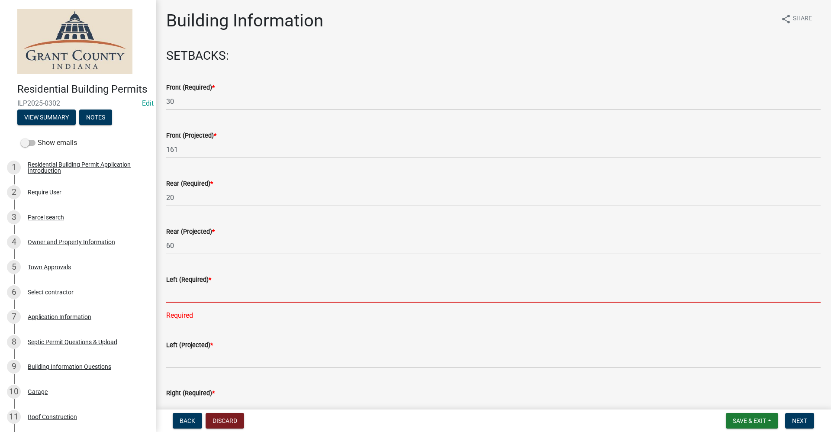
click at [187, 296] on input "text" at bounding box center [493, 294] width 655 height 18
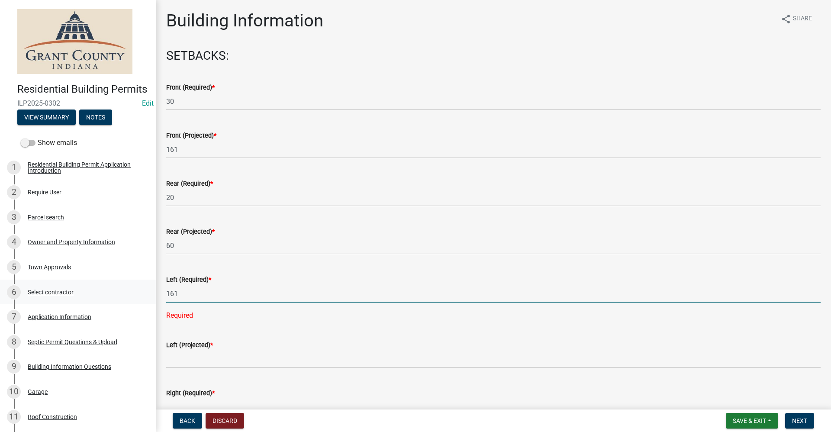
drag, startPoint x: 181, startPoint y: 290, endPoint x: 146, endPoint y: 300, distance: 36.2
click at [146, 299] on div "Residential Building Permits ILP2025-0302 Edit View Summary Notes Show emails 1…" at bounding box center [415, 216] width 831 height 432
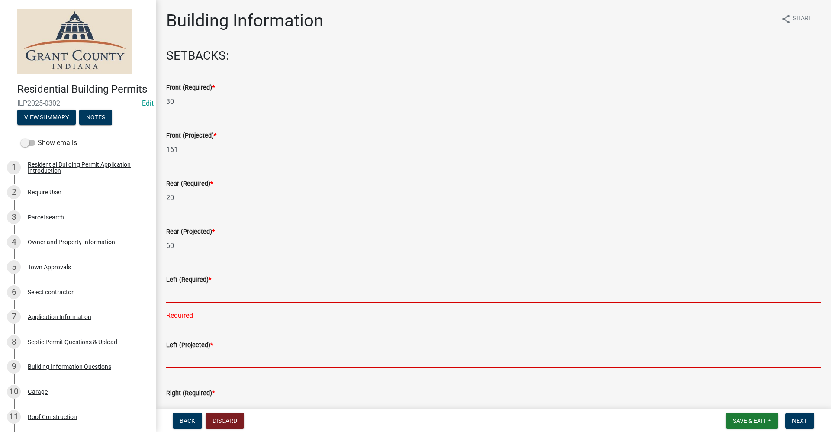
click at [180, 355] on input "text" at bounding box center [493, 359] width 655 height 18
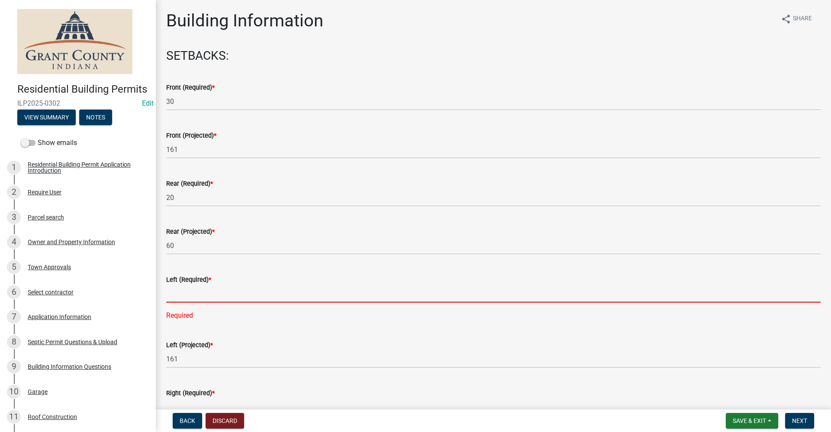
click at [186, 295] on input "text" at bounding box center [493, 294] width 655 height 18
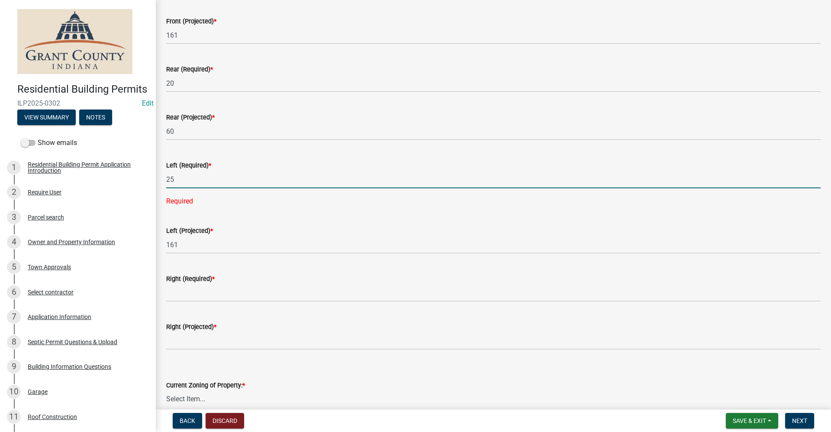
scroll to position [130, 0]
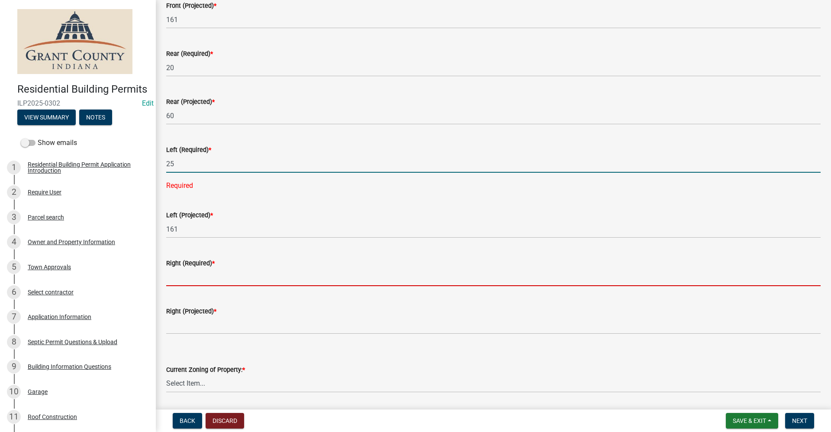
click at [177, 278] on wm-data-entity-input-list "SETBACKS: Front (Required) * 30 Front (Projected) * 161 Rear (Required) * 20 Re…" at bounding box center [493, 369] width 655 height 901
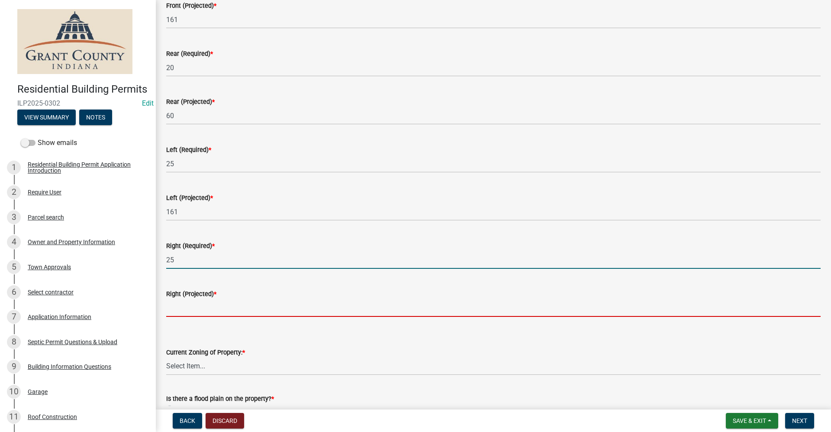
click at [175, 306] on input "text" at bounding box center [493, 308] width 655 height 18
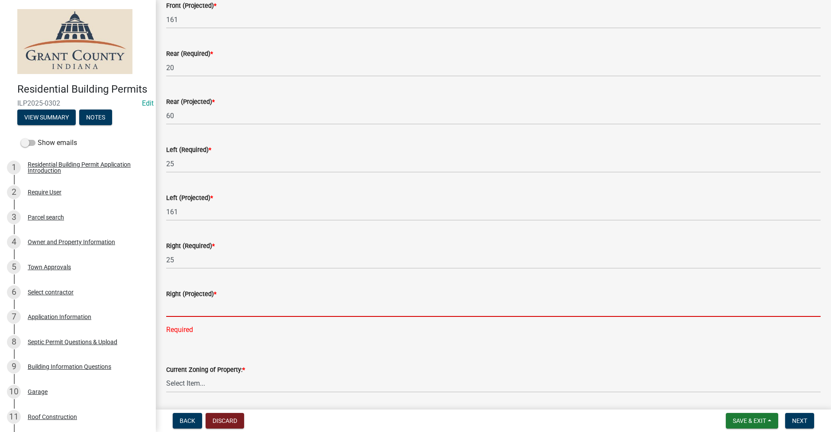
click at [178, 313] on input "text" at bounding box center [493, 308] width 655 height 18
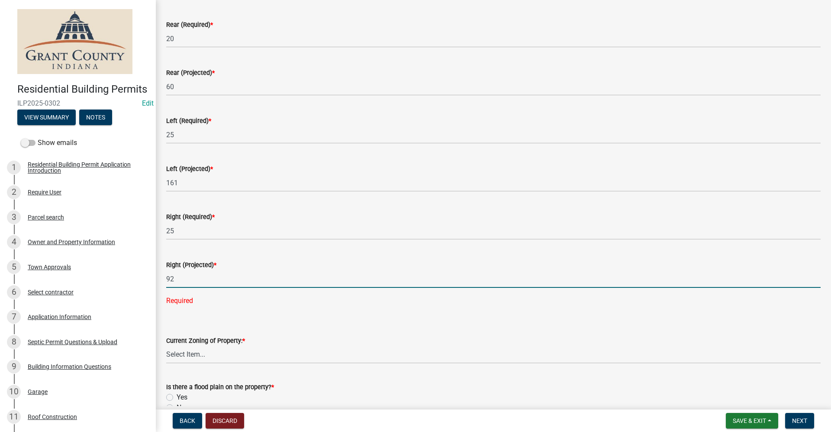
scroll to position [173, 0]
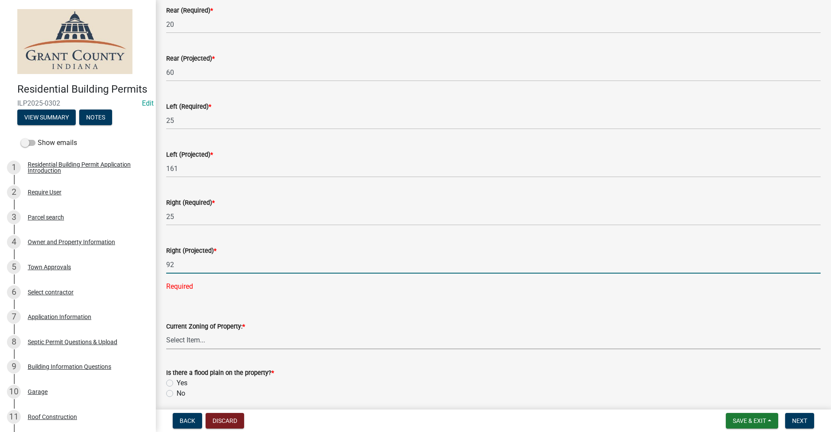
click at [190, 343] on wm-data-entity-input-list "SETBACKS: Front (Required) * 30 Front (Projected) * 161 Rear (Required) * 20 Re…" at bounding box center [493, 325] width 655 height 901
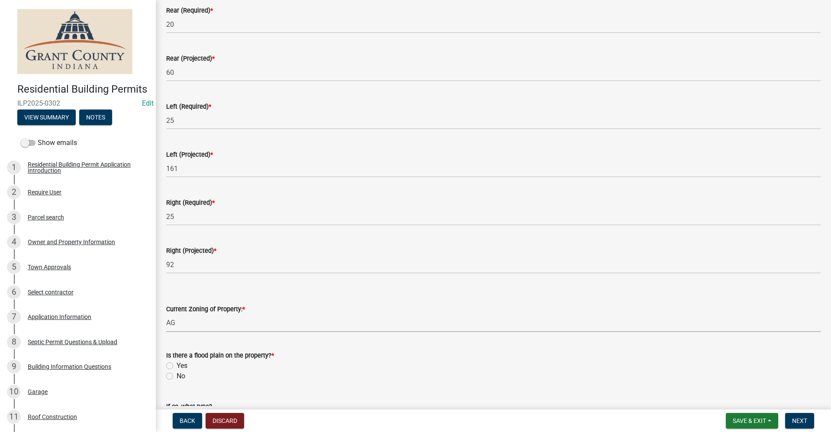
click at [166, 314] on select "Select Item... AG RS R1 R2 R3 R4 R5 PB NC LB CC GB I1 I2 I3 MH" at bounding box center [493, 323] width 655 height 18
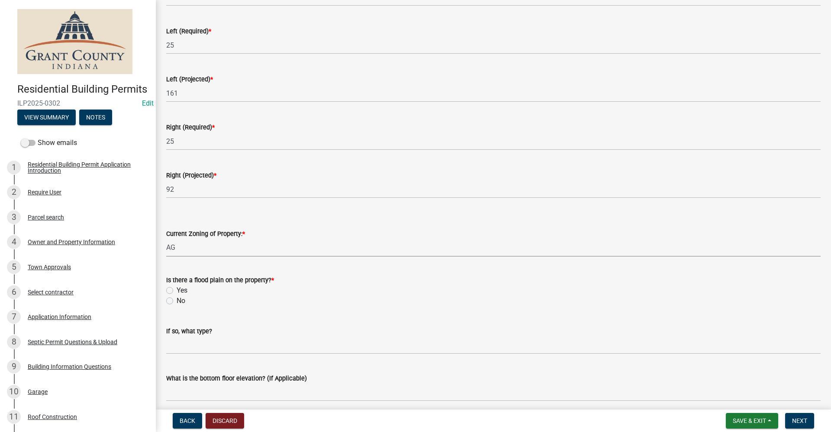
scroll to position [260, 0]
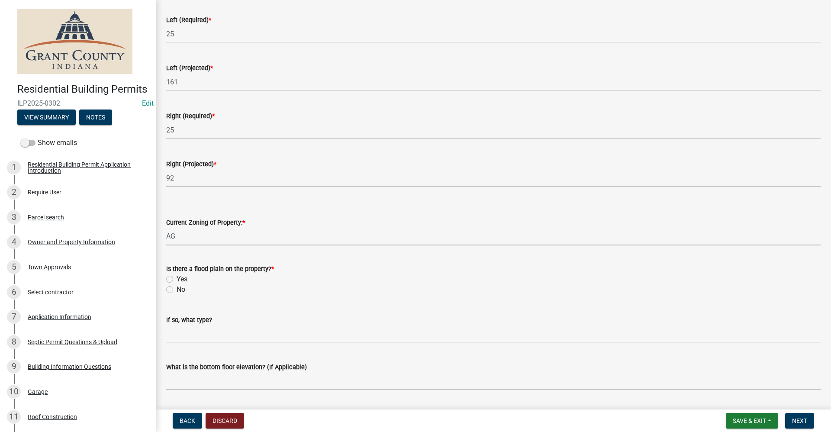
click at [177, 290] on label "No" at bounding box center [181, 289] width 9 height 10
click at [177, 290] on input "No" at bounding box center [180, 287] width 6 height 6
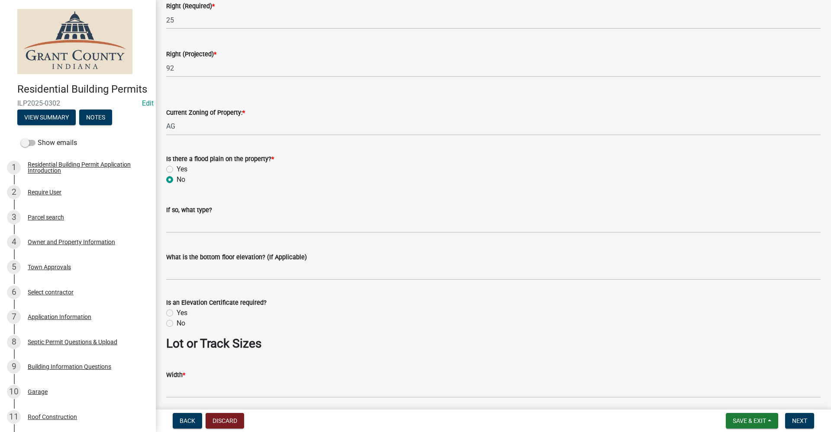
scroll to position [390, 0]
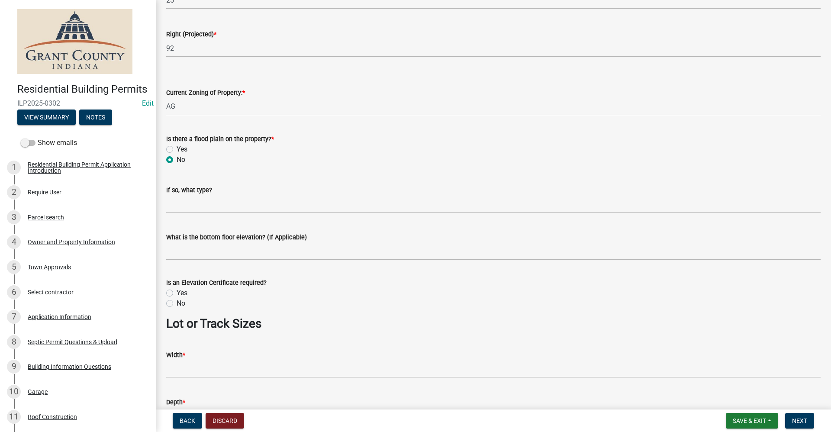
click at [177, 303] on label "No" at bounding box center [181, 303] width 9 height 10
click at [177, 303] on input "No" at bounding box center [180, 301] width 6 height 6
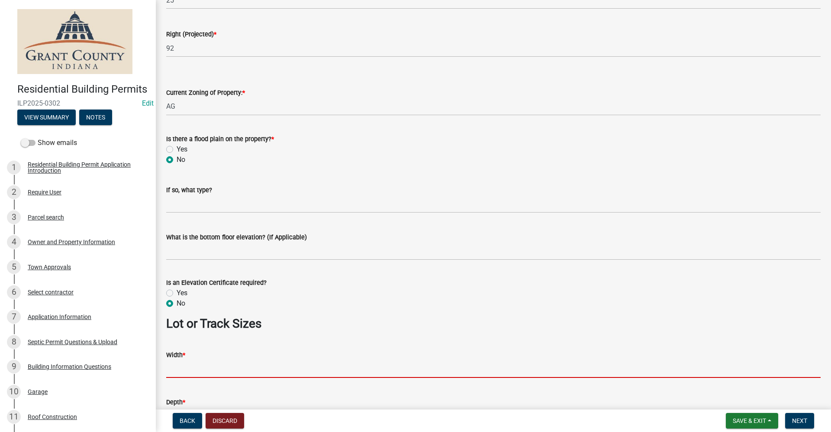
click at [194, 366] on input "Width *" at bounding box center [493, 369] width 655 height 18
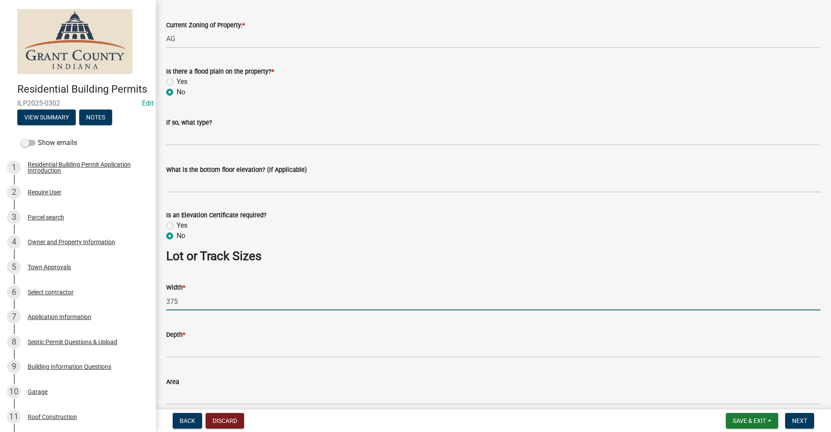
scroll to position [476, 0]
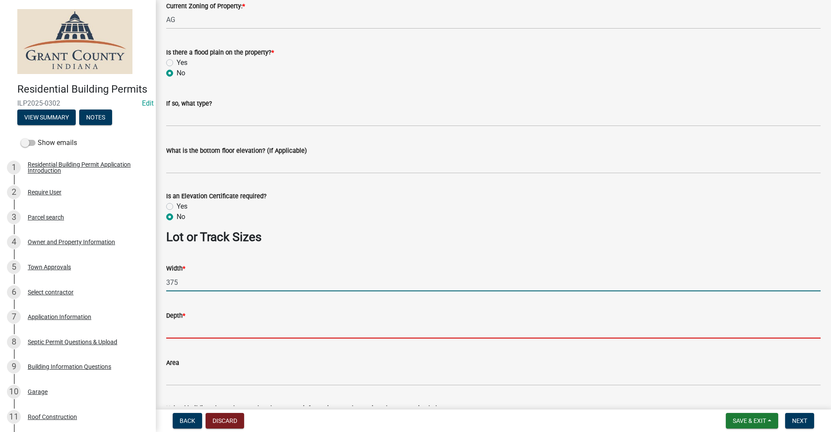
click at [188, 326] on input "Depth *" at bounding box center [493, 330] width 655 height 18
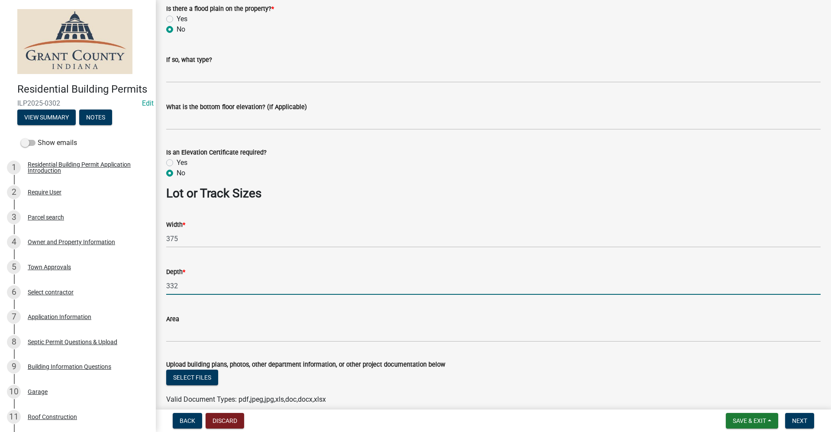
scroll to position [560, 0]
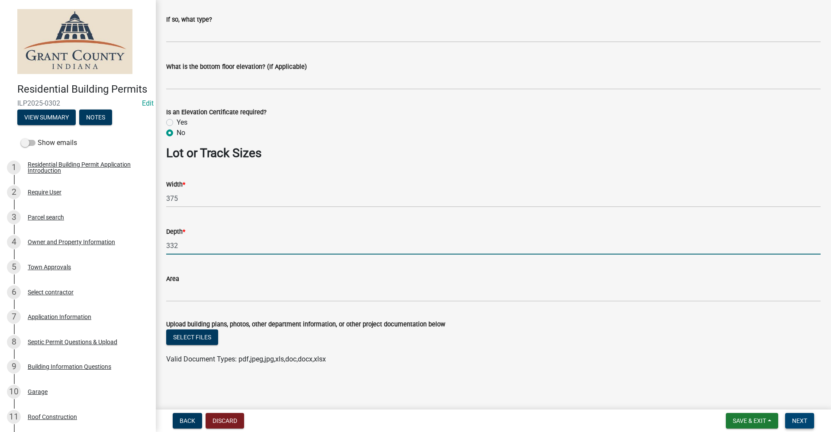
click at [798, 426] on button "Next" at bounding box center [799, 421] width 29 height 16
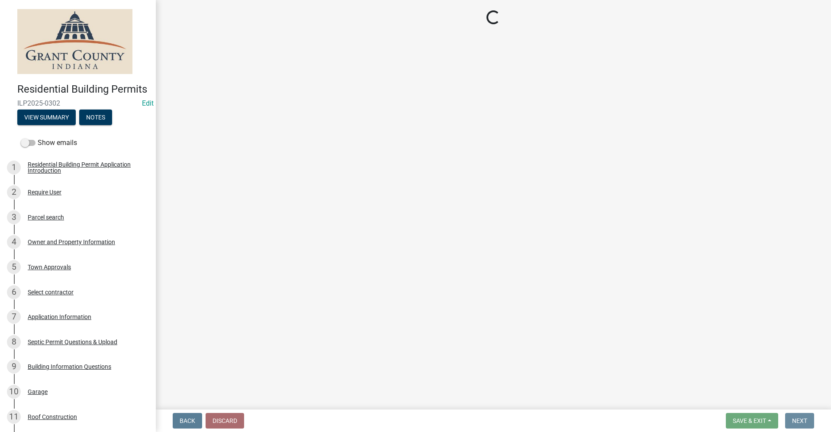
scroll to position [0, 0]
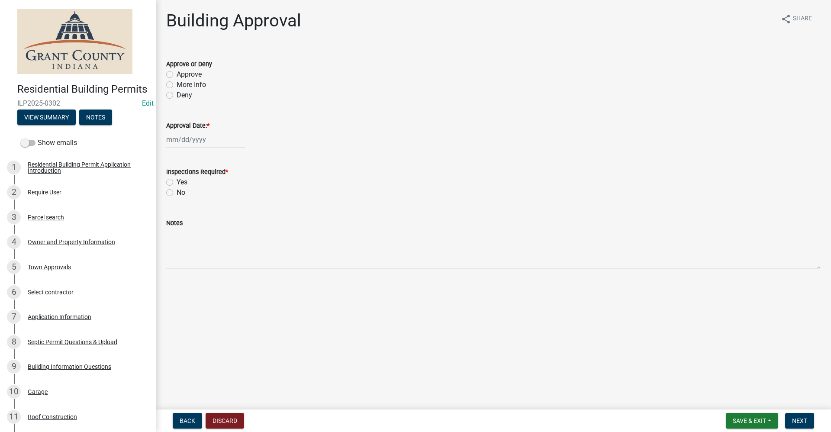
click at [177, 74] on label "Approve" at bounding box center [189, 74] width 25 height 10
click at [177, 74] on input "Approve" at bounding box center [180, 72] width 6 height 6
click at [175, 142] on div at bounding box center [205, 140] width 79 height 18
click at [190, 216] on div "14" at bounding box center [189, 214] width 14 height 14
click at [177, 183] on label "Yes" at bounding box center [182, 182] width 11 height 10
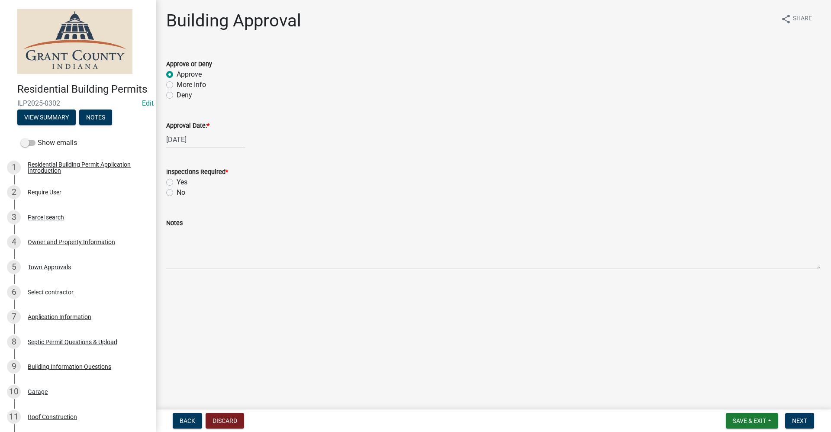
click at [177, 183] on input "Yes" at bounding box center [180, 180] width 6 height 6
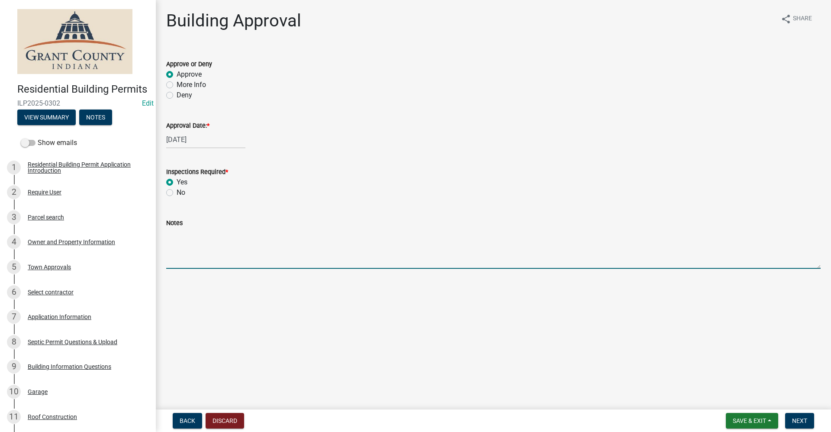
click at [176, 251] on textarea "Notes" at bounding box center [493, 248] width 655 height 41
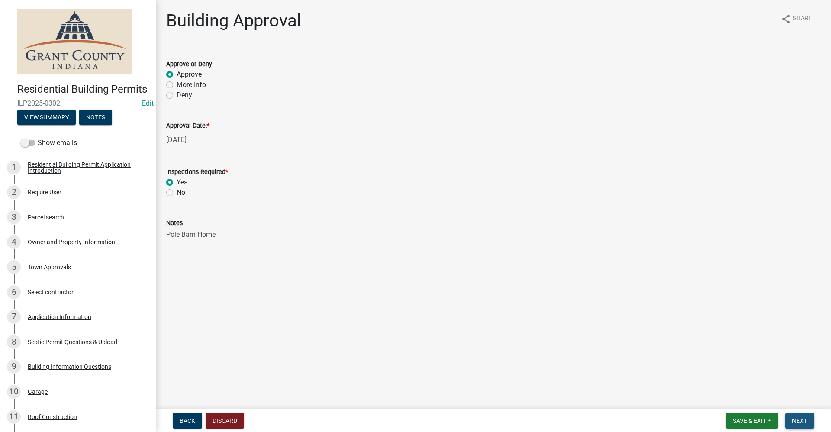
click at [796, 423] on span "Next" at bounding box center [799, 420] width 15 height 7
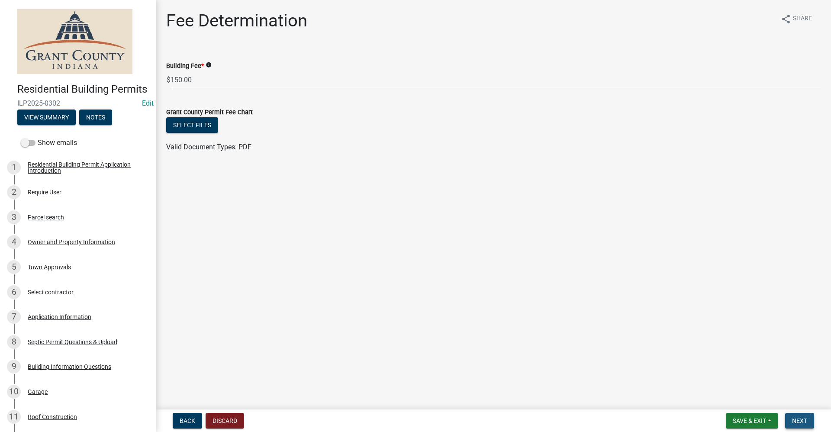
click at [803, 420] on span "Next" at bounding box center [799, 420] width 15 height 7
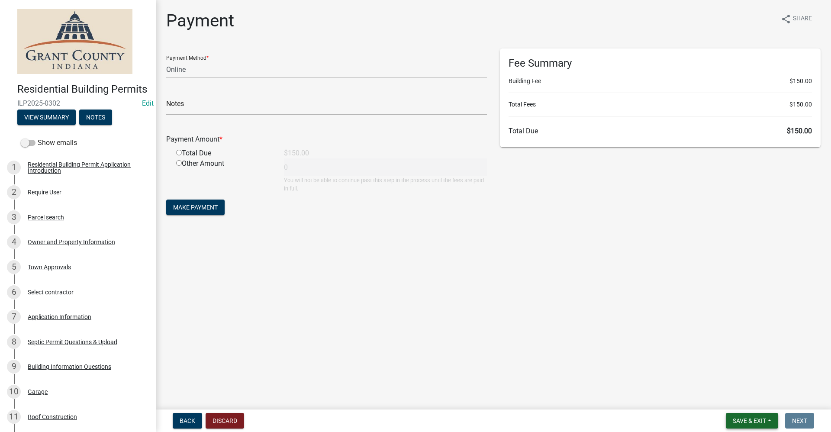
click at [745, 421] on span "Save & Exit" at bounding box center [749, 420] width 33 height 7
click at [738, 396] on button "Save & Exit" at bounding box center [743, 398] width 69 height 21
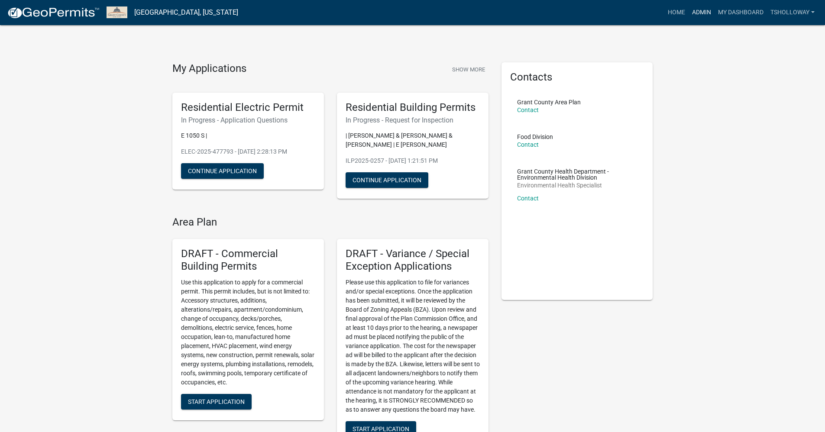
click at [694, 12] on link "Admin" at bounding box center [701, 12] width 26 height 16
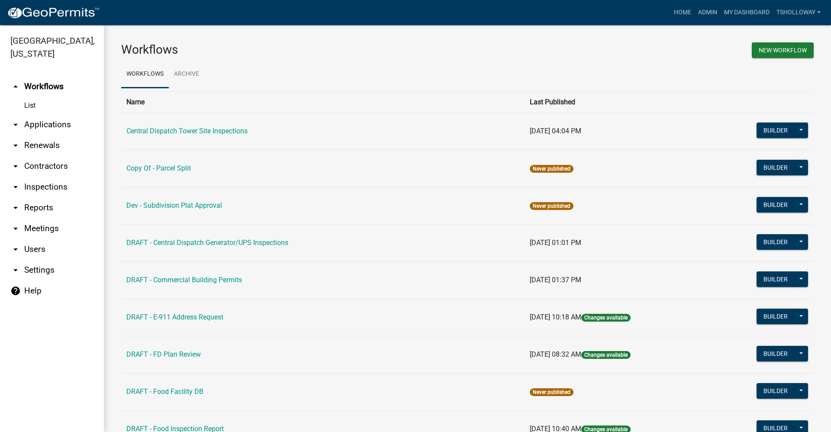
click at [44, 177] on link "arrow_drop_down Inspections" at bounding box center [52, 187] width 104 height 21
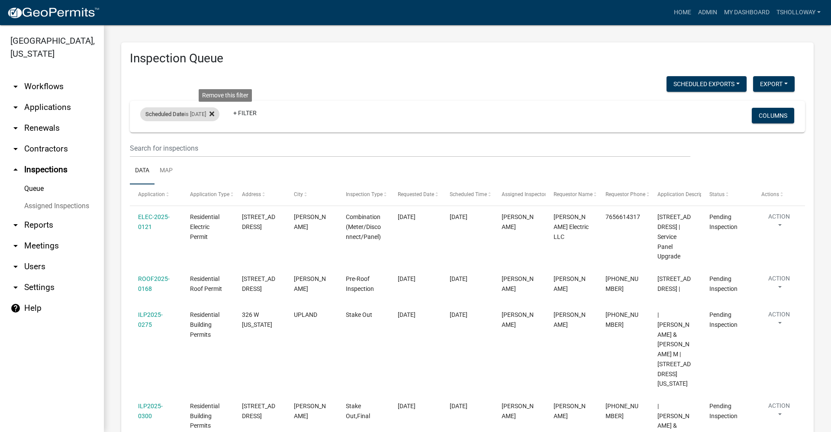
click at [214, 115] on icon at bounding box center [212, 113] width 5 height 7
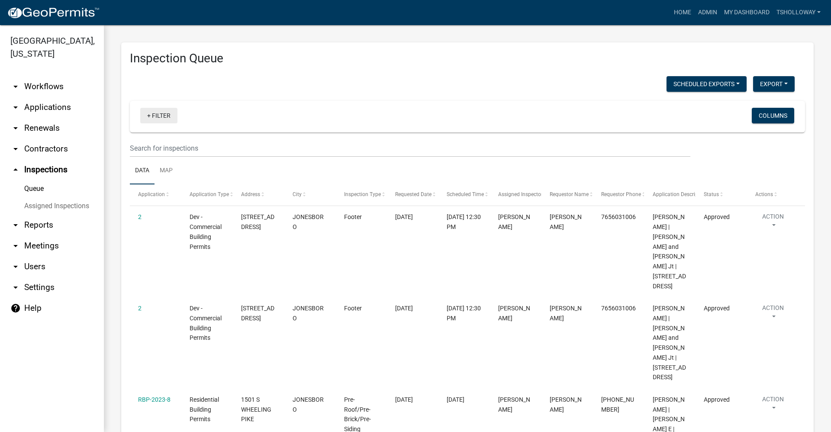
click at [153, 119] on link "+ Filter" at bounding box center [158, 116] width 37 height 16
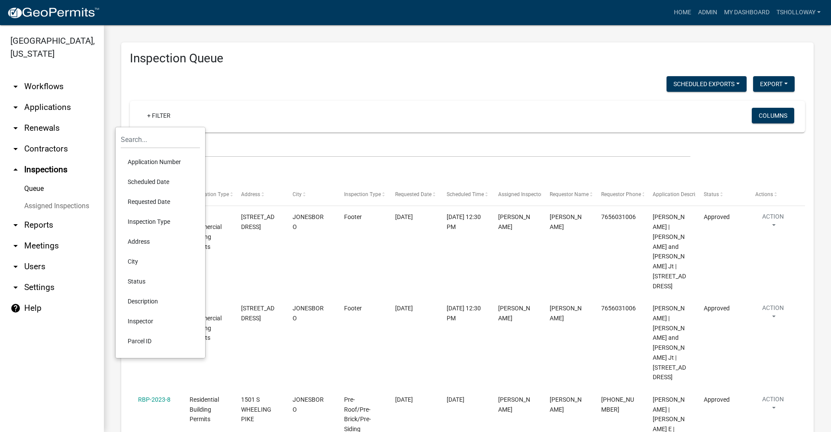
click at [159, 184] on li "Scheduled Date" at bounding box center [160, 182] width 79 height 20
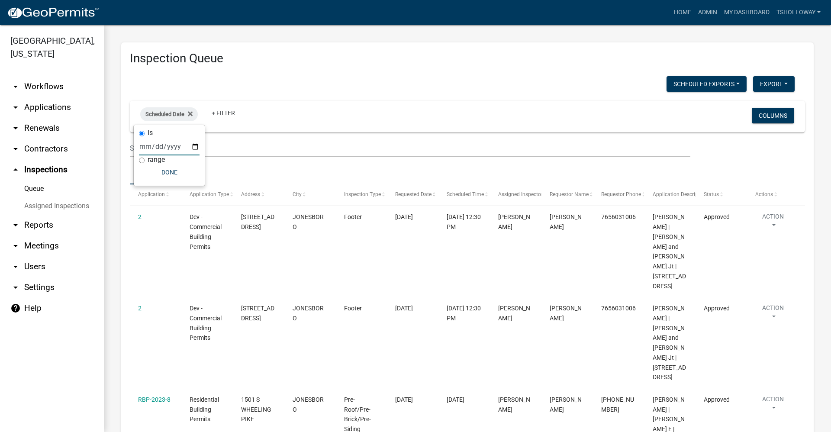
click at [197, 146] on input "date" at bounding box center [169, 147] width 61 height 18
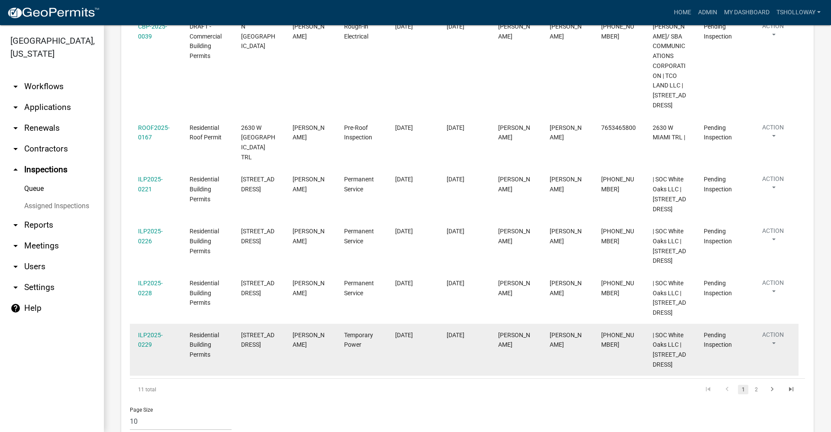
scroll to position [511, 0]
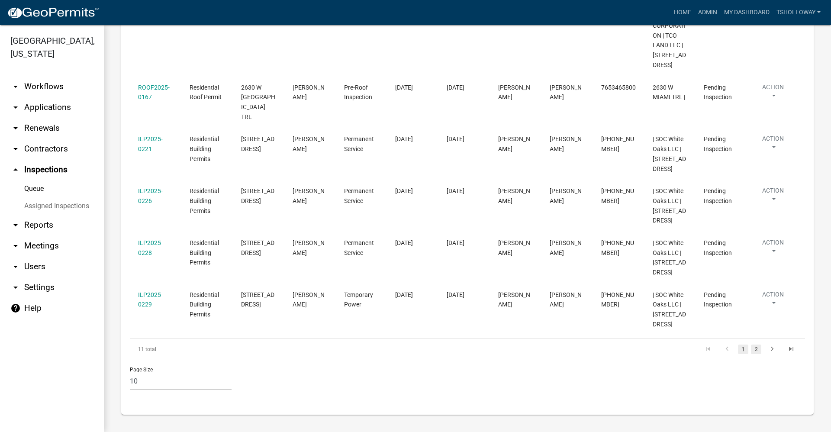
click at [751, 352] on link "2" at bounding box center [756, 350] width 10 height 10
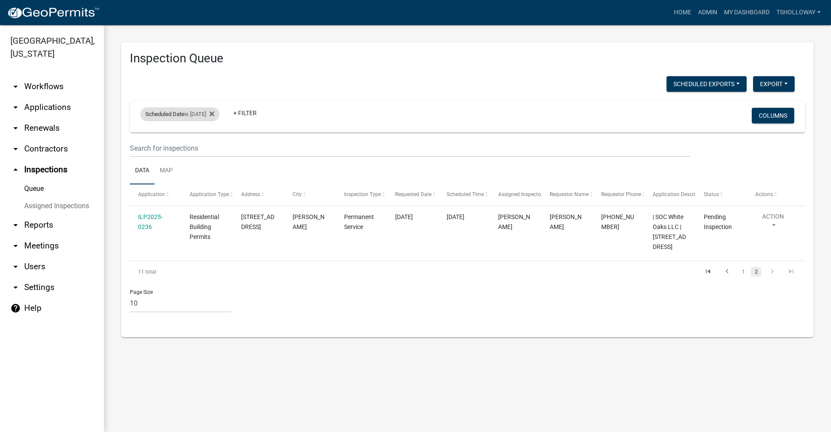
click at [206, 116] on div "Scheduled Date is [DATE]" at bounding box center [179, 114] width 79 height 14
click at [215, 147] on input "[DATE]" at bounding box center [187, 147] width 61 height 18
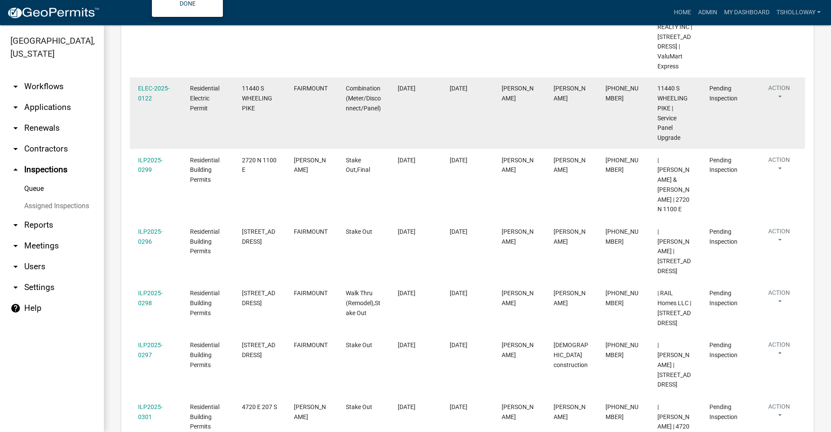
scroll to position [216, 0]
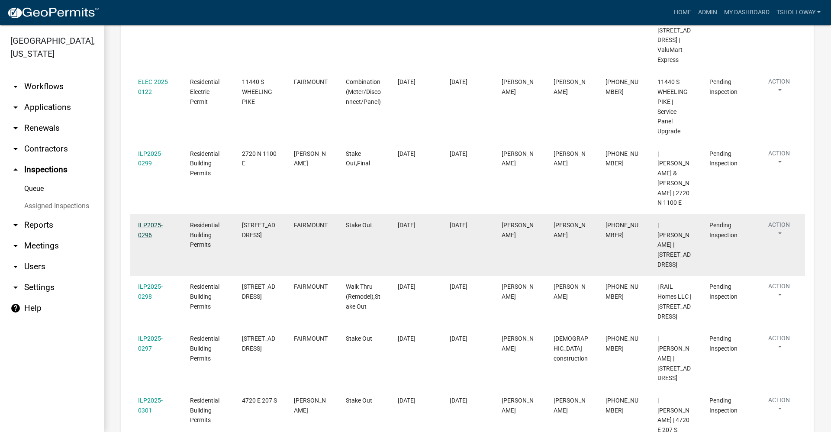
click at [144, 222] on link "ILP2025-0296" at bounding box center [150, 230] width 25 height 17
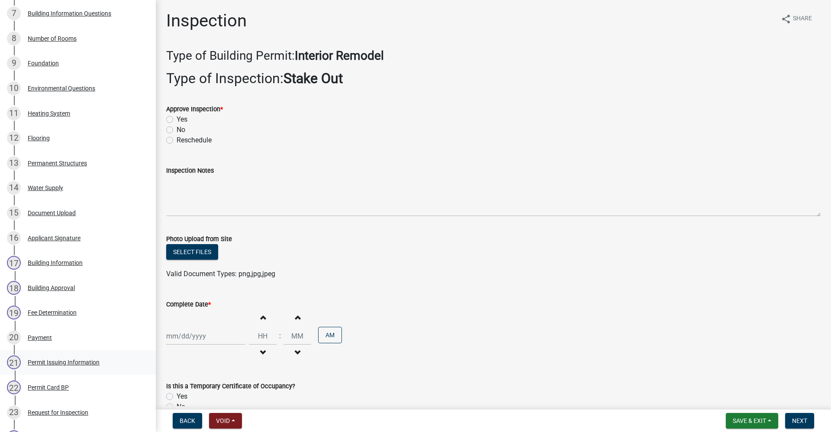
scroll to position [464, 0]
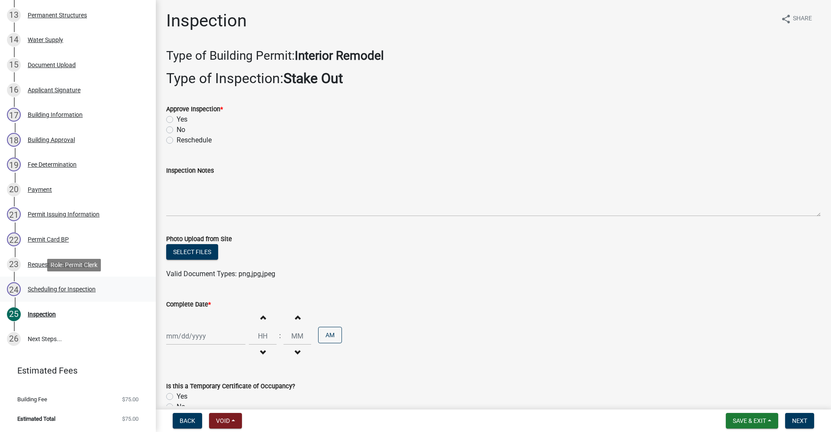
click at [68, 288] on div "Scheduling for Inspection" at bounding box center [62, 289] width 68 height 6
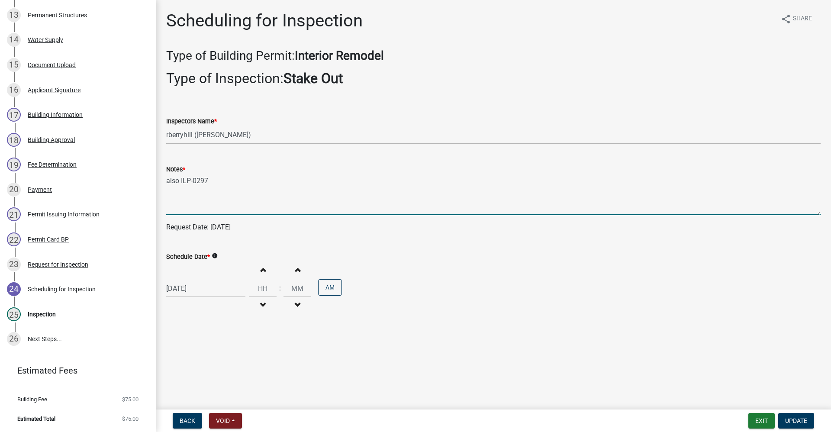
click at [221, 179] on textarea "also ILP-0297" at bounding box center [493, 194] width 655 height 41
click at [804, 423] on span "Update" at bounding box center [796, 420] width 22 height 7
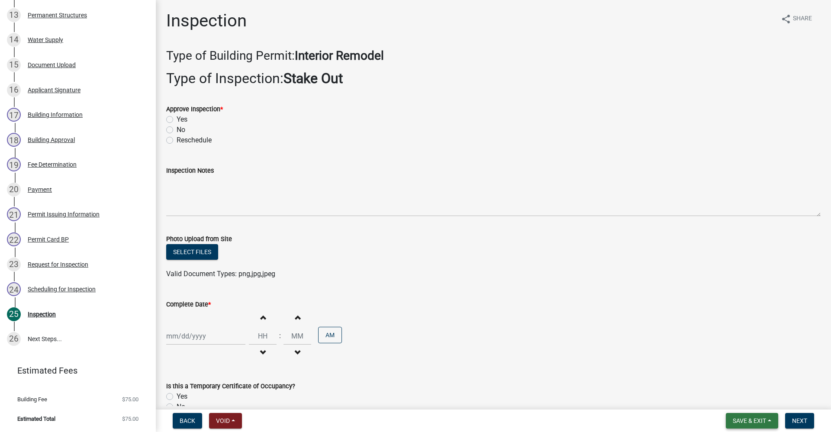
click at [743, 415] on button "Save & Exit" at bounding box center [752, 421] width 52 height 16
click at [725, 395] on button "Save & Exit" at bounding box center [743, 398] width 69 height 21
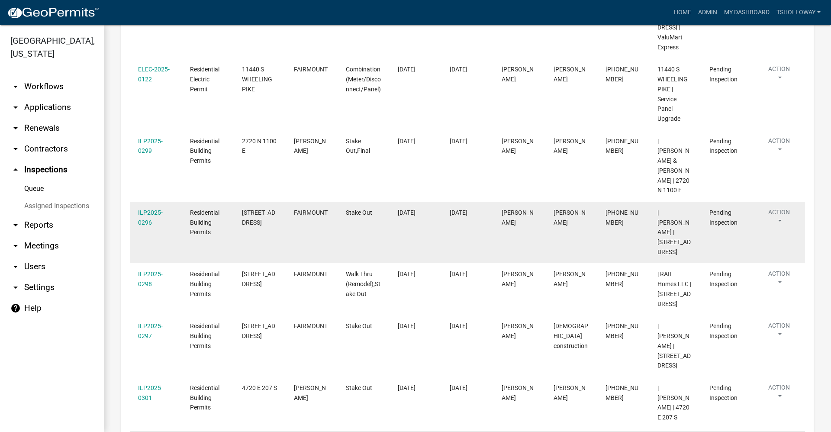
scroll to position [236, 0]
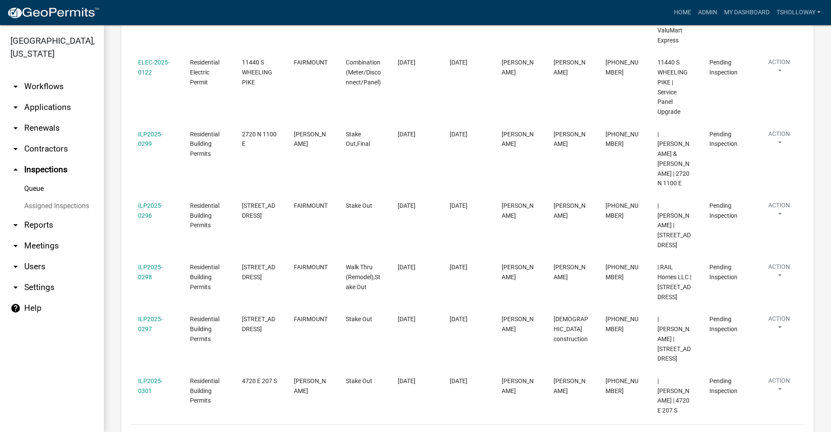
click at [41, 97] on link "arrow_drop_down Applications" at bounding box center [52, 107] width 104 height 21
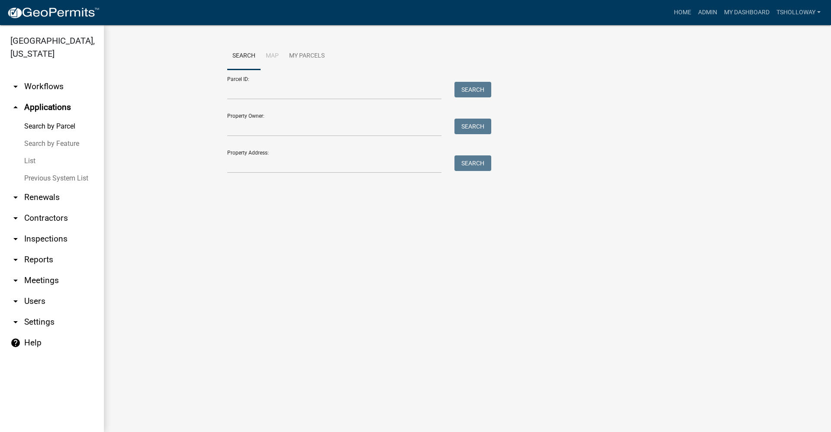
click at [31, 152] on link "List" at bounding box center [52, 160] width 104 height 17
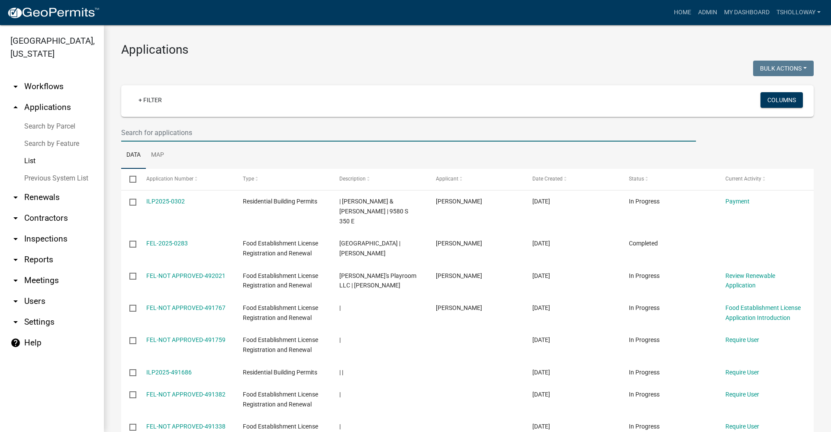
click at [132, 134] on input "text" at bounding box center [408, 133] width 575 height 18
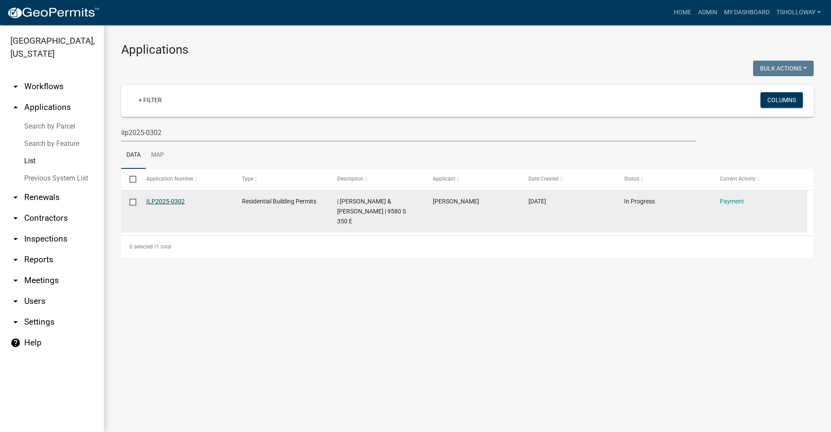
click at [154, 201] on link "ILP2025-0302" at bounding box center [165, 201] width 39 height 7
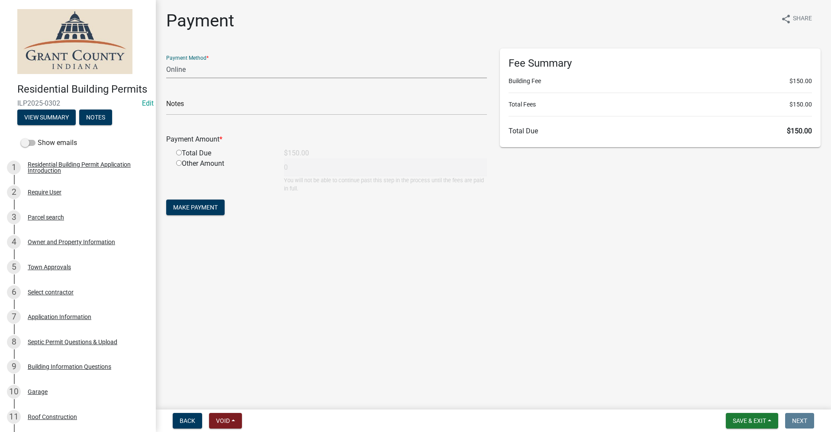
click at [190, 71] on select "Credit Card POS Check Cash Online" at bounding box center [326, 70] width 321 height 18
click at [166, 61] on select "Credit Card POS Check Cash Online" at bounding box center [326, 70] width 321 height 18
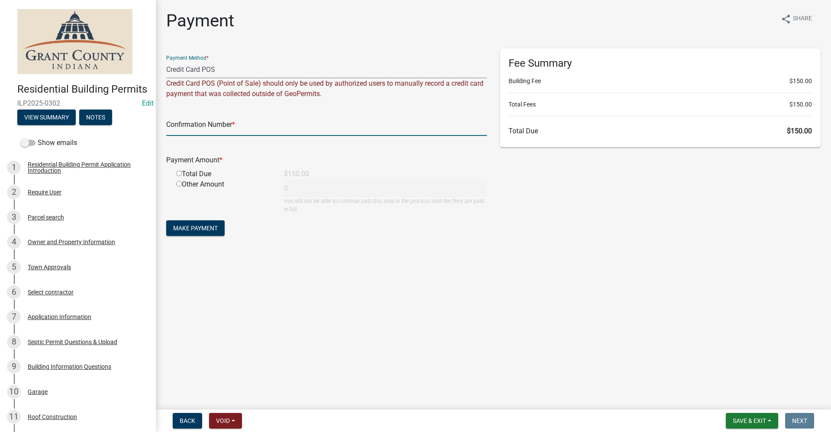
click at [215, 131] on input "text" at bounding box center [326, 127] width 321 height 18
paste input "15121826"
click at [178, 174] on input "radio" at bounding box center [179, 174] width 6 height 6
click at [191, 227] on span "Make Payment" at bounding box center [195, 228] width 45 height 7
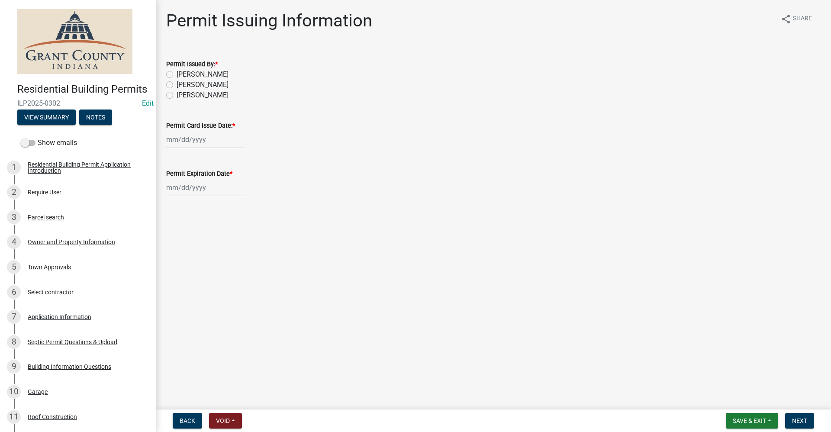
click at [177, 75] on label "[PERSON_NAME]" at bounding box center [203, 74] width 52 height 10
click at [177, 75] on input "[PERSON_NAME]" at bounding box center [180, 72] width 6 height 6
click at [192, 140] on div "[PERSON_NAME] Feb Mar Apr [PERSON_NAME][DATE] Oct Nov [DATE] 1526 1527 1528 152…" at bounding box center [205, 140] width 79 height 18
click at [186, 214] on div "14" at bounding box center [189, 214] width 14 height 14
click at [184, 190] on div at bounding box center [205, 188] width 79 height 18
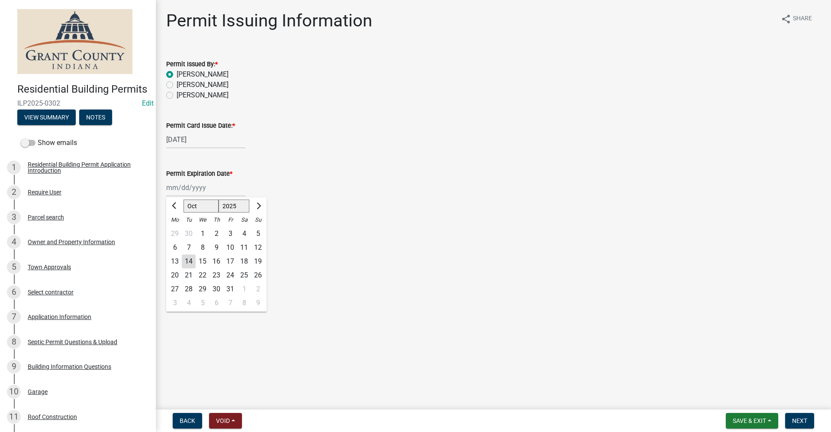
click at [240, 205] on select "1525 1526 1527 1528 1529 1530 1531 1532 1533 1534 1535 1536 1537 1538 1539 1540…" at bounding box center [234, 206] width 31 height 13
click at [219, 200] on select "1525 1526 1527 1528 1529 1530 1531 1532 1533 1534 1535 1536 1537 1538 1539 1540…" at bounding box center [234, 206] width 31 height 13
click at [217, 260] on div "14" at bounding box center [217, 262] width 14 height 14
click at [805, 420] on span "Next" at bounding box center [799, 420] width 15 height 7
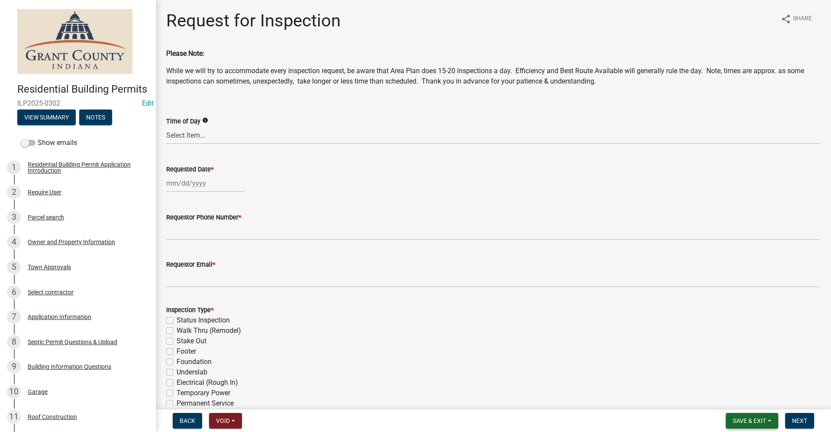
click at [743, 422] on span "Save & Exit" at bounding box center [749, 420] width 33 height 7
click at [742, 420] on span "Save & Exit" at bounding box center [749, 420] width 33 height 7
click at [743, 420] on span "Save & Exit" at bounding box center [749, 420] width 33 height 7
click at [738, 400] on button "Save & Exit" at bounding box center [743, 398] width 69 height 21
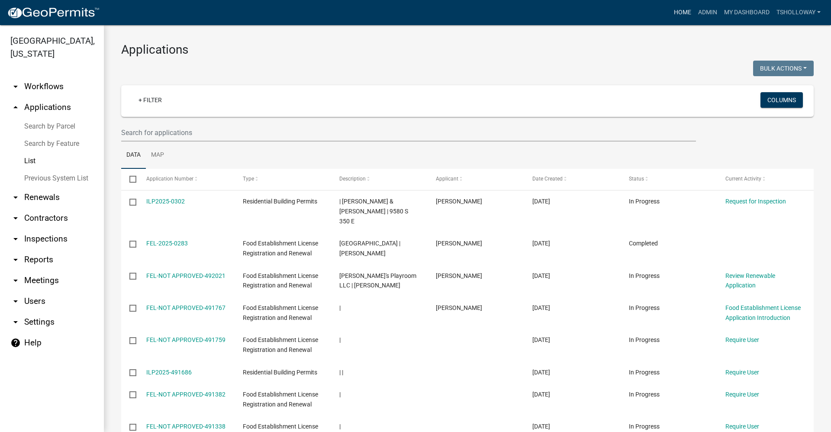
click at [678, 13] on link "Home" at bounding box center [683, 12] width 24 height 16
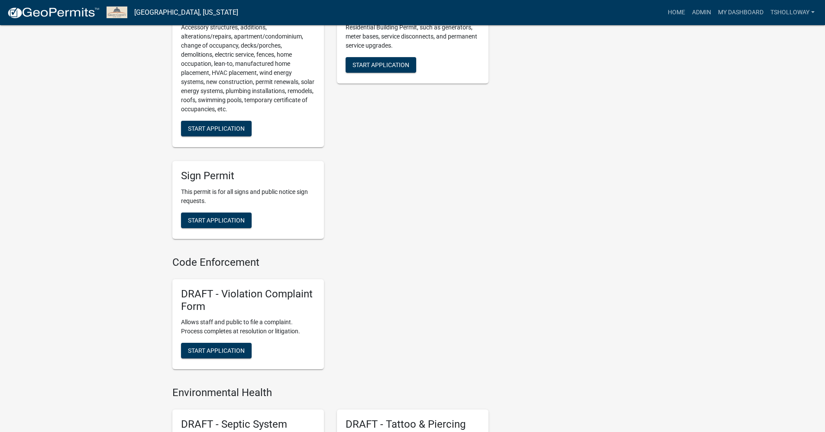
scroll to position [563, 0]
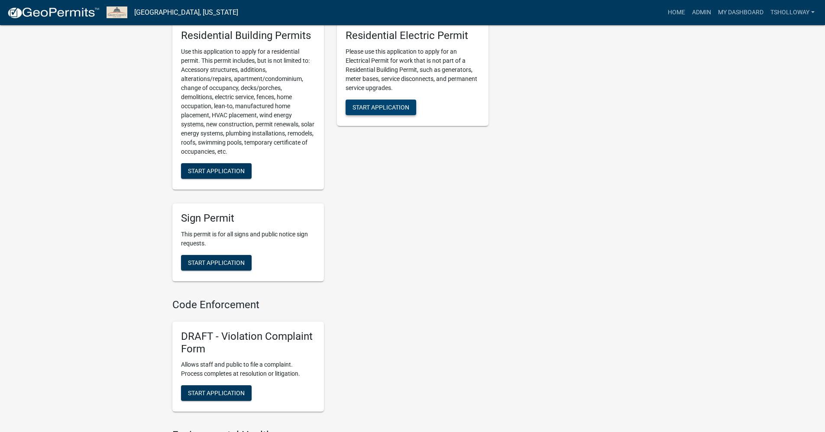
click at [381, 111] on span "Start Application" at bounding box center [380, 107] width 57 height 7
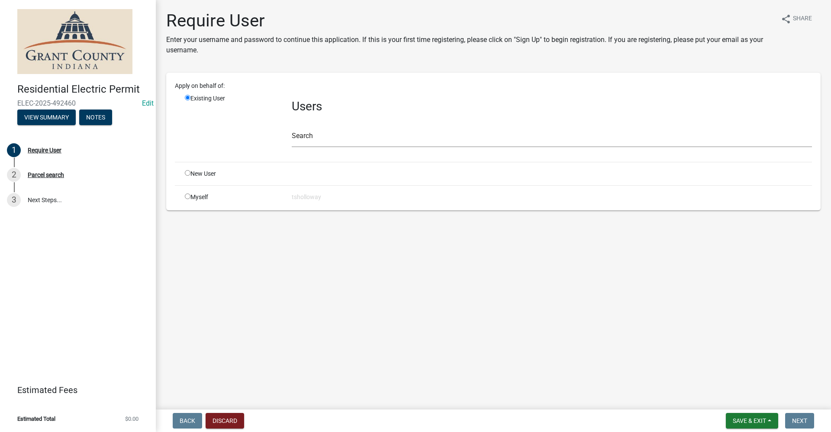
click at [187, 173] on input "radio" at bounding box center [188, 173] width 6 height 6
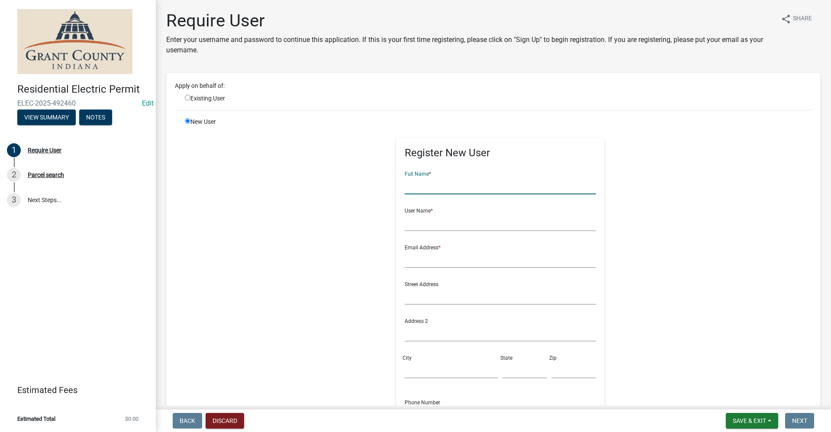
click at [445, 190] on input "text" at bounding box center [501, 186] width 192 height 18
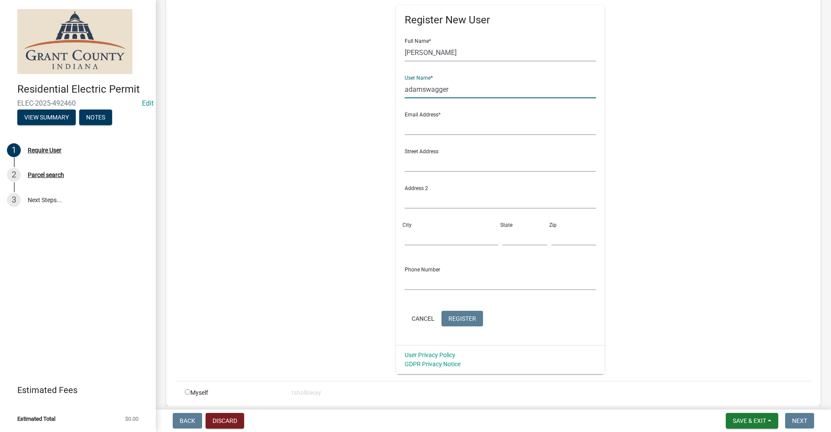
scroll to position [167, 0]
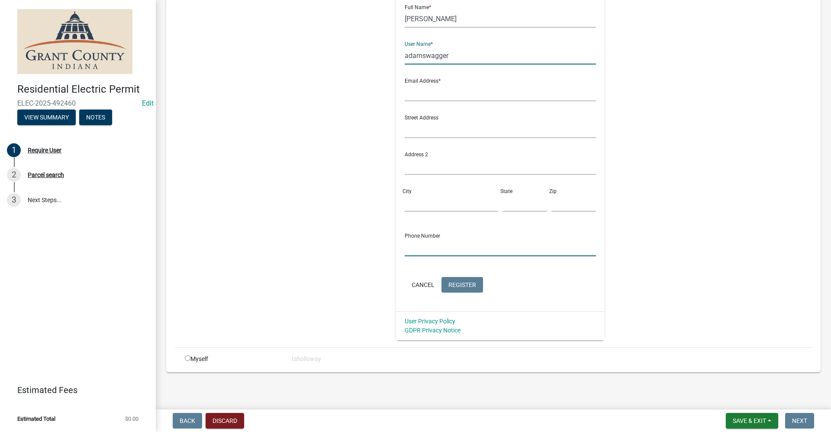
click at [405, 250] on input "text" at bounding box center [501, 248] width 192 height 18
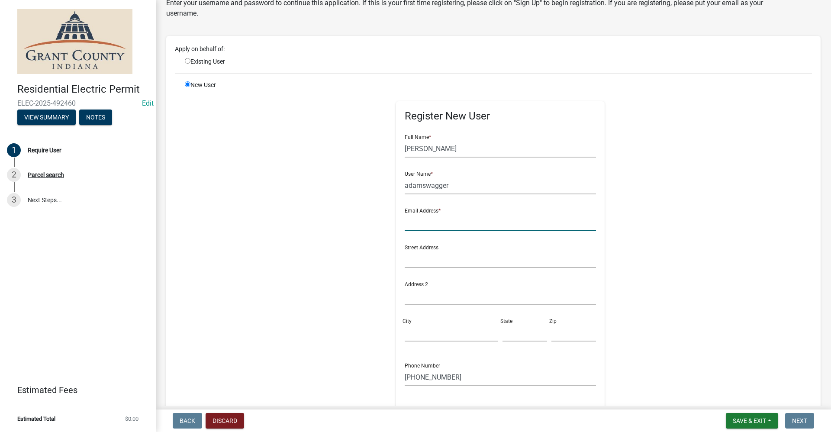
click at [416, 219] on input "text" at bounding box center [501, 222] width 192 height 18
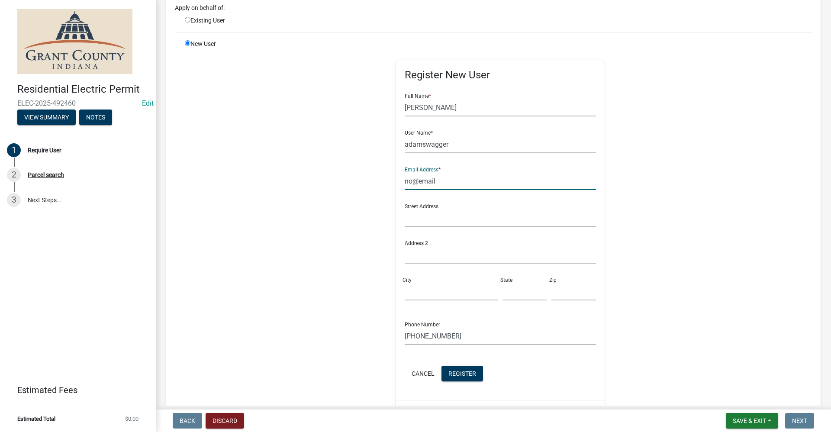
scroll to position [167, 0]
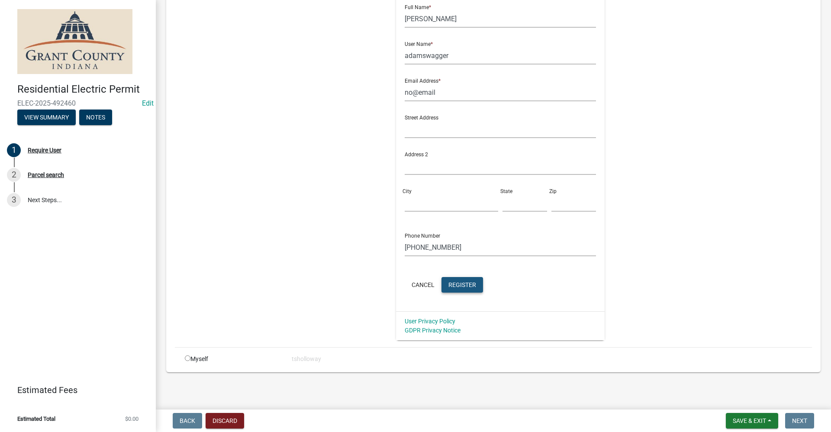
click at [449, 285] on span "Register" at bounding box center [463, 284] width 28 height 7
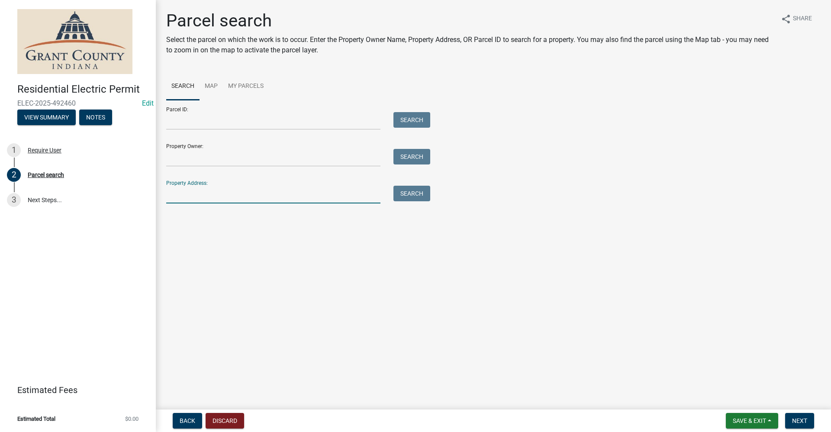
click at [180, 190] on input "Property Address:" at bounding box center [273, 195] width 214 height 18
click at [407, 194] on button "Search" at bounding box center [412, 194] width 37 height 16
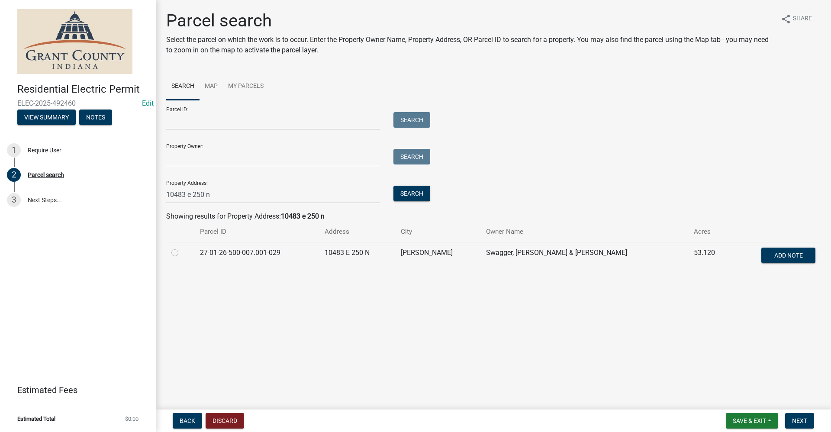
click at [182, 248] on label at bounding box center [182, 248] width 0 height 0
click at [182, 253] on input "radio" at bounding box center [185, 251] width 6 height 6
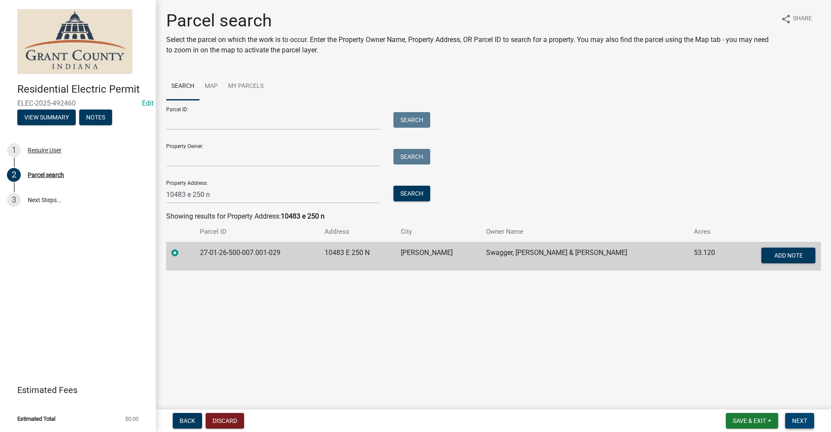
click at [797, 421] on span "Next" at bounding box center [799, 420] width 15 height 7
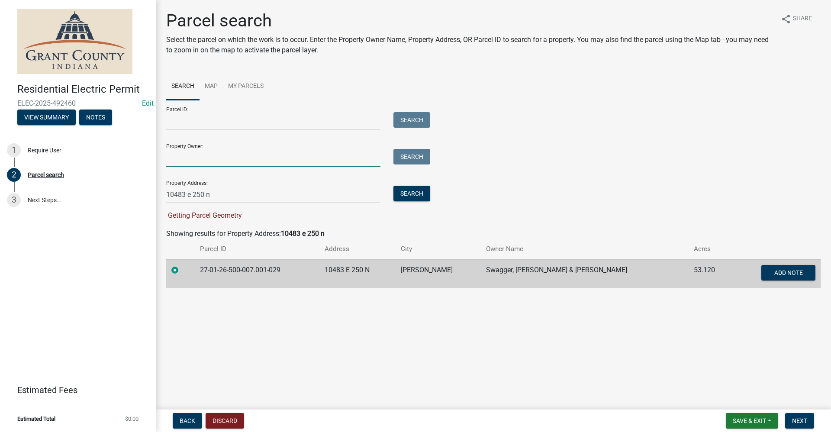
click at [187, 153] on input "Property Owner:" at bounding box center [273, 158] width 214 height 18
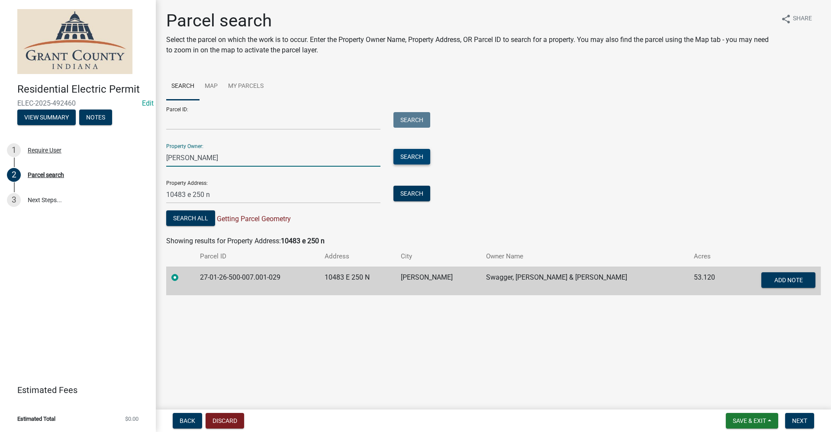
click at [410, 160] on button "Search" at bounding box center [412, 157] width 37 height 16
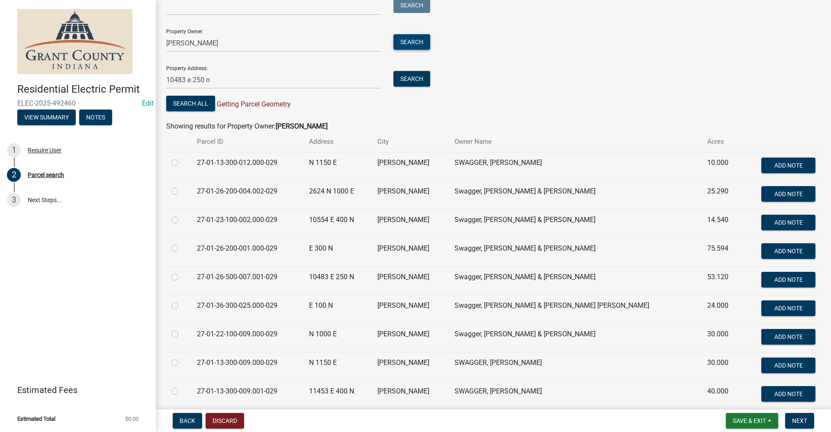
scroll to position [130, 0]
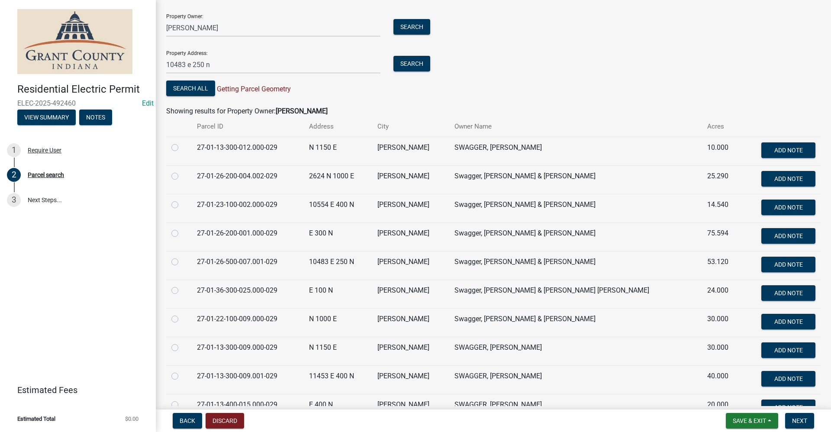
click at [182, 257] on label at bounding box center [182, 257] width 0 height 0
click at [182, 262] on input "radio" at bounding box center [185, 260] width 6 height 6
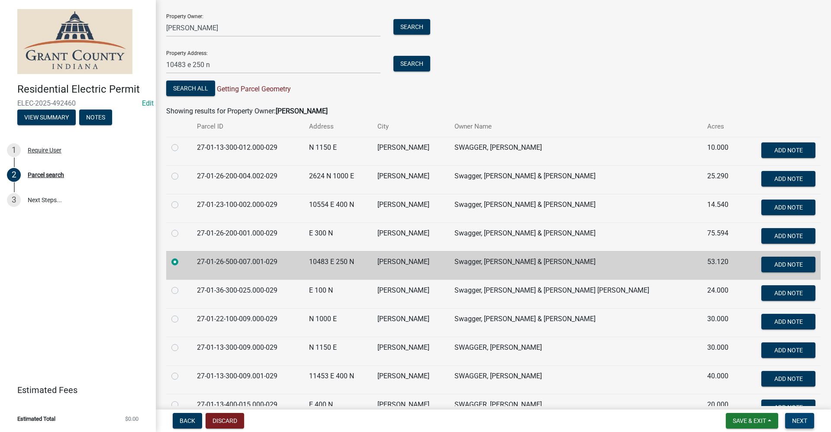
click at [794, 423] on span "Next" at bounding box center [799, 420] width 15 height 7
drag, startPoint x: 216, startPoint y: 26, endPoint x: 140, endPoint y: 28, distance: 75.8
click at [140, 28] on div "Residential Electric Permit ELEC-2025-492460 Edit View Summary Notes 1 Require …" at bounding box center [415, 216] width 831 height 432
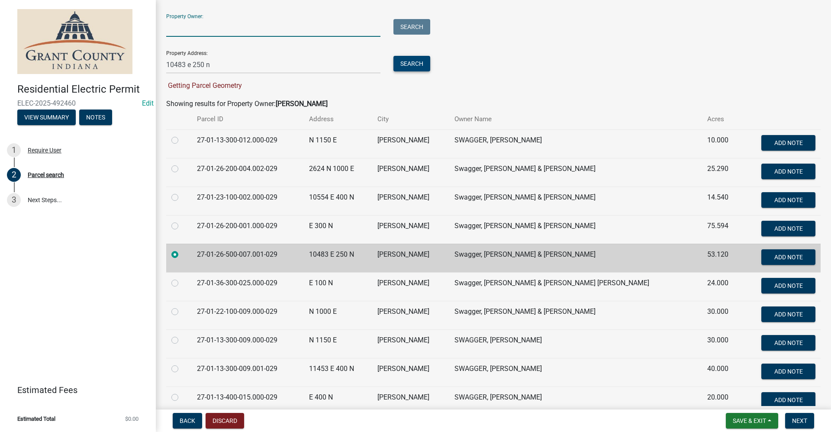
click at [405, 67] on button "Search" at bounding box center [412, 64] width 37 height 16
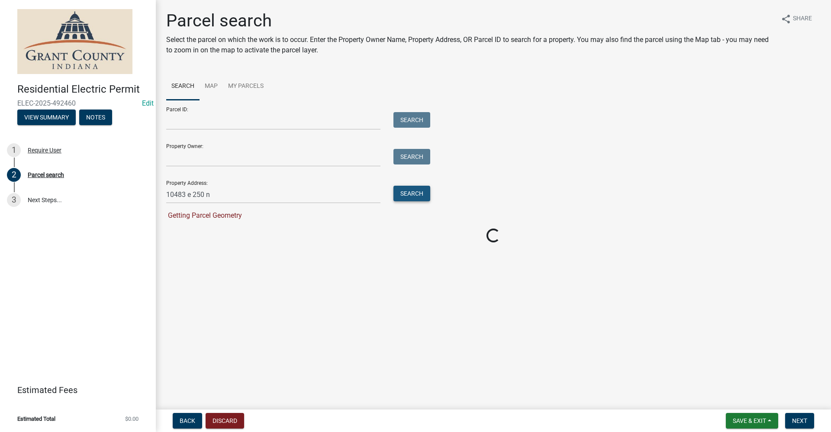
scroll to position [0, 0]
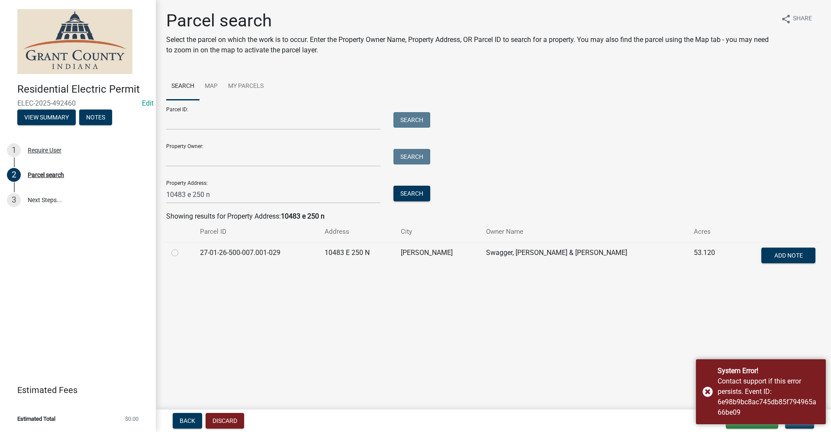
click at [665, 332] on main "Parcel search Select the parcel on which the work is to occur. Enter the Proper…" at bounding box center [493, 203] width 675 height 406
click at [705, 391] on div "System Error! Contact support if this error persists. Event ID: 6e98b9bc8ac745d…" at bounding box center [761, 391] width 130 height 65
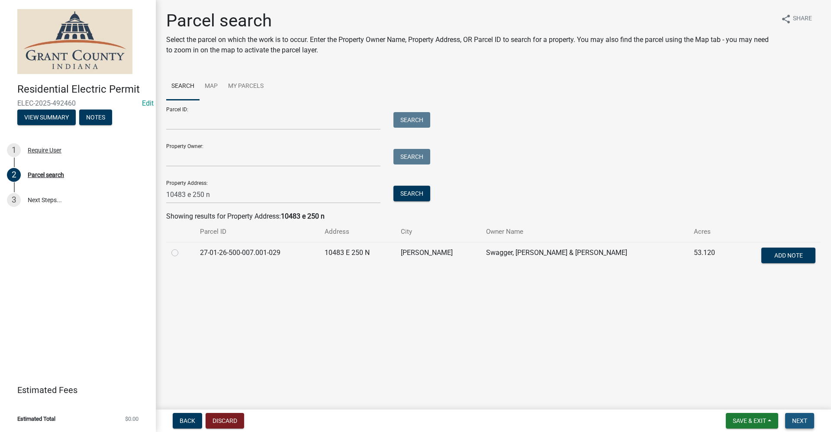
click at [807, 417] on span "Next" at bounding box center [799, 420] width 15 height 7
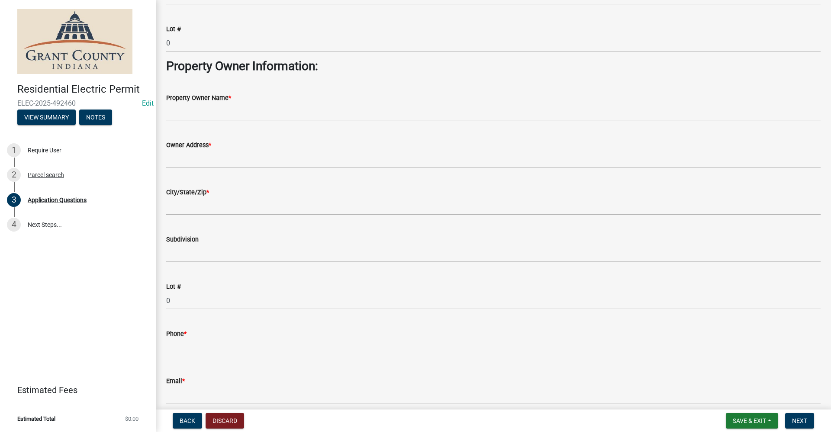
scroll to position [476, 0]
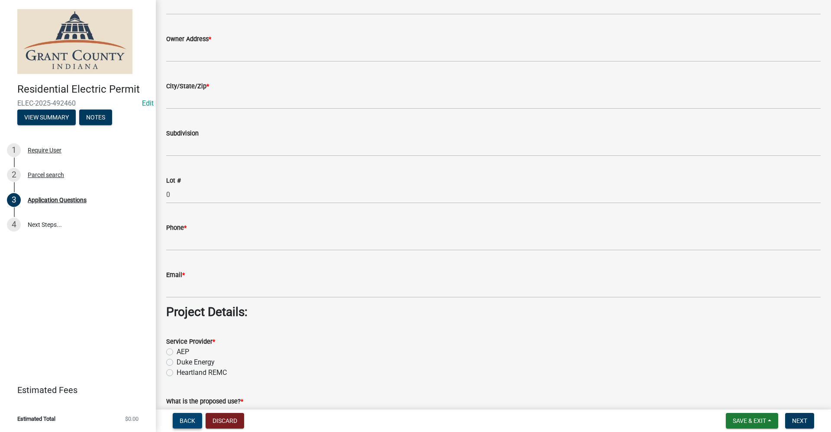
click at [188, 422] on span "Back" at bounding box center [188, 420] width 16 height 7
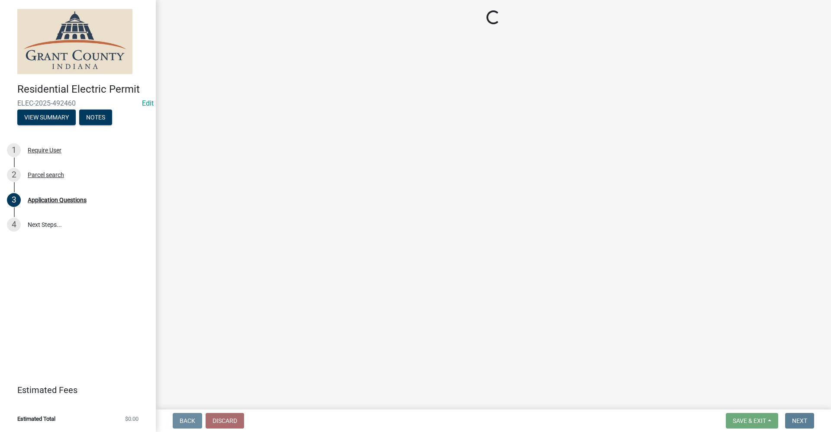
scroll to position [0, 0]
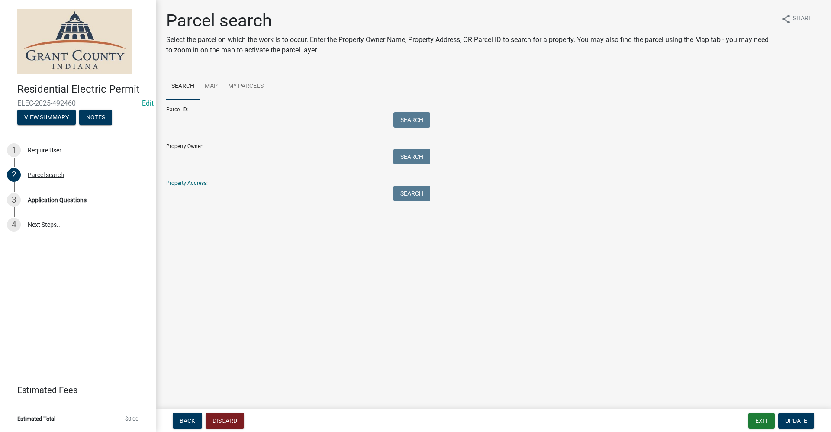
drag, startPoint x: 178, startPoint y: 198, endPoint x: 186, endPoint y: 198, distance: 7.4
click at [179, 198] on input "Property Address:" at bounding box center [273, 195] width 214 height 18
click at [401, 197] on button "Search" at bounding box center [412, 194] width 37 height 16
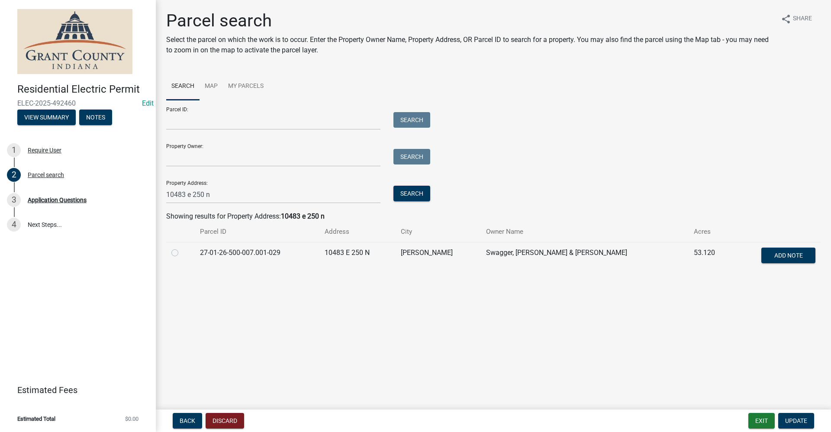
click at [182, 248] on label at bounding box center [182, 248] width 0 height 0
click at [182, 253] on input "radio" at bounding box center [185, 251] width 6 height 6
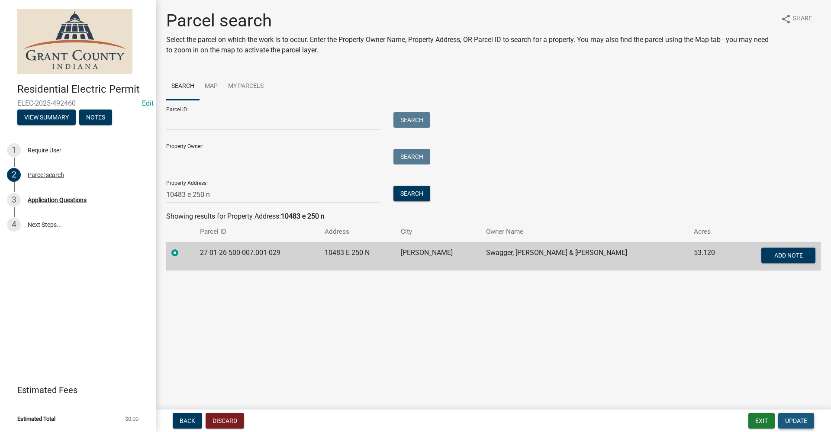
click at [796, 420] on span "Update" at bounding box center [796, 420] width 22 height 7
click at [803, 421] on span "Update" at bounding box center [796, 420] width 22 height 7
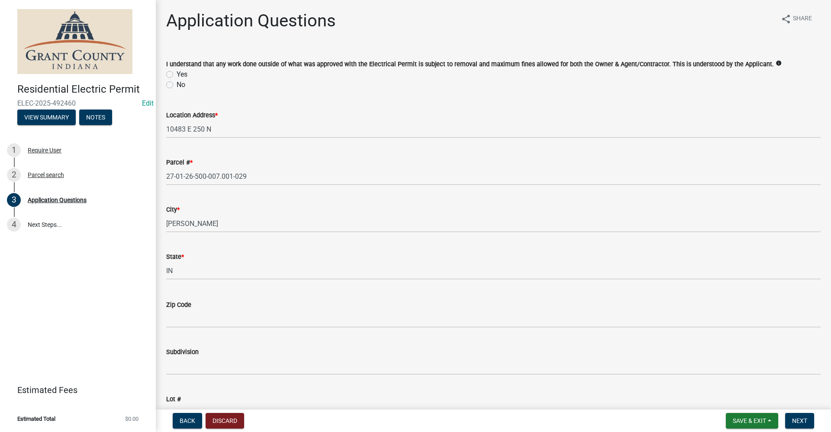
click at [177, 75] on label "Yes" at bounding box center [182, 74] width 11 height 10
click at [177, 75] on input "Yes" at bounding box center [180, 72] width 6 height 6
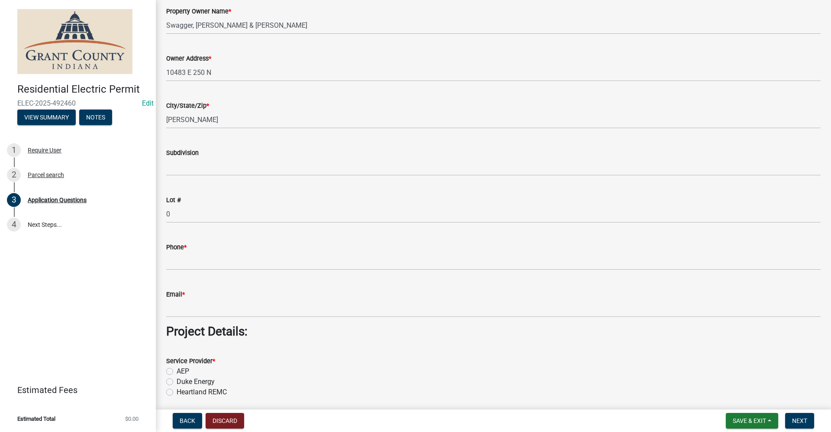
scroll to position [476, 0]
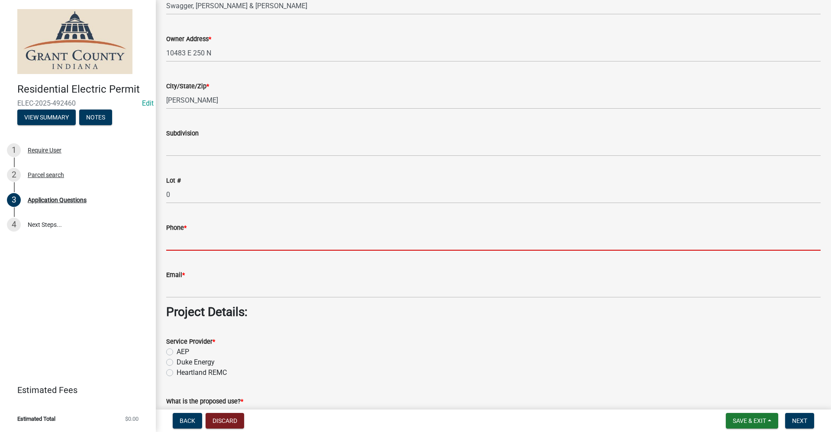
click at [182, 243] on input "Phone *" at bounding box center [493, 242] width 655 height 18
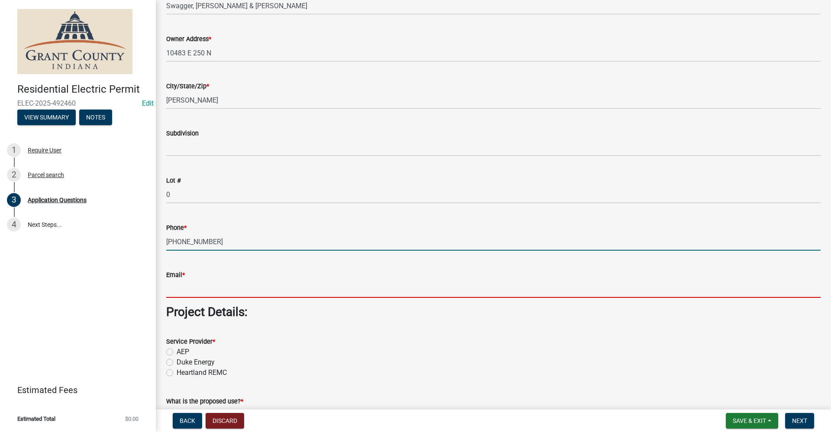
click at [184, 287] on input "Email *" at bounding box center [493, 289] width 655 height 18
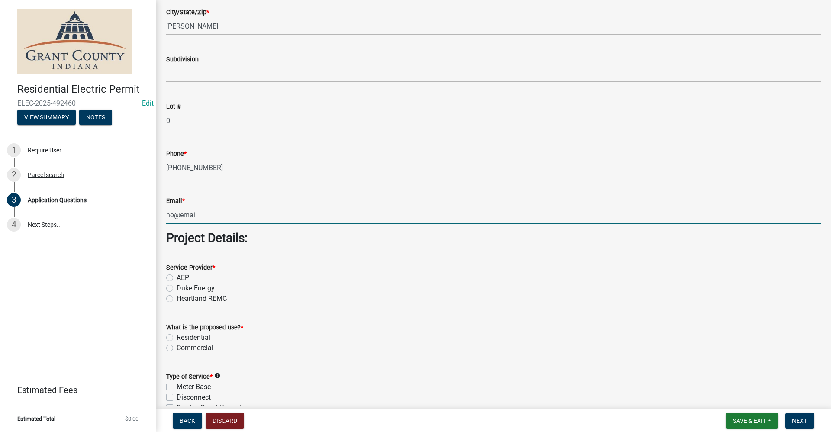
scroll to position [563, 0]
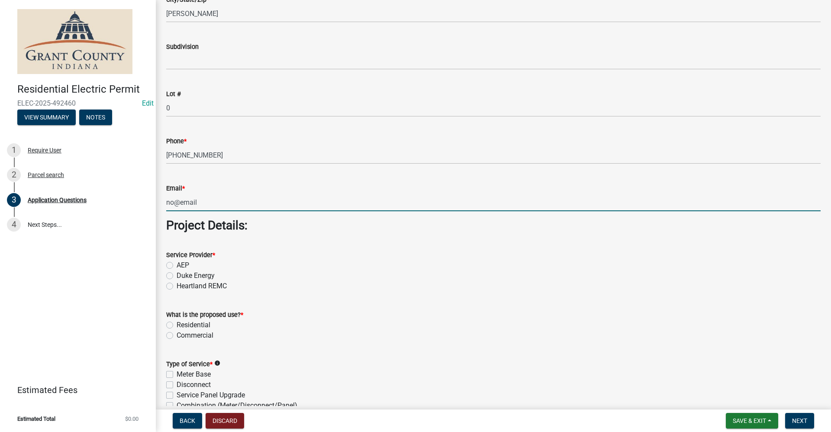
click at [177, 266] on label "AEP" at bounding box center [183, 265] width 13 height 10
click at [177, 266] on input "AEP" at bounding box center [180, 263] width 6 height 6
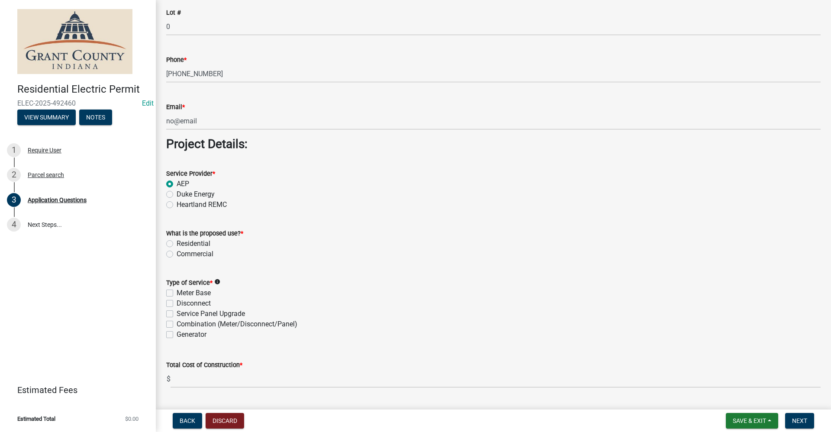
scroll to position [649, 0]
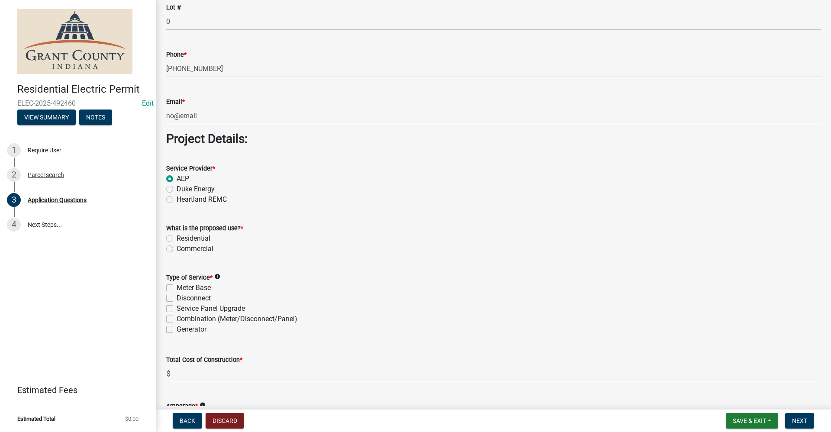
click at [177, 239] on label "Residential" at bounding box center [194, 238] width 34 height 10
click at [177, 239] on input "Residential" at bounding box center [180, 236] width 6 height 6
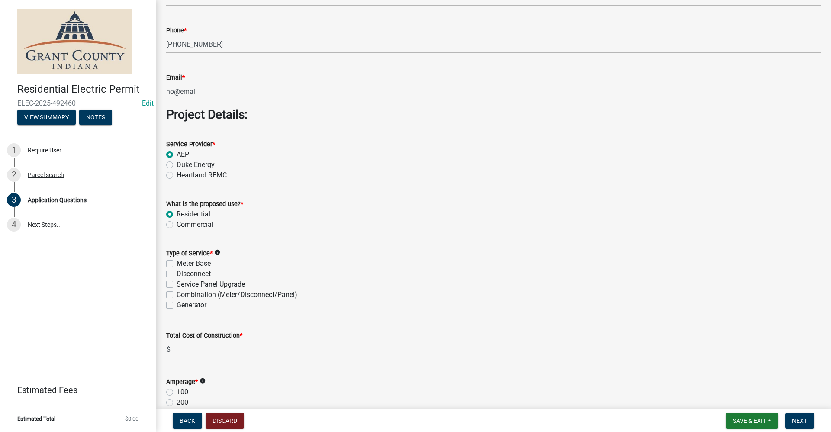
scroll to position [693, 0]
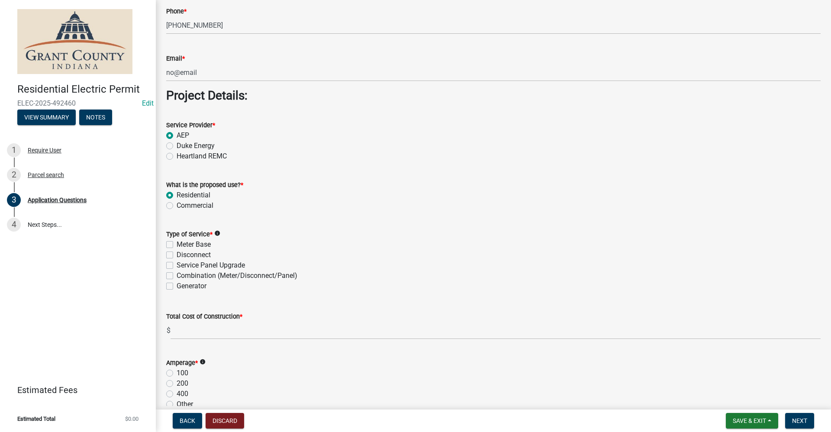
click at [177, 244] on label "Meter Base" at bounding box center [194, 244] width 34 height 10
click at [177, 244] on input "Meter Base" at bounding box center [180, 242] width 6 height 6
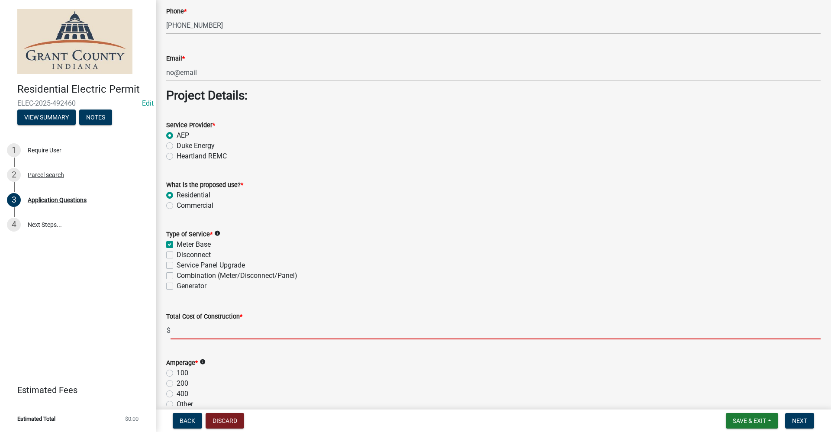
click at [181, 334] on input "text" at bounding box center [496, 331] width 650 height 18
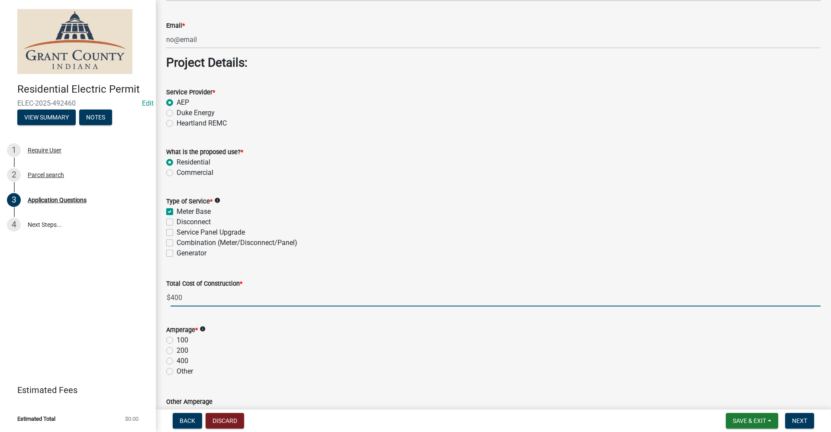
scroll to position [779, 0]
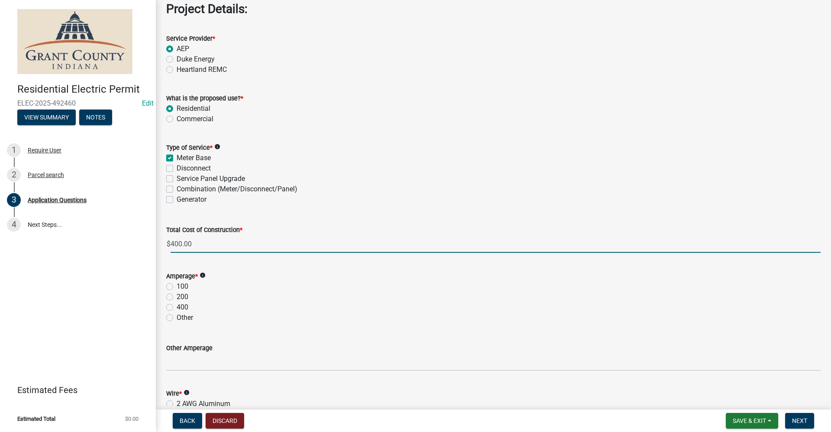
click at [177, 297] on label "200" at bounding box center [183, 297] width 12 height 10
click at [177, 297] on input "200" at bounding box center [180, 295] width 6 height 6
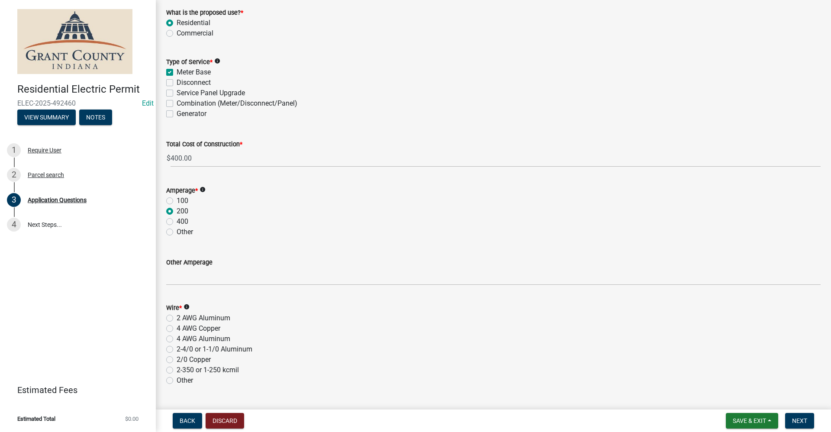
scroll to position [866, 0]
click at [177, 327] on label "4 AWG Copper" at bounding box center [199, 328] width 44 height 10
click at [177, 327] on input "4 AWG Copper" at bounding box center [180, 326] width 6 height 6
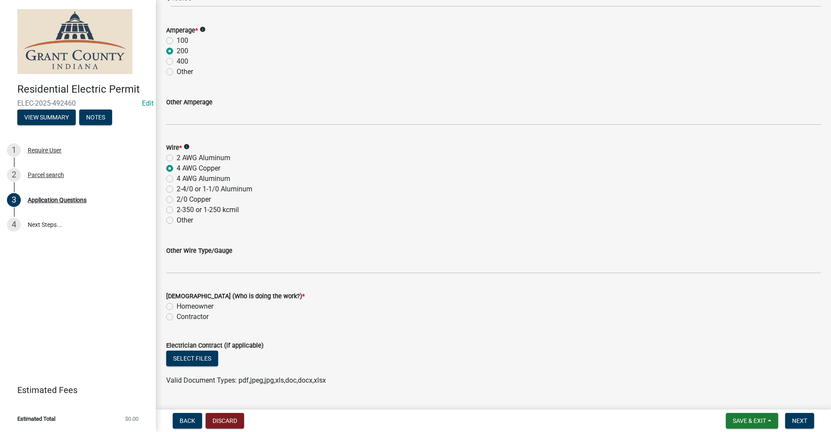
scroll to position [1039, 0]
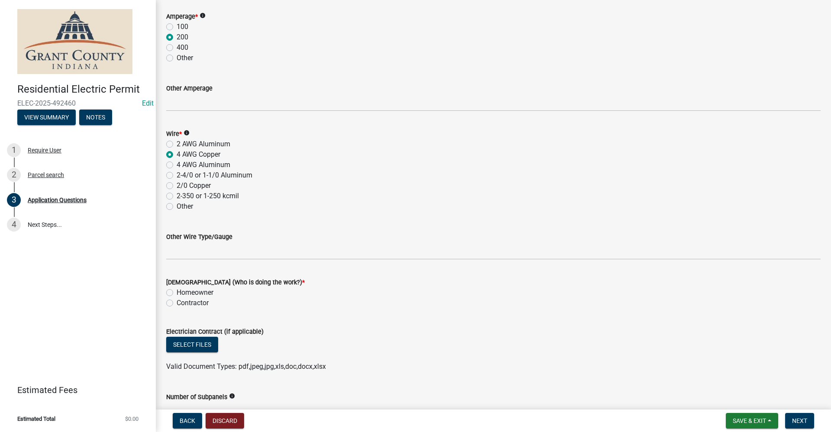
click at [177, 293] on label "Homeowner" at bounding box center [195, 292] width 37 height 10
click at [177, 293] on input "Homeowner" at bounding box center [180, 290] width 6 height 6
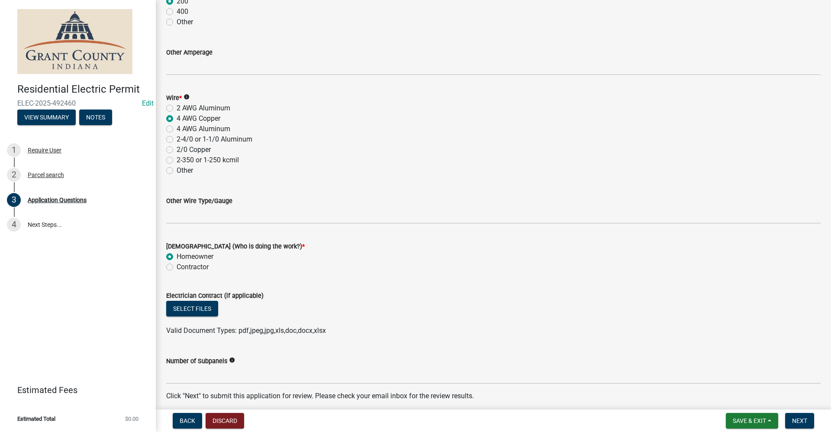
scroll to position [1111, 0]
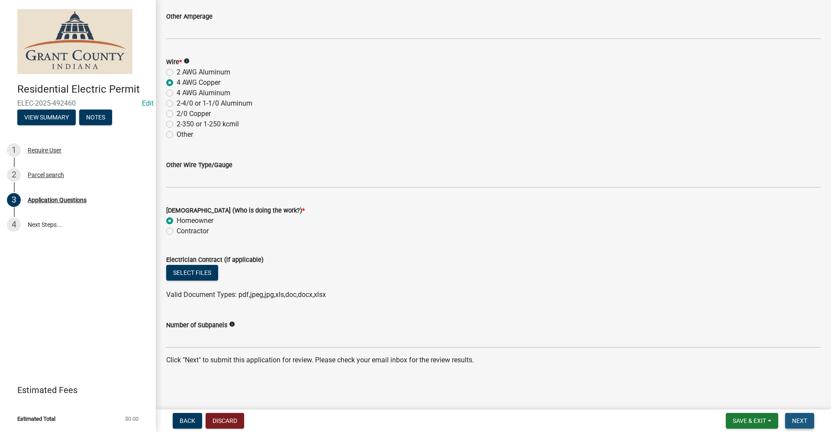
click at [799, 423] on span "Next" at bounding box center [799, 420] width 15 height 7
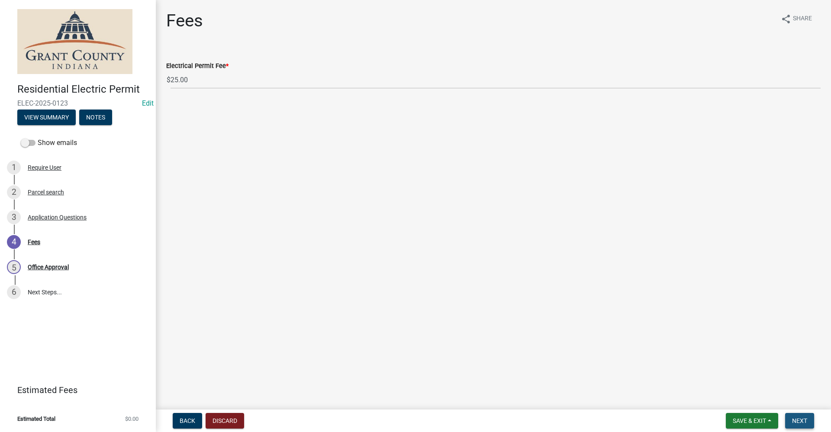
click at [798, 427] on button "Next" at bounding box center [799, 421] width 29 height 16
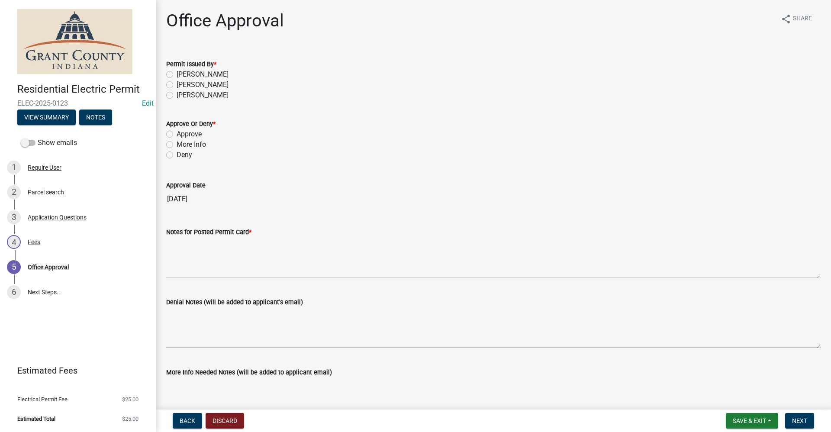
click at [177, 75] on label "[PERSON_NAME]" at bounding box center [203, 74] width 52 height 10
click at [177, 75] on input "[PERSON_NAME]" at bounding box center [180, 72] width 6 height 6
click at [177, 135] on label "Approve" at bounding box center [189, 134] width 25 height 10
click at [177, 135] on input "Approve" at bounding box center [180, 132] width 6 height 6
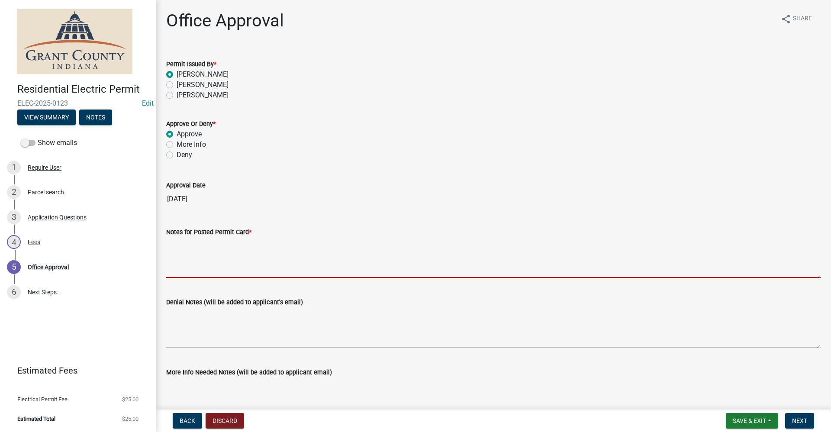
click at [187, 259] on textarea "Notes for Posted Permit Card *" at bounding box center [493, 257] width 655 height 41
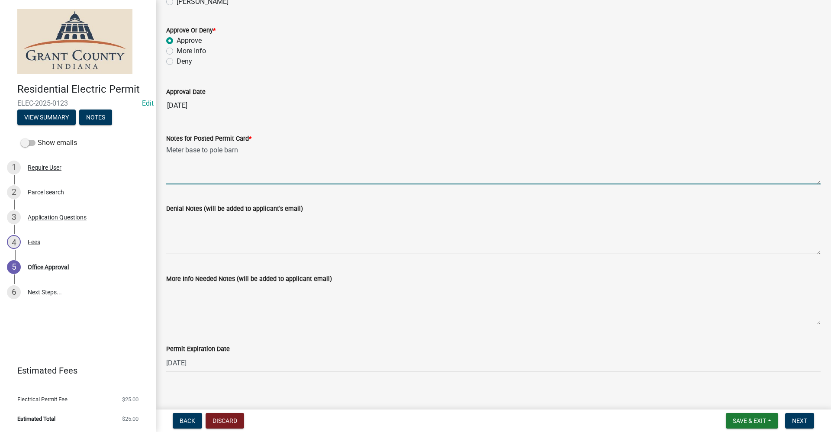
scroll to position [101, 0]
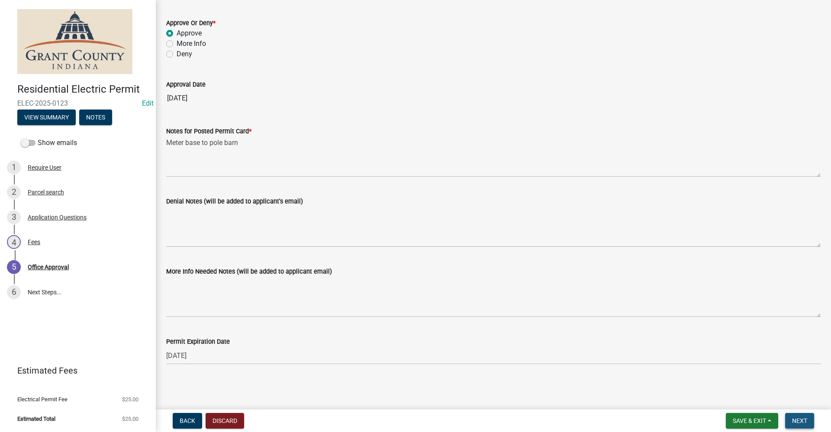
click at [808, 418] on button "Next" at bounding box center [799, 421] width 29 height 16
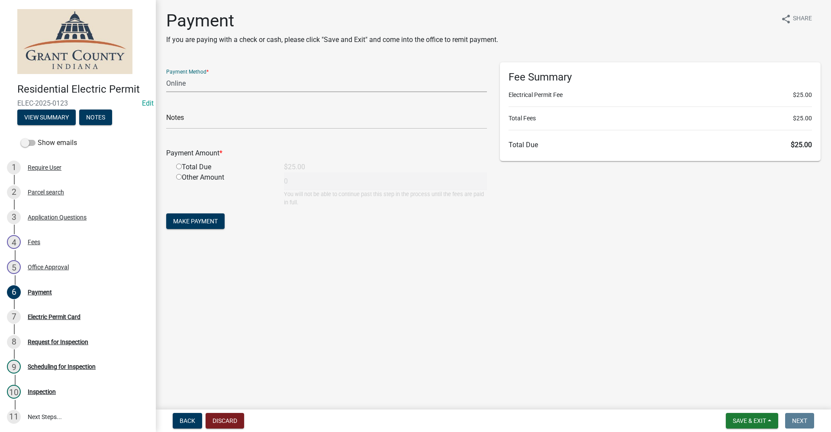
click at [197, 82] on select "Credit Card POS Check Cash Online" at bounding box center [326, 83] width 321 height 18
click at [166, 74] on select "Credit Card POS Check Cash Online" at bounding box center [326, 83] width 321 height 18
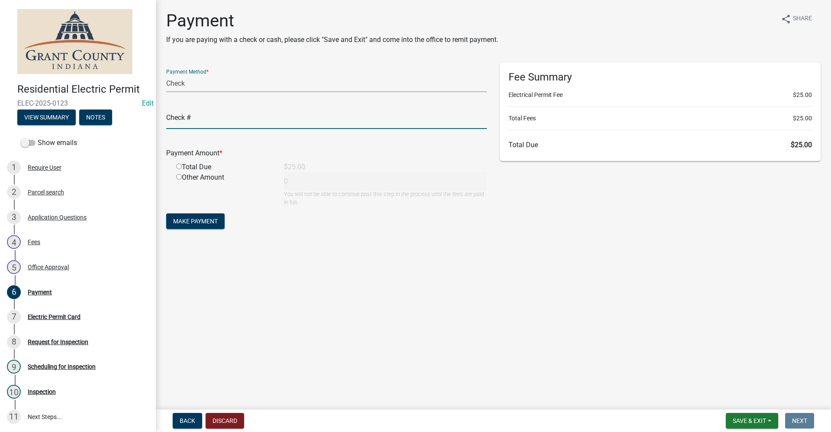
click at [205, 119] on input "text" at bounding box center [326, 120] width 321 height 18
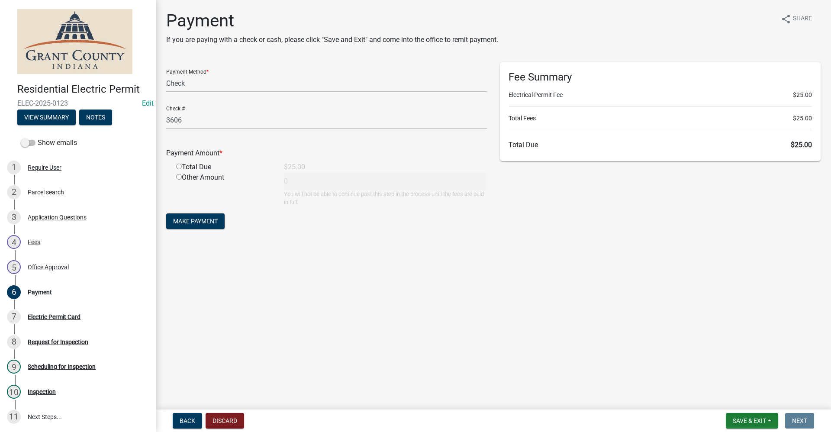
click at [178, 165] on input "radio" at bounding box center [179, 167] width 6 height 6
click at [192, 222] on span "Make Payment" at bounding box center [195, 221] width 45 height 7
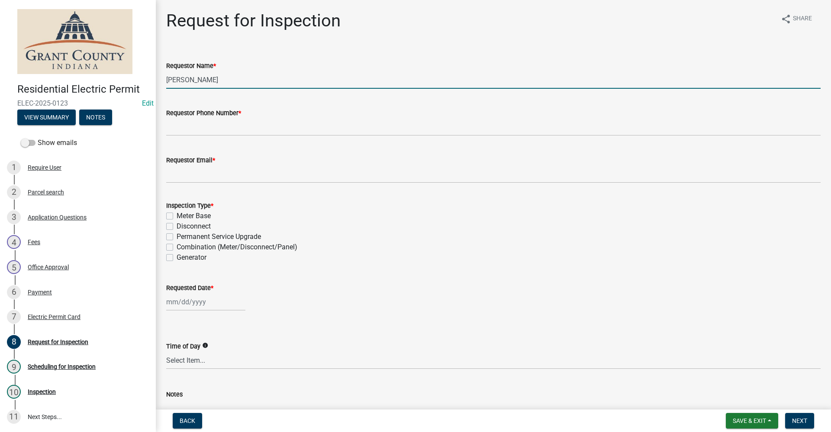
drag, startPoint x: 186, startPoint y: 87, endPoint x: 34, endPoint y: 100, distance: 153.0
click at [30, 103] on div "Residential Electric Permit ELEC-2025-0123 Edit View Summary Notes Show emails …" at bounding box center [415, 216] width 831 height 432
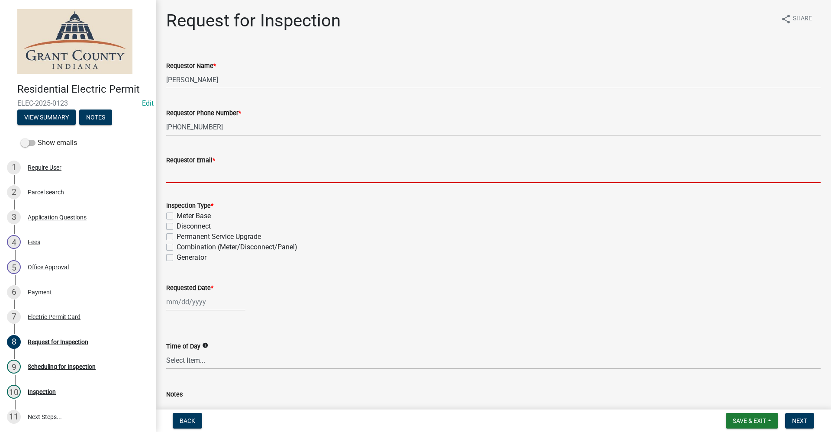
click at [186, 176] on input "Requestor Email *" at bounding box center [493, 174] width 655 height 18
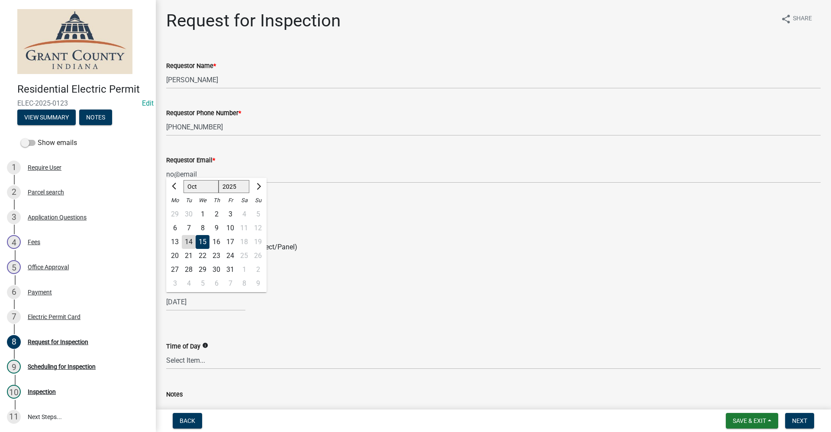
click at [306, 211] on div "Meter Base" at bounding box center [493, 216] width 655 height 10
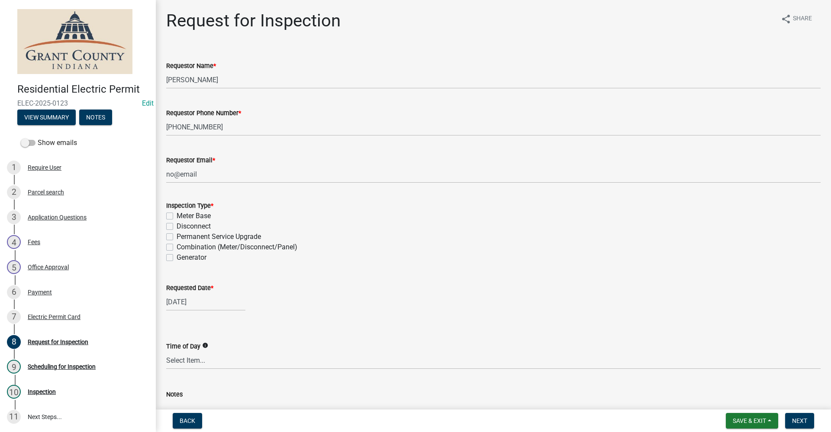
click at [177, 216] on label "Meter Base" at bounding box center [194, 216] width 34 height 10
click at [177, 216] on input "Meter Base" at bounding box center [180, 214] width 6 height 6
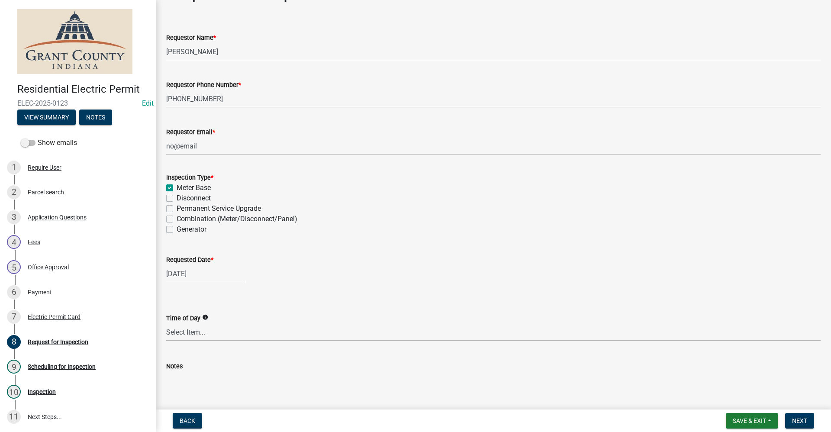
scroll to position [43, 0]
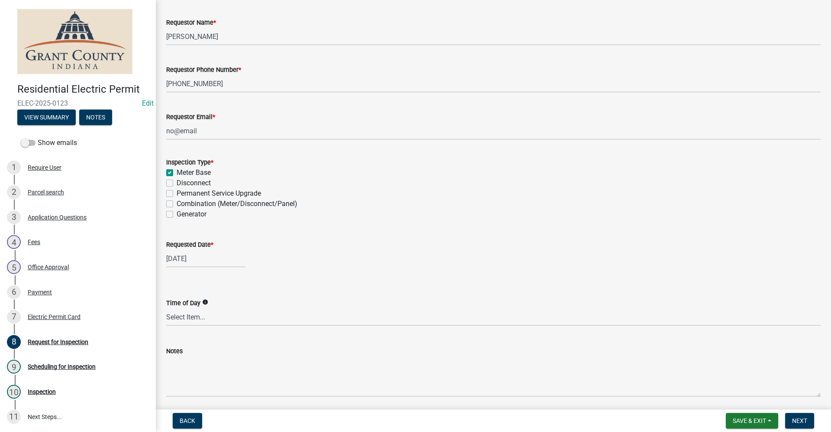
click at [178, 258] on div "[DATE]" at bounding box center [205, 259] width 79 height 18
click at [219, 330] on div "16" at bounding box center [217, 333] width 14 height 14
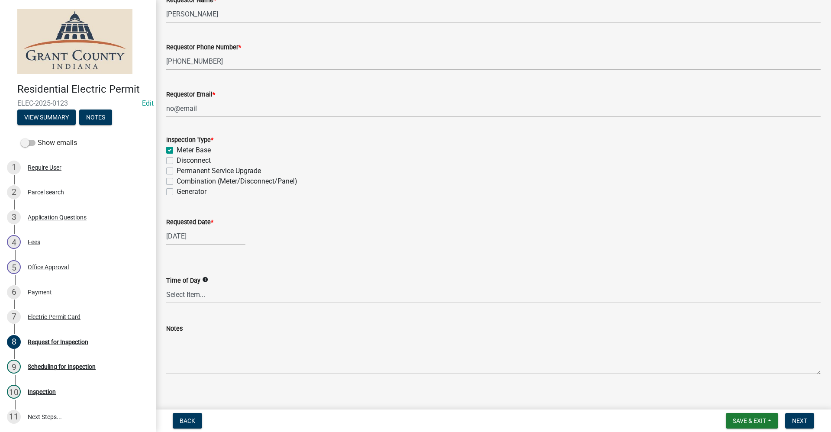
scroll to position [75, 0]
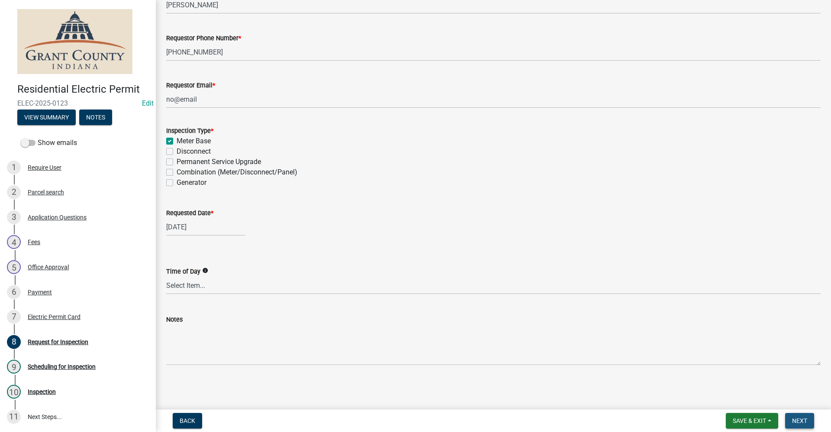
click at [800, 425] on button "Next" at bounding box center [799, 421] width 29 height 16
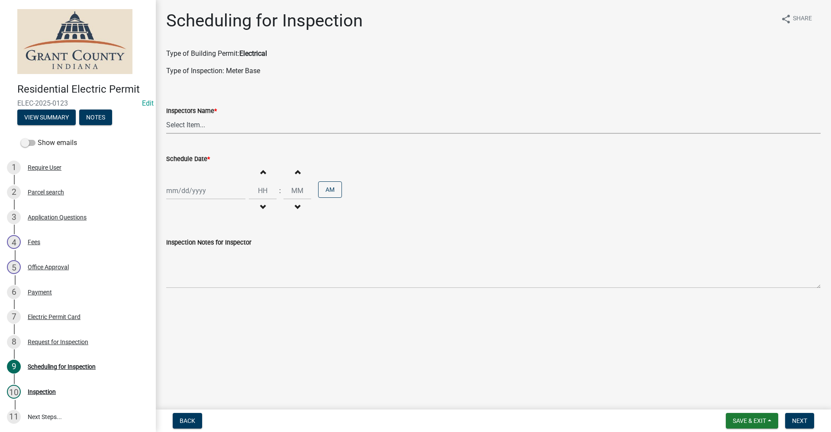
click at [198, 126] on select "Select Item... rberryhill ([PERSON_NAME]) [PERSON_NAME] ([PERSON_NAME]) [PERSON…" at bounding box center [493, 125] width 655 height 18
click at [166, 116] on select "Select Item... rberryhill ([PERSON_NAME]) [PERSON_NAME] ([PERSON_NAME]) [PERSON…" at bounding box center [493, 125] width 655 height 18
click at [186, 190] on div "[PERSON_NAME] Feb Mar Apr [PERSON_NAME][DATE] Oct Nov [DATE] 1526 1527 1528 152…" at bounding box center [205, 191] width 79 height 18
click at [217, 264] on div "16" at bounding box center [217, 265] width 14 height 14
click at [804, 420] on span "Next" at bounding box center [799, 420] width 15 height 7
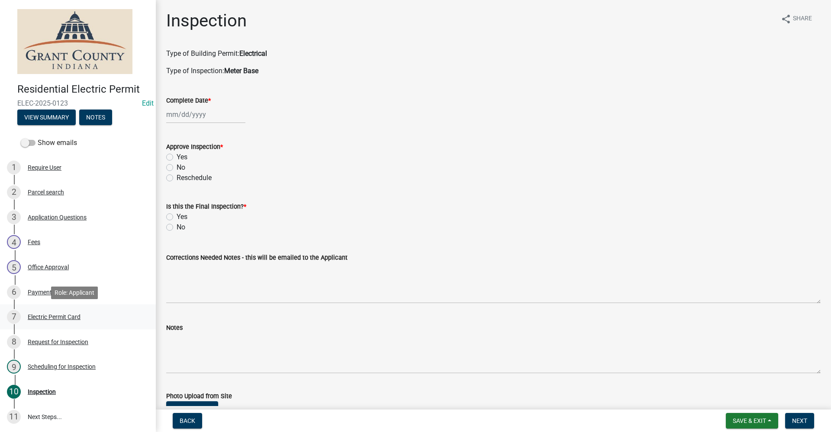
click at [61, 319] on div "Electric Permit Card" at bounding box center [54, 317] width 53 height 6
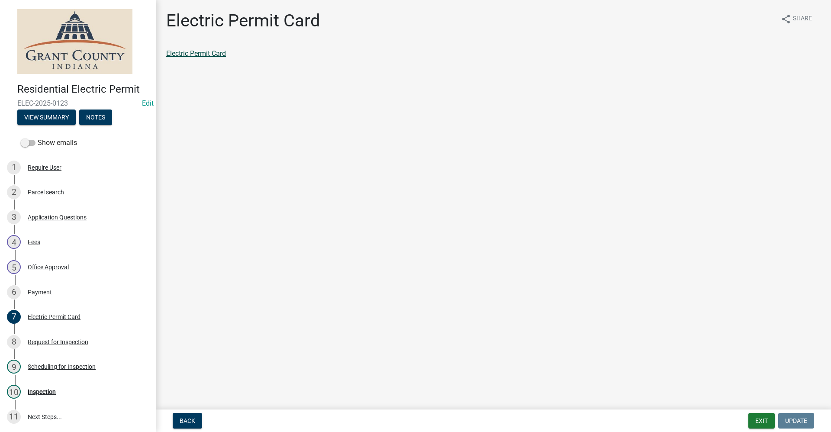
click at [200, 52] on link "Electric Permit Card" at bounding box center [196, 53] width 60 height 8
click at [45, 389] on div "Inspection" at bounding box center [42, 392] width 28 height 6
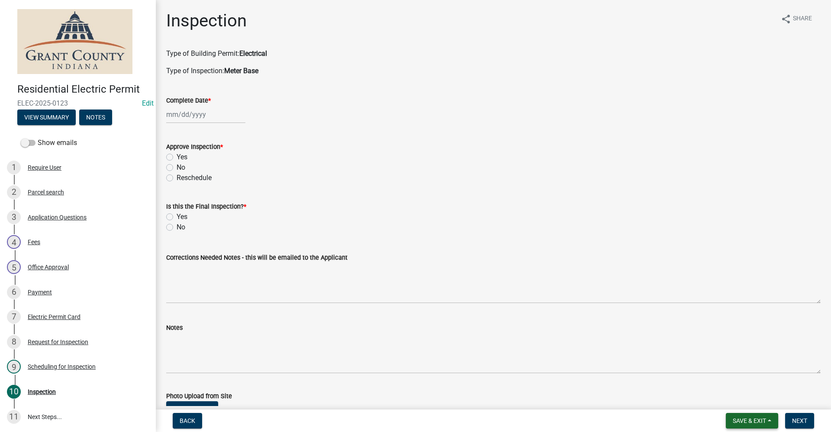
click at [759, 422] on span "Save & Exit" at bounding box center [749, 420] width 33 height 7
click at [750, 399] on button "Save & Exit" at bounding box center [743, 398] width 69 height 21
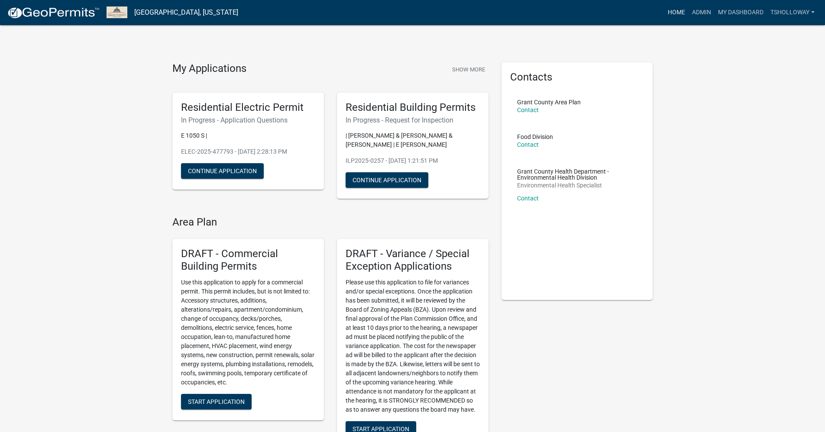
click at [669, 12] on link "Home" at bounding box center [676, 12] width 24 height 16
click at [700, 10] on link "Admin" at bounding box center [701, 12] width 26 height 16
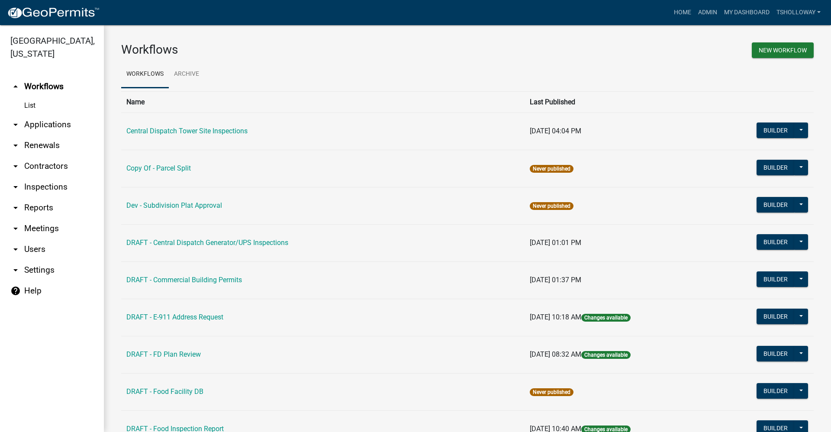
click at [46, 114] on link "arrow_drop_down Applications" at bounding box center [52, 124] width 104 height 21
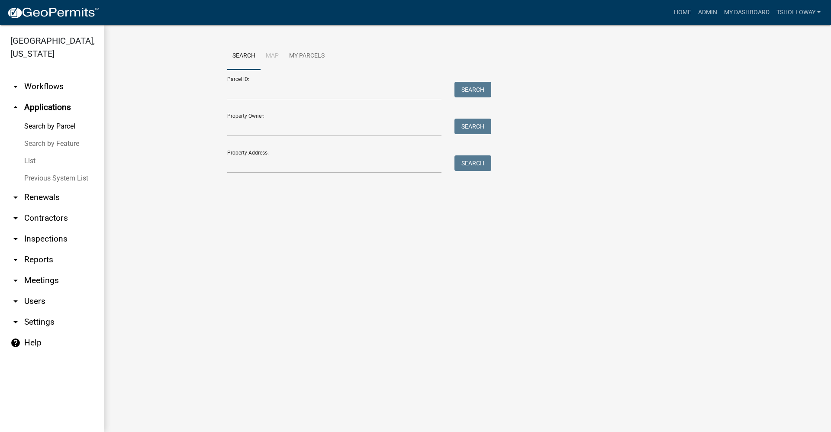
click at [27, 152] on link "List" at bounding box center [52, 160] width 104 height 17
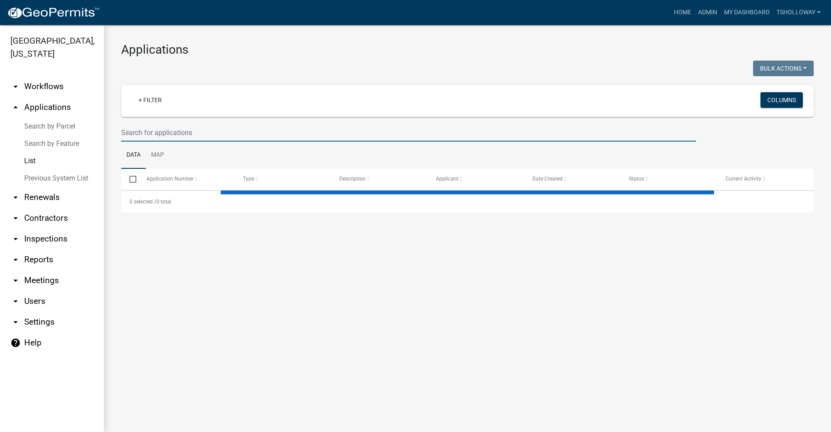
click at [145, 132] on input "text" at bounding box center [408, 133] width 575 height 18
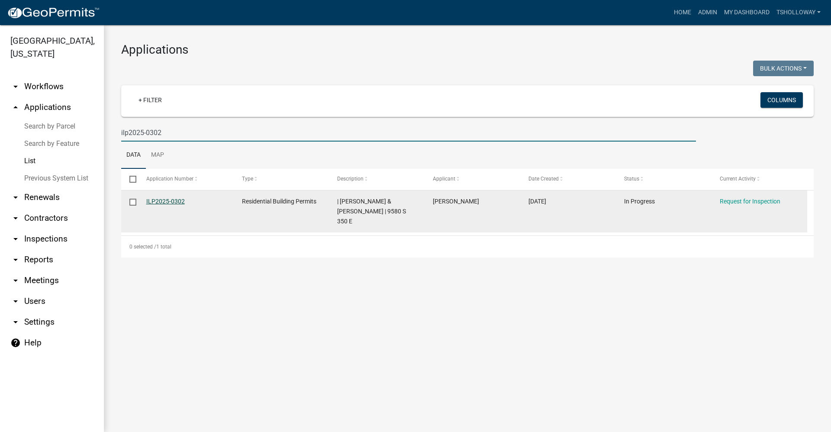
click at [169, 200] on link "ILP2025-0302" at bounding box center [165, 201] width 39 height 7
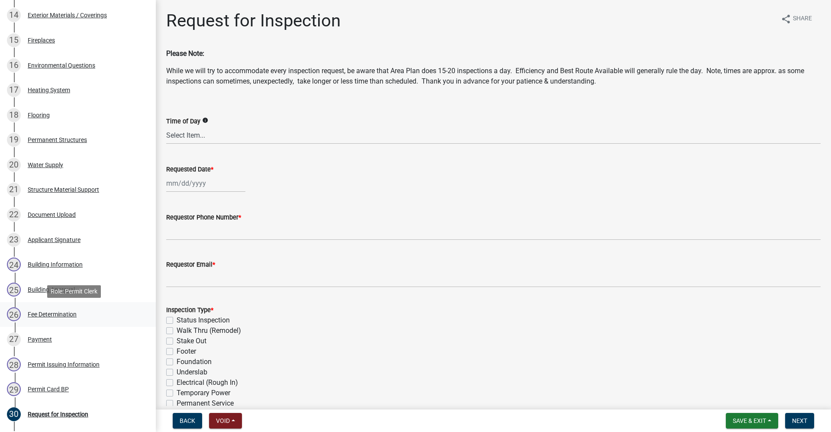
scroll to position [563, 0]
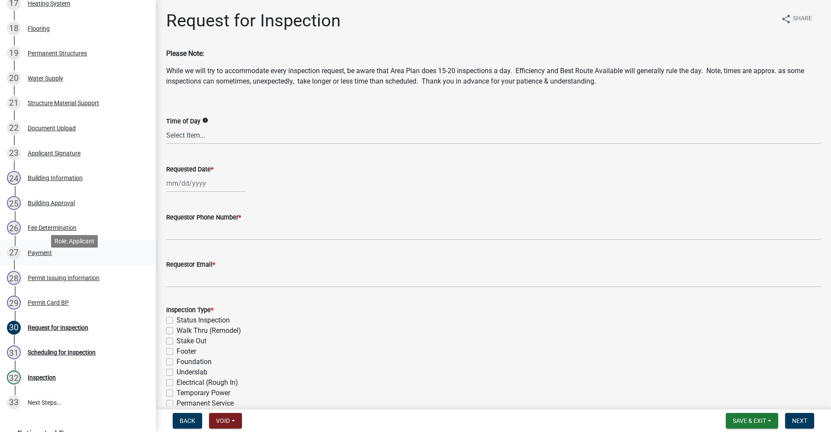
click at [42, 256] on div "Payment" at bounding box center [40, 253] width 24 height 6
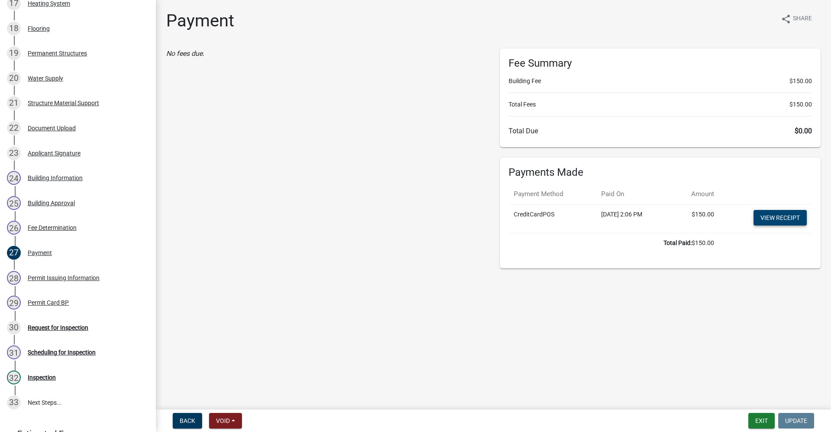
click at [785, 219] on link "View receipt" at bounding box center [780, 218] width 53 height 16
click at [51, 306] on div "Permit Card BP" at bounding box center [48, 303] width 41 height 6
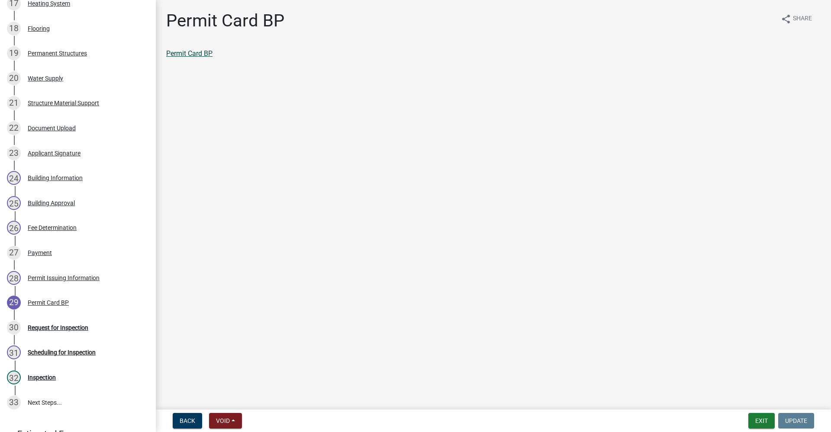
click at [195, 55] on link "Permit Card BP" at bounding box center [189, 53] width 46 height 8
click at [69, 331] on div "Request for Inspection" at bounding box center [58, 328] width 61 height 6
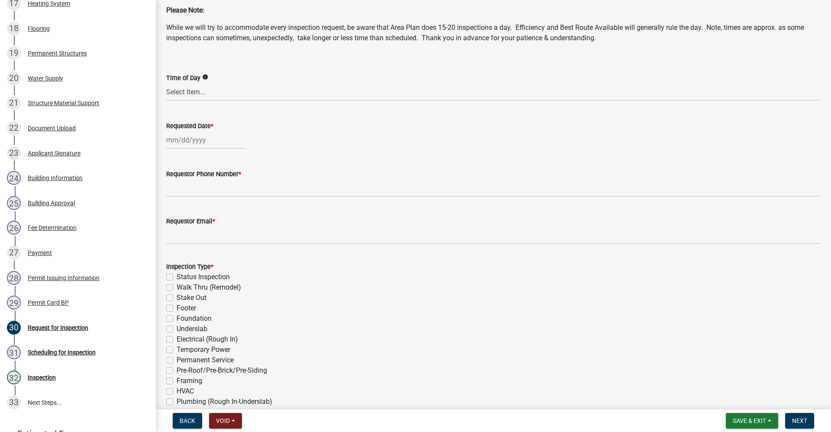
scroll to position [0, 0]
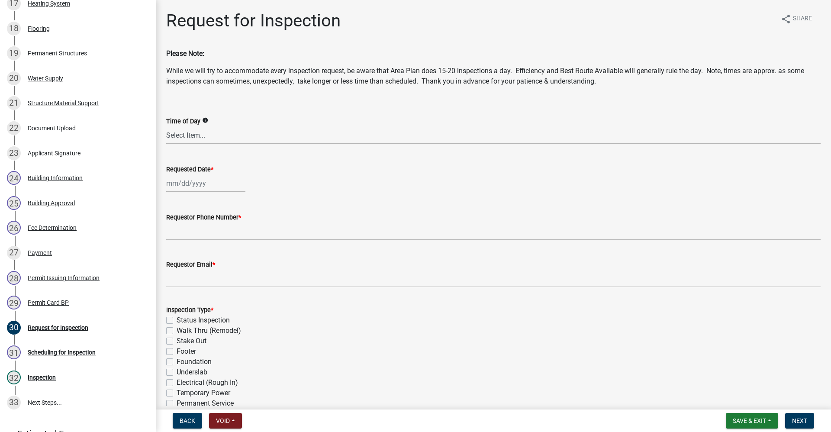
click at [184, 187] on div at bounding box center [205, 183] width 79 height 18
click at [420, 322] on div "Status Inspection" at bounding box center [493, 320] width 655 height 10
click at [391, 210] on div "Requestor Phone Number *" at bounding box center [493, 220] width 655 height 40
click at [182, 182] on div "[PERSON_NAME] Feb Mar Apr [PERSON_NAME][DATE] Oct Nov [DATE] 1526 1527 1528 152…" at bounding box center [205, 183] width 79 height 18
click at [217, 256] on div "16" at bounding box center [217, 257] width 14 height 14
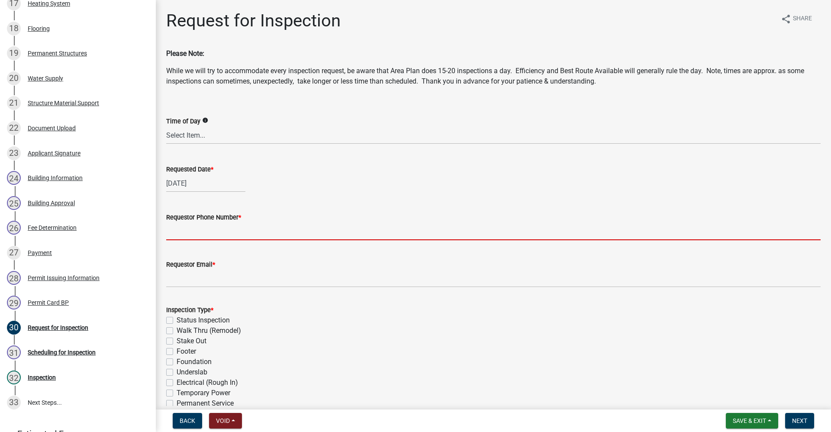
click at [191, 233] on input "Requestor Phone Number *" at bounding box center [493, 232] width 655 height 18
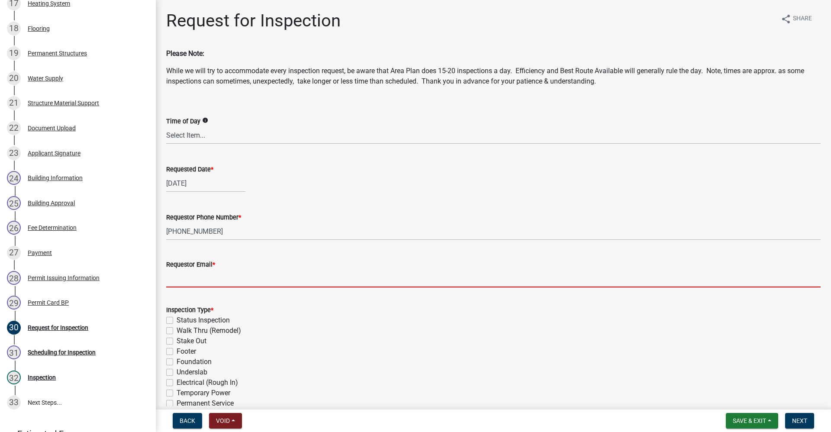
click at [182, 277] on input "Requestor Email *" at bounding box center [493, 279] width 655 height 18
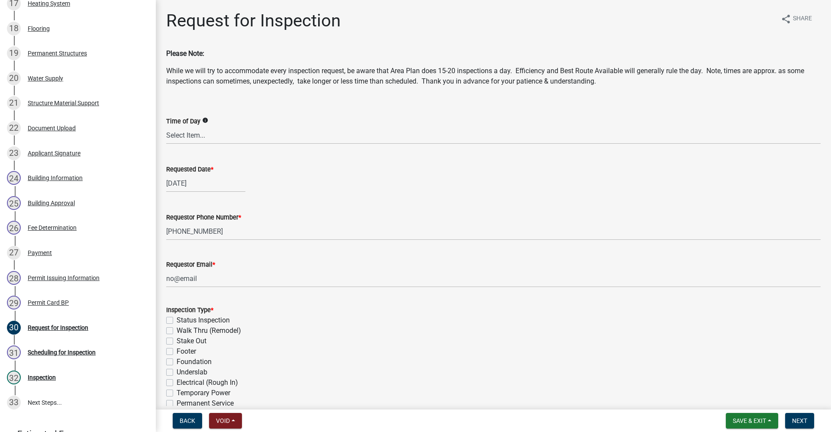
click at [177, 330] on label "Walk Thru (Remodel)" at bounding box center [209, 331] width 65 height 10
click at [177, 330] on input "Walk Thru (Remodel)" at bounding box center [180, 329] width 6 height 6
click at [177, 330] on label "Walk Thru (Remodel)" at bounding box center [209, 331] width 65 height 10
click at [177, 330] on input "Walk Thru (Remodel)" at bounding box center [180, 329] width 6 height 6
click at [177, 340] on label "Stake Out" at bounding box center [192, 341] width 30 height 10
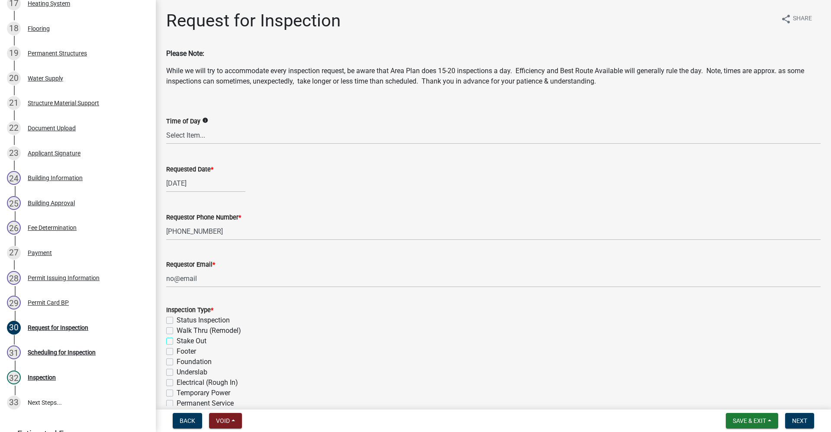
click at [177, 340] on input "Stake Out" at bounding box center [180, 339] width 6 height 6
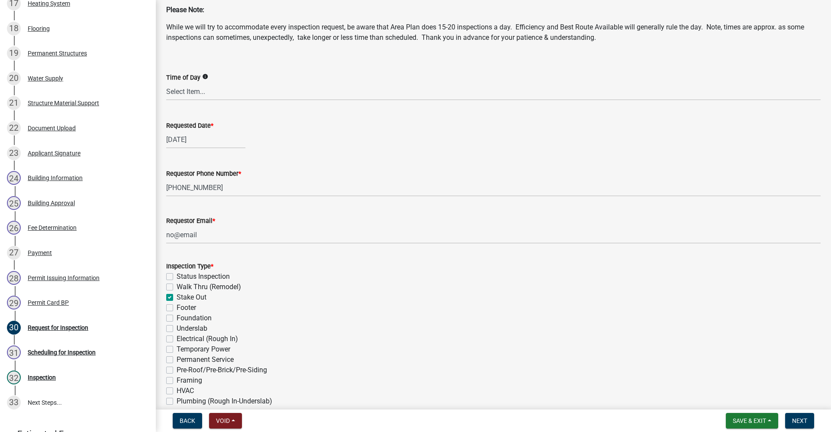
scroll to position [173, 0]
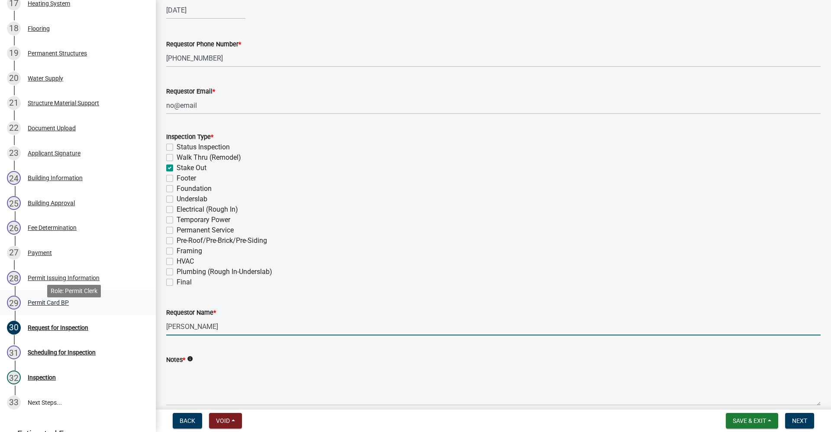
drag, startPoint x: 226, startPoint y: 327, endPoint x: 123, endPoint y: 323, distance: 104.0
click at [127, 322] on div "Residential Building Permits ILP2025-0302 Edit View Summary Notes Show emails 1…" at bounding box center [415, 216] width 831 height 432
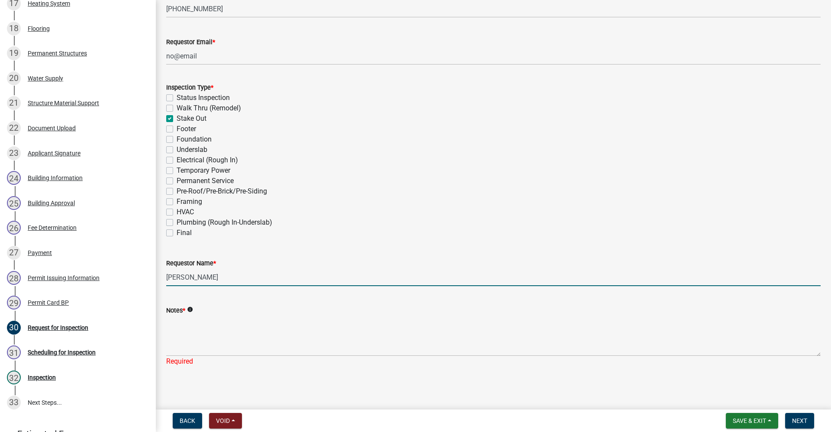
scroll to position [224, 0]
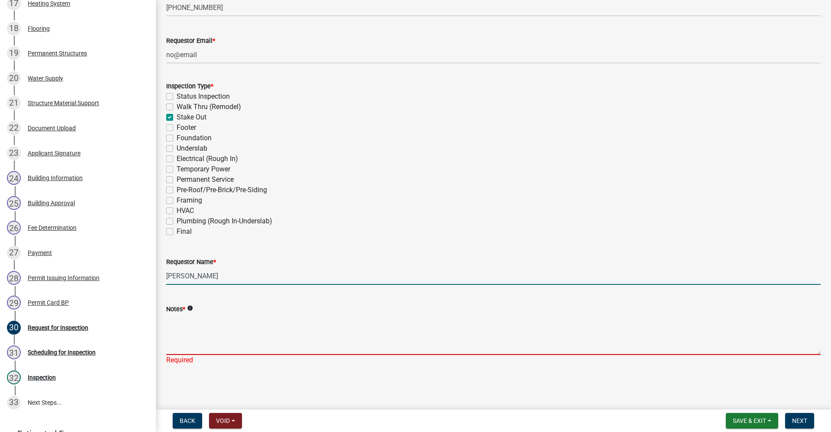
click at [185, 336] on textarea "Notes *" at bounding box center [493, 334] width 655 height 41
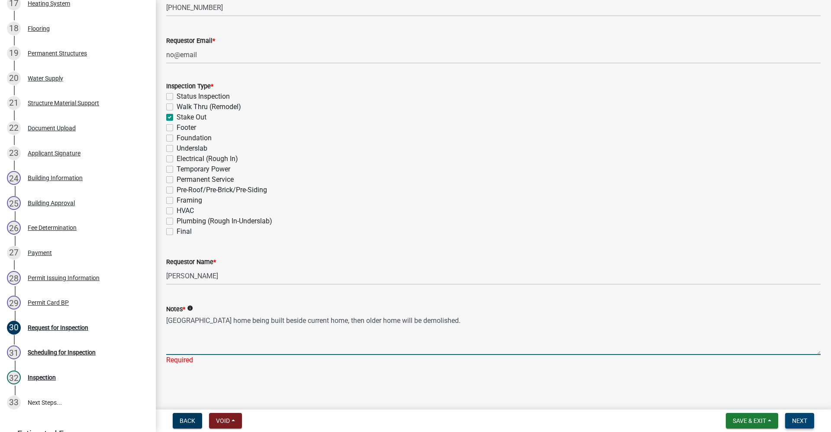
click at [800, 422] on span "Next" at bounding box center [799, 420] width 15 height 7
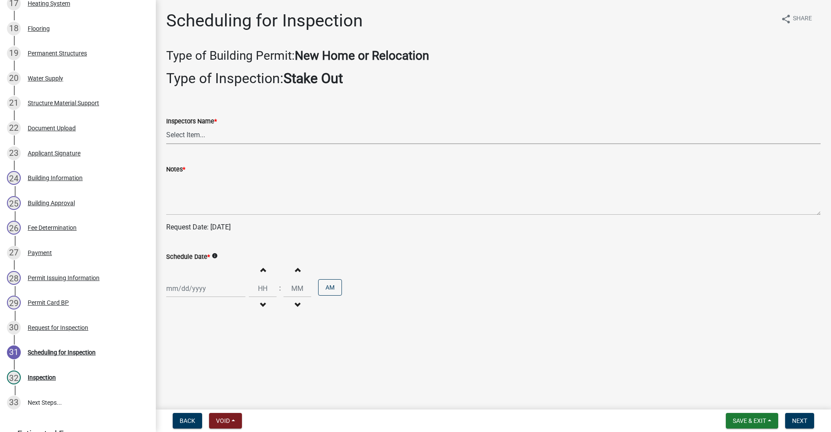
click at [172, 135] on select "Select Item... rberryhill ([PERSON_NAME]) [PERSON_NAME] ([PERSON_NAME]) [PERSON…" at bounding box center [493, 135] width 655 height 18
click at [166, 126] on select "Select Item... rberryhill ([PERSON_NAME]) [PERSON_NAME] ([PERSON_NAME]) [PERSON…" at bounding box center [493, 135] width 655 height 18
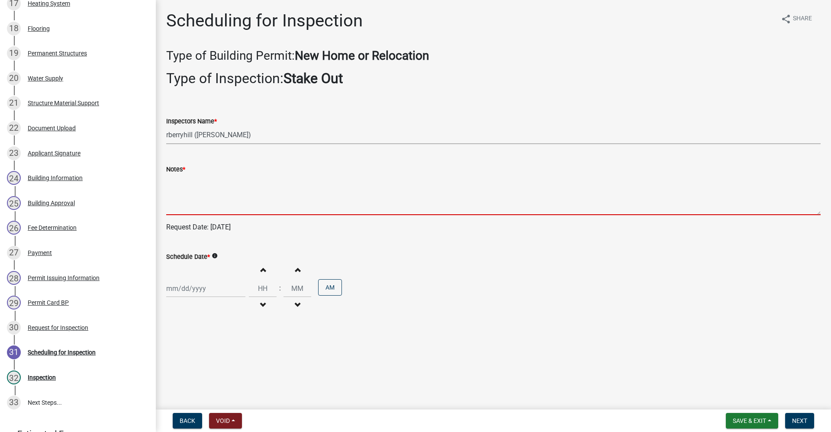
click at [181, 189] on textarea "Notes *" at bounding box center [493, 194] width 655 height 41
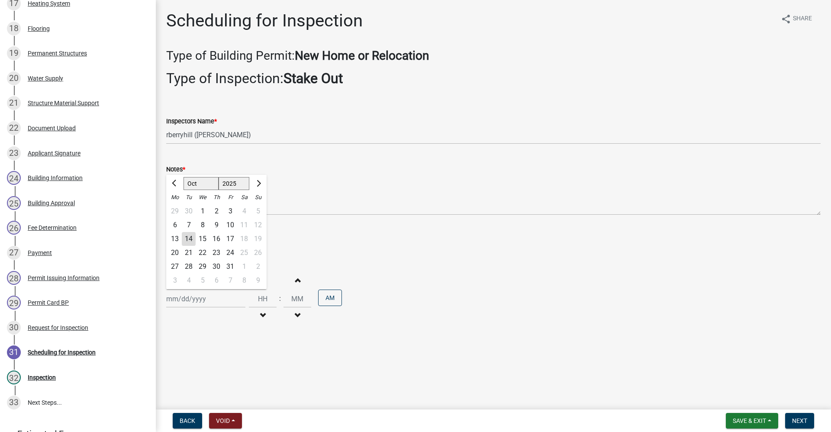
click at [186, 292] on div "[PERSON_NAME] Feb Mar Apr [PERSON_NAME][DATE] Oct Nov [DATE] 1526 1527 1528 152…" at bounding box center [205, 299] width 79 height 18
click at [219, 240] on div "16" at bounding box center [217, 239] width 14 height 14
click at [808, 421] on button "Next" at bounding box center [799, 421] width 29 height 16
click at [804, 425] on button "Next" at bounding box center [799, 421] width 29 height 16
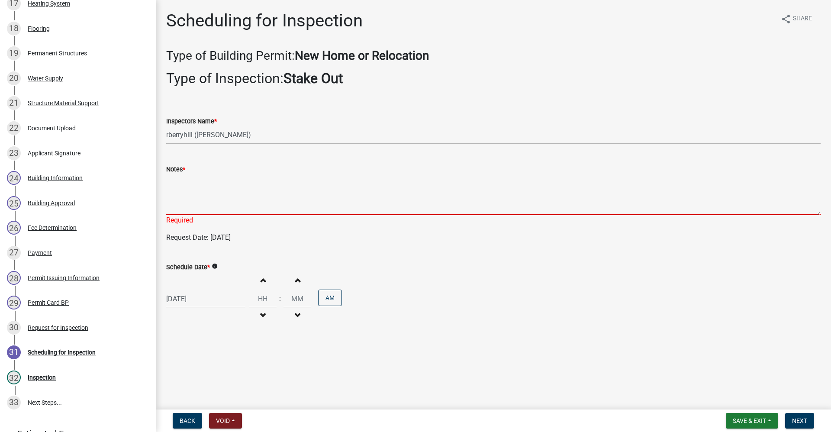
click at [174, 207] on textarea "Notes *" at bounding box center [493, 194] width 655 height 41
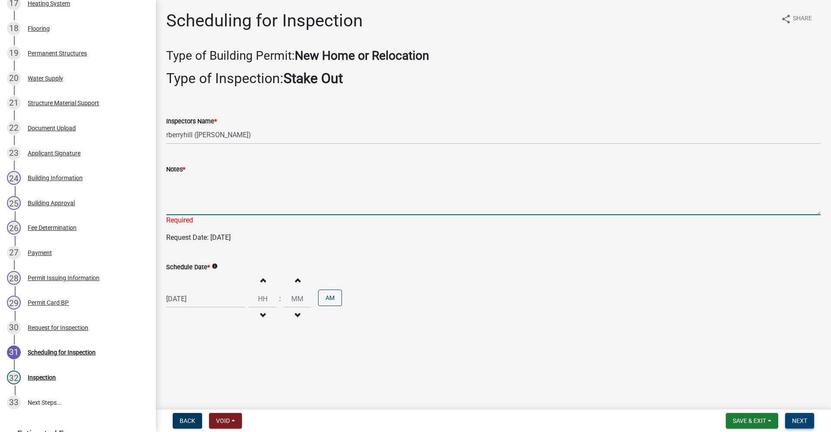
click at [805, 420] on span "Next" at bounding box center [799, 420] width 15 height 7
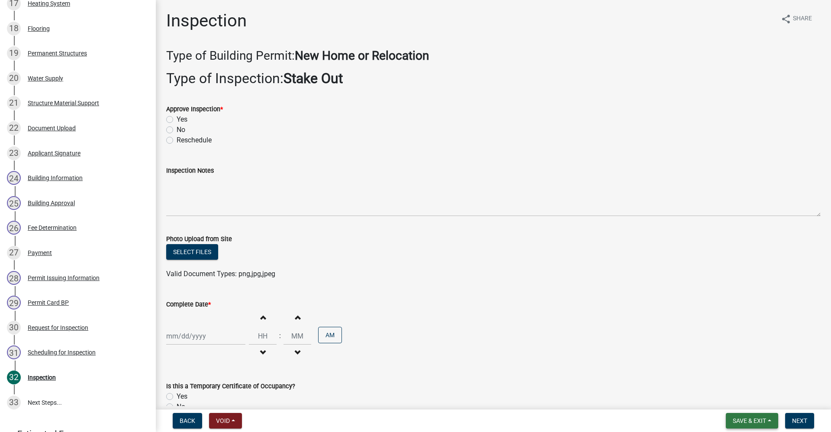
click at [749, 416] on button "Save & Exit" at bounding box center [752, 421] width 52 height 16
click at [737, 399] on button "Save & Exit" at bounding box center [743, 398] width 69 height 21
